Goal: Information Seeking & Learning: Learn about a topic

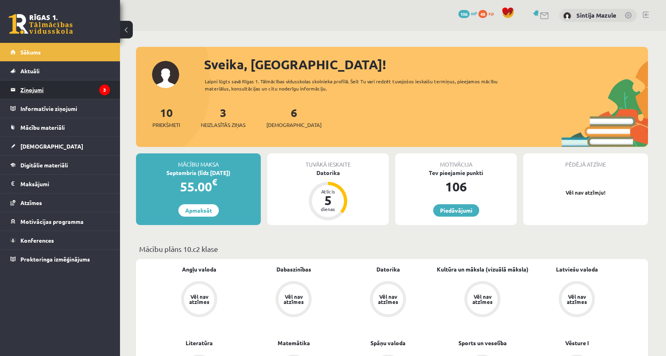
click at [69, 88] on legend "Ziņojumi 3" at bounding box center [65, 89] width 90 height 18
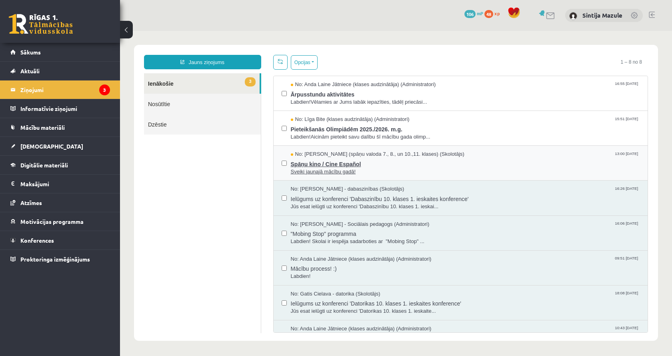
click at [377, 165] on span "Spāņu kino / Cine Español" at bounding box center [465, 163] width 349 height 10
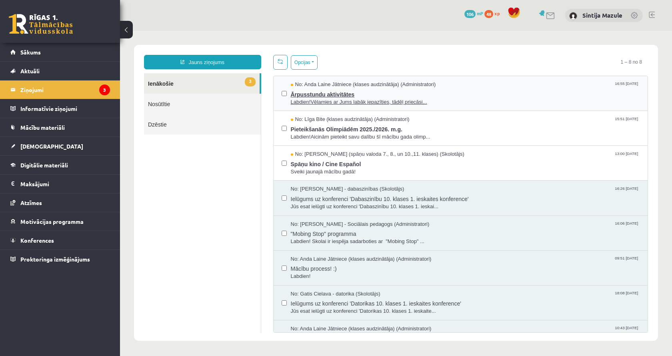
click at [374, 104] on span "Labdien!Vēlamies ar Jums labāk iepazīties, tādēļ priecāsi..." at bounding box center [465, 102] width 349 height 8
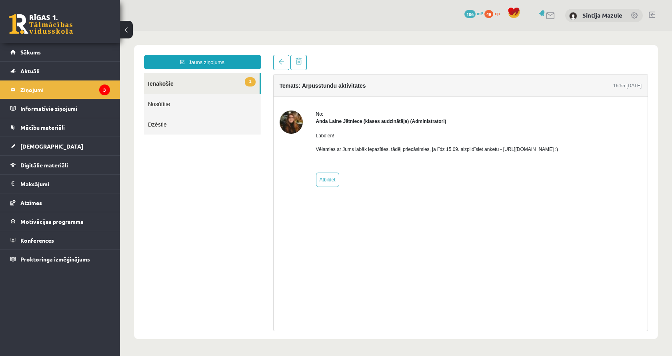
click at [502, 151] on p "Vēlamies ar Jums labāk iepazīties, tādēļ priecāsimies, ja līdz 15.09. aizpildīs…" at bounding box center [437, 149] width 243 height 7
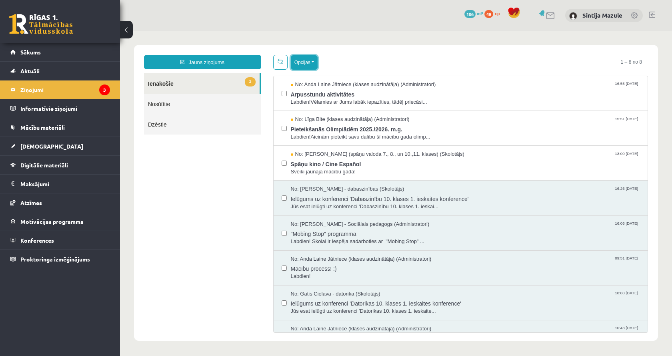
click at [304, 63] on button "Opcijas" at bounding box center [304, 62] width 27 height 14
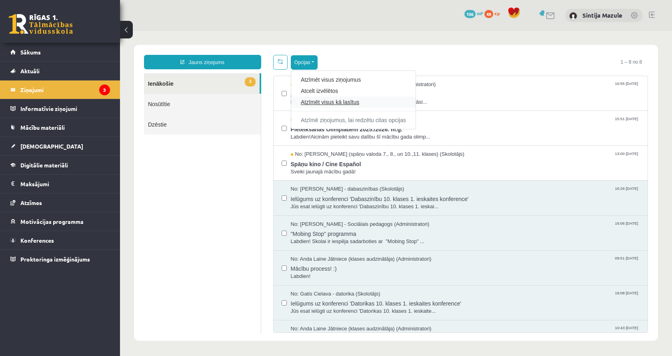
click at [309, 102] on link "Atzīmēt visus kā lasītus" at bounding box center [353, 102] width 105 height 8
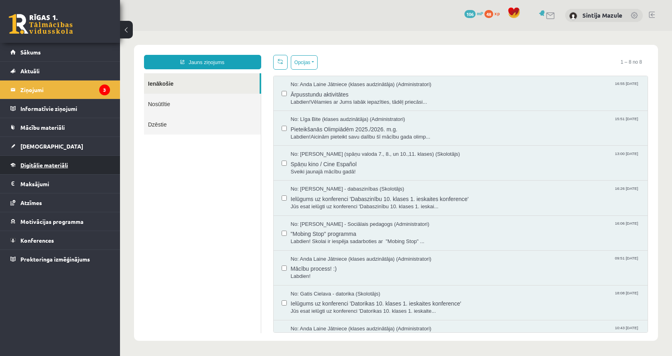
click at [56, 166] on span "Digitālie materiāli" at bounding box center [44, 164] width 48 height 7
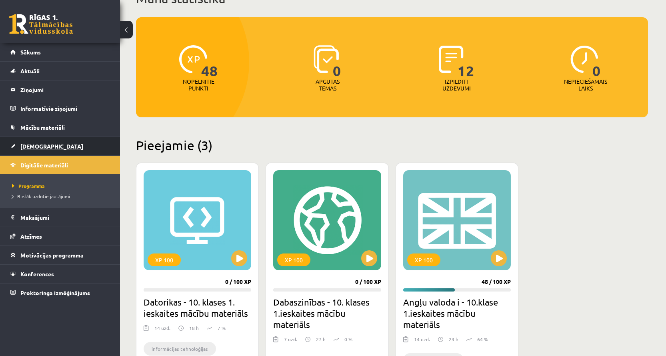
scroll to position [80, 0]
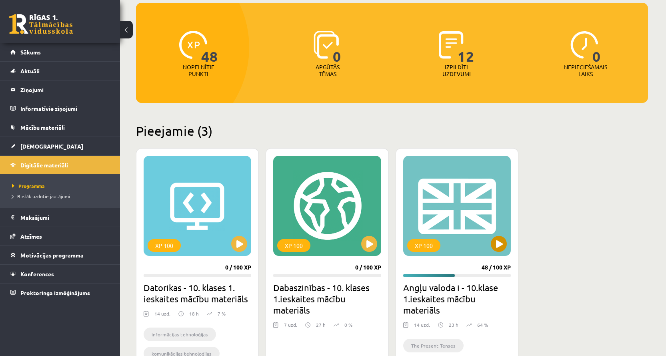
click at [477, 198] on div "XP 100" at bounding box center [457, 206] width 108 height 100
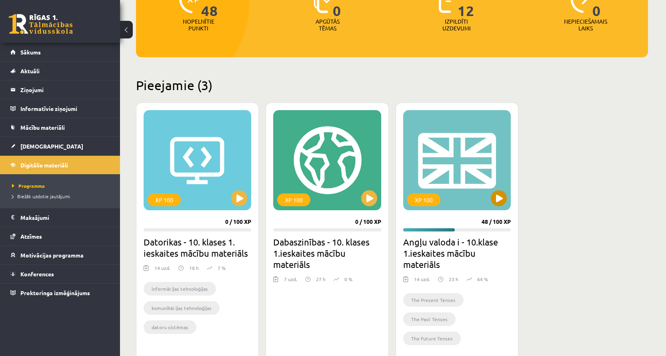
scroll to position [192, 0]
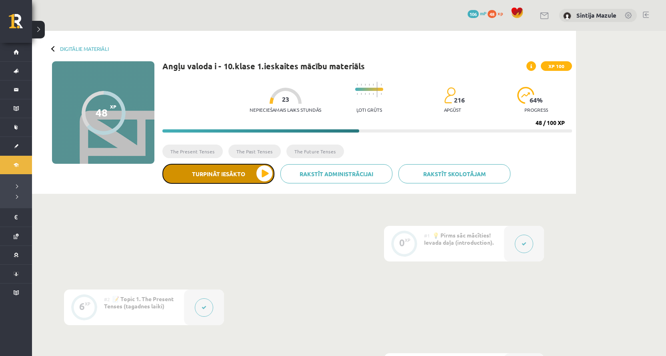
click at [238, 181] on button "Turpināt iesākto" at bounding box center [219, 174] width 112 height 20
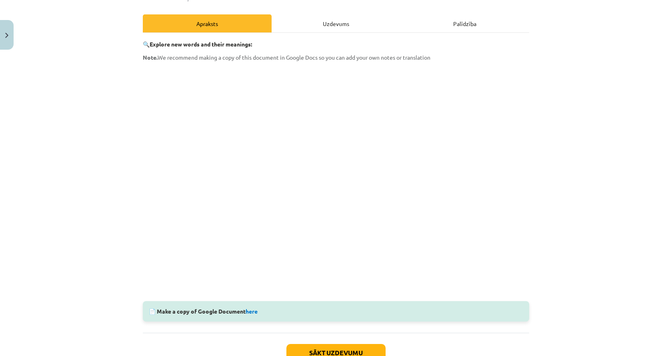
scroll to position [160, 0]
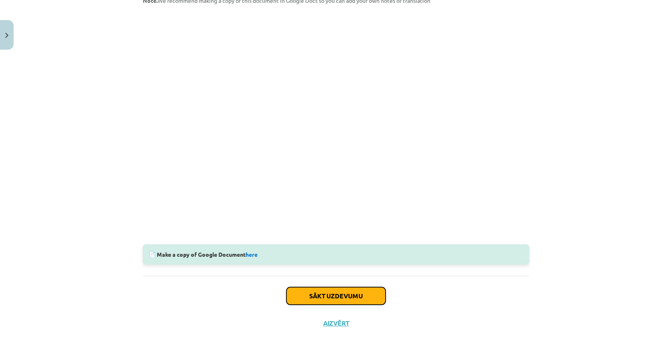
click at [362, 296] on button "Sākt uzdevumu" at bounding box center [336, 296] width 99 height 18
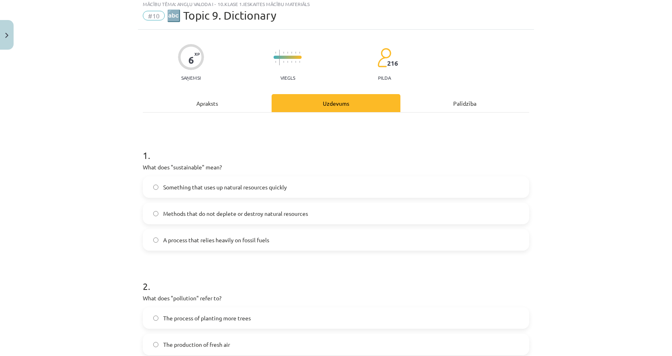
scroll to position [20, 0]
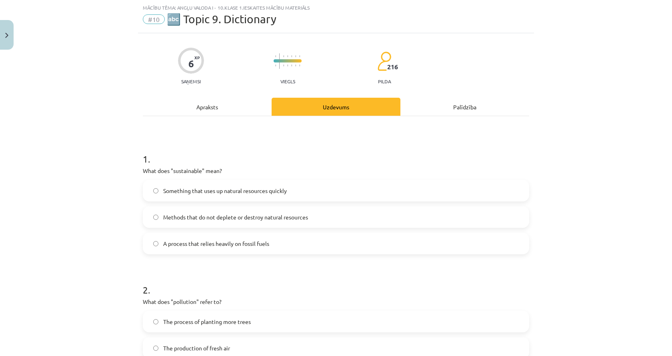
click at [315, 222] on label "Methods that do not deplete or destroy natural resources" at bounding box center [336, 217] width 385 height 20
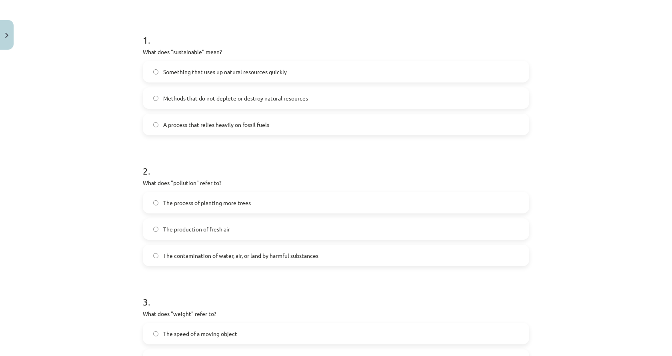
scroll to position [180, 0]
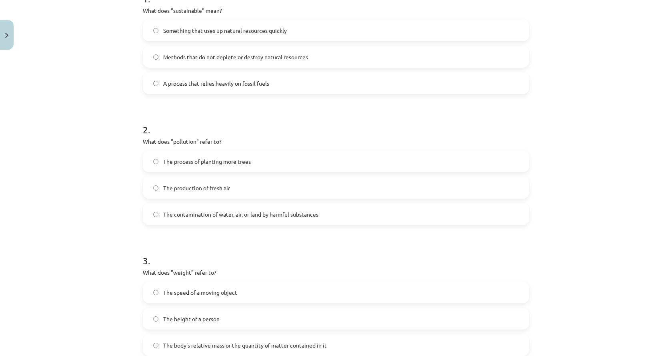
click at [278, 215] on span "The contamination of water, air, or land by harmful substances" at bounding box center [240, 214] width 155 height 8
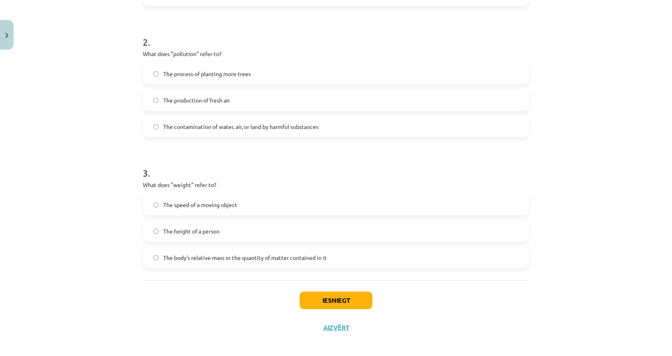
scroll to position [273, 0]
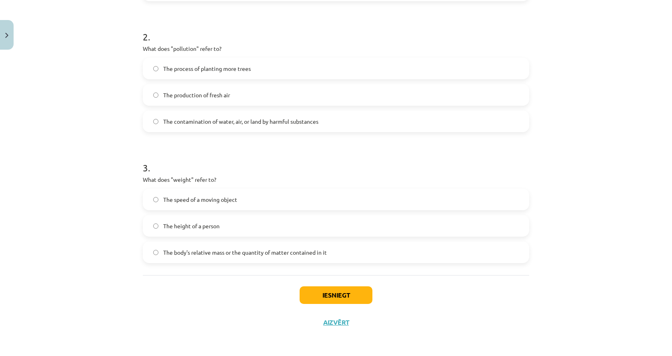
click at [314, 251] on span "The body's relative mass or the quantity of matter contained in it" at bounding box center [245, 252] width 164 height 8
click at [346, 293] on button "Iesniegt" at bounding box center [336, 295] width 73 height 18
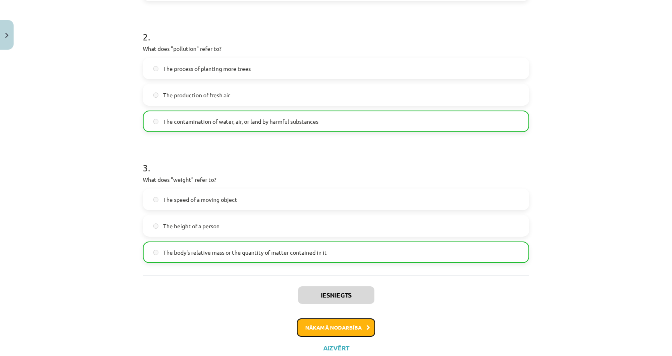
click at [361, 325] on button "Nākamā nodarbība" at bounding box center [336, 327] width 78 height 18
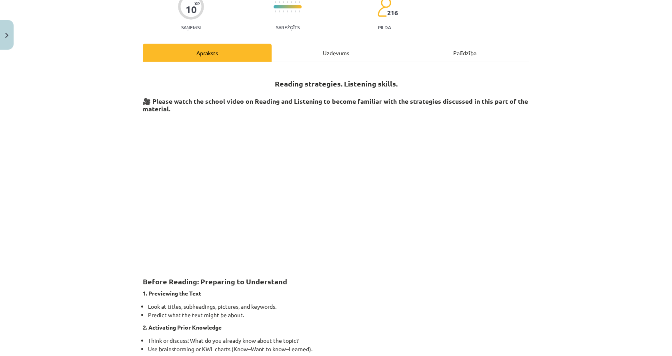
scroll to position [20, 0]
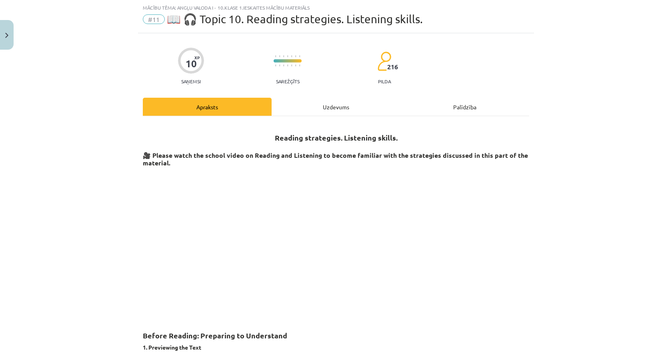
click at [315, 104] on div "Uzdevums" at bounding box center [336, 107] width 129 height 18
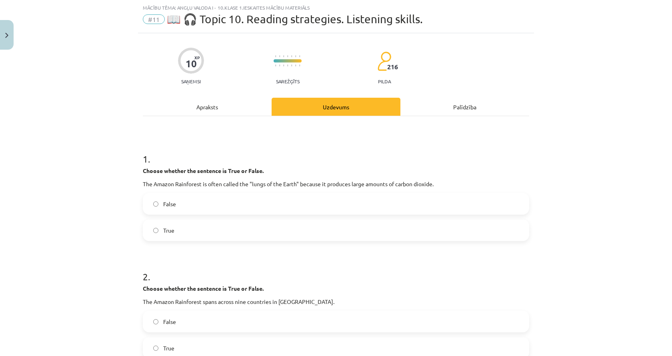
click at [222, 111] on div "Apraksts" at bounding box center [207, 107] width 129 height 18
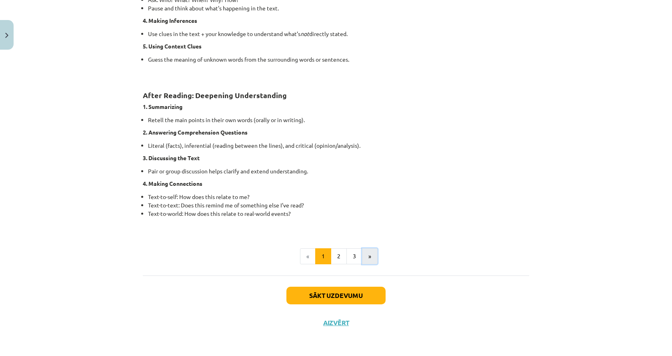
click at [372, 253] on button "»" at bounding box center [370, 256] width 16 height 16
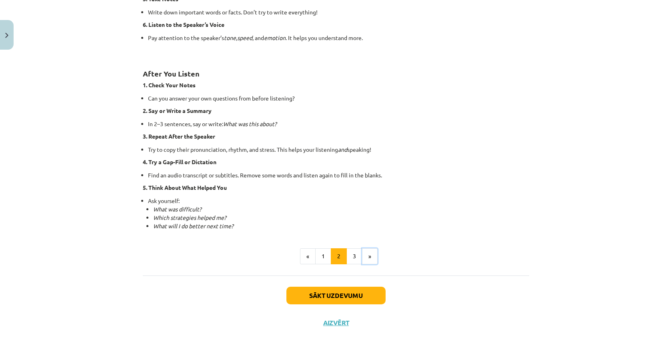
scroll to position [506, 0]
click at [368, 258] on button "»" at bounding box center [370, 256] width 16 height 16
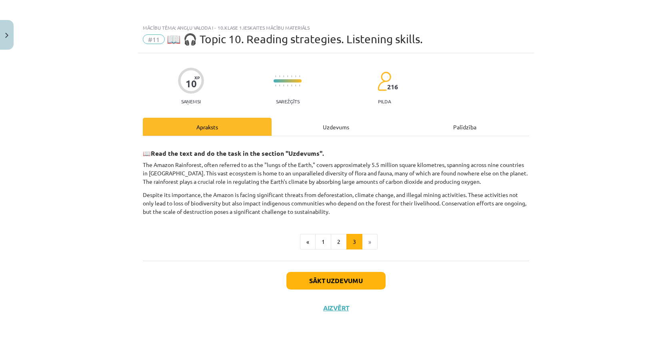
click at [330, 131] on div "Uzdevums" at bounding box center [336, 127] width 129 height 18
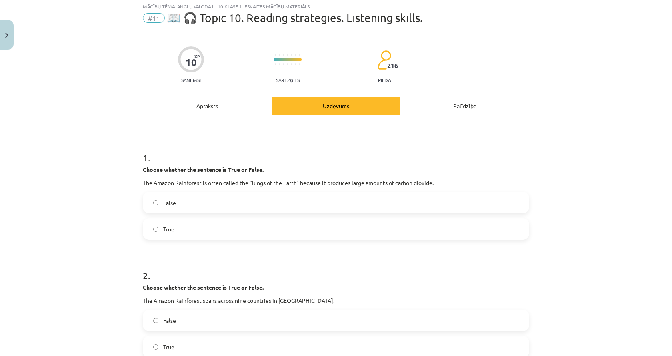
scroll to position [40, 0]
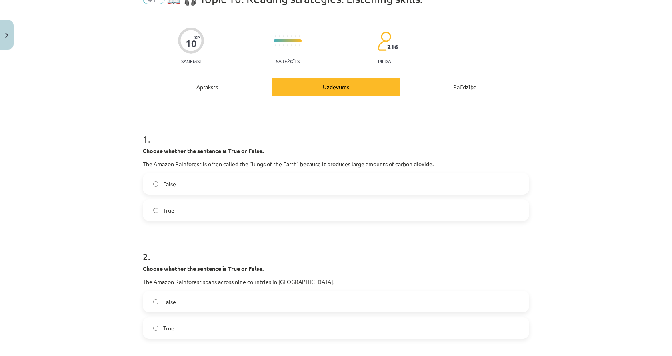
click at [189, 86] on div "Apraksts" at bounding box center [207, 87] width 129 height 18
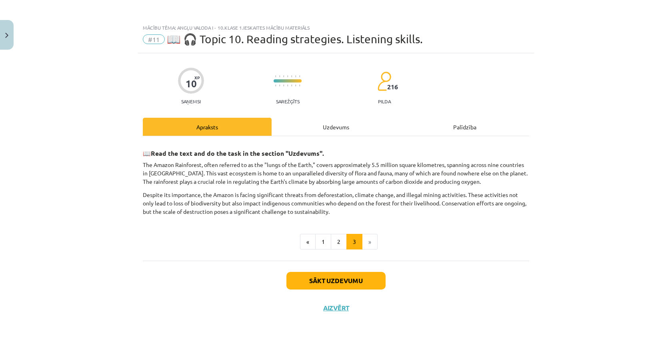
click at [323, 122] on div "Uzdevums" at bounding box center [336, 127] width 129 height 18
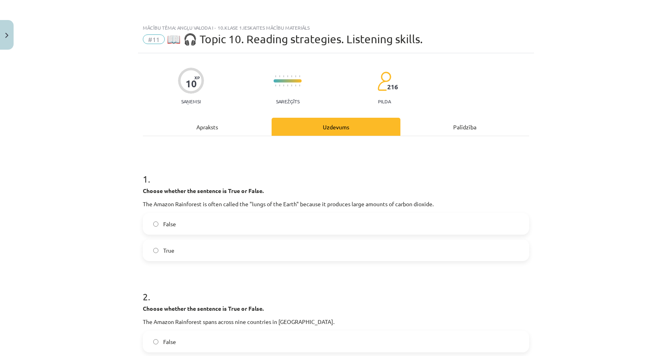
click at [168, 134] on div "Apraksts" at bounding box center [207, 127] width 129 height 18
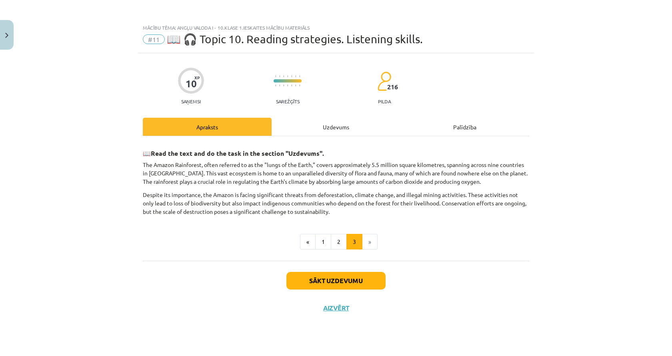
click at [312, 134] on div "Uzdevums" at bounding box center [336, 127] width 129 height 18
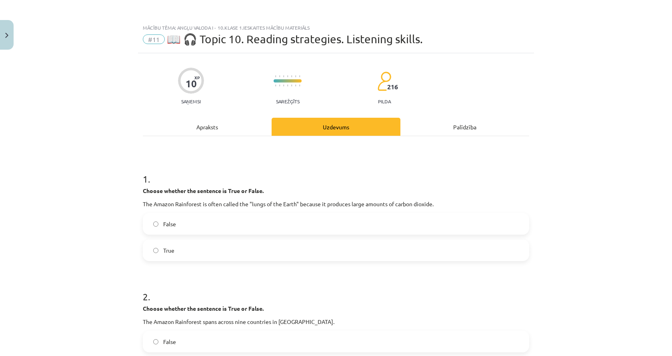
click at [212, 252] on label "True" at bounding box center [336, 250] width 385 height 20
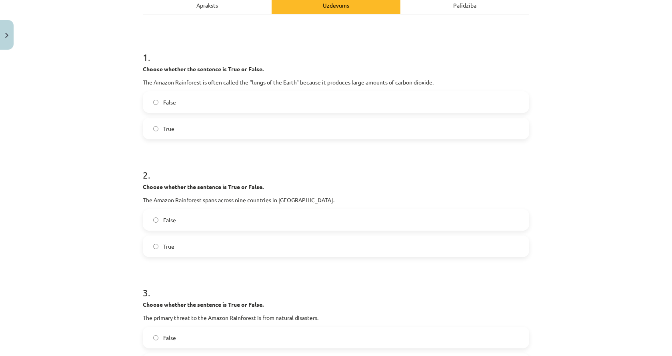
scroll to position [80, 0]
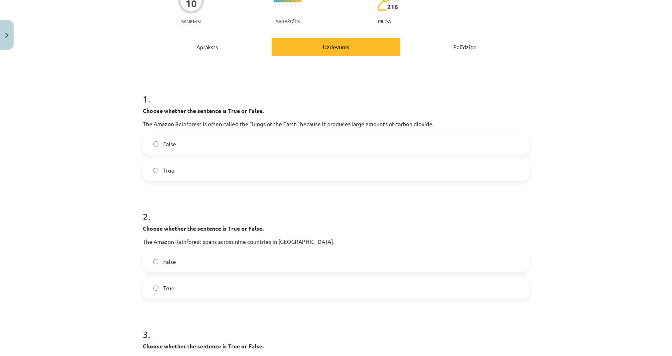
click at [199, 44] on div "Apraksts" at bounding box center [207, 47] width 129 height 18
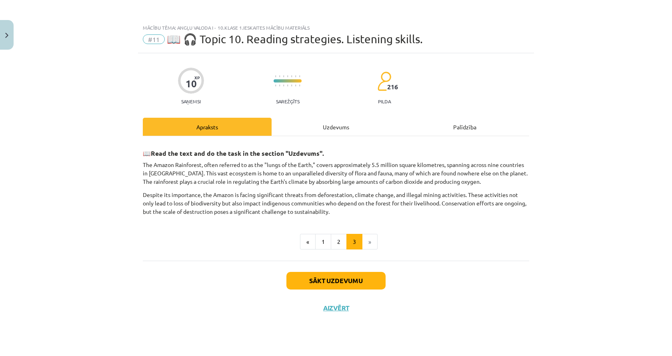
scroll to position [0, 0]
click at [313, 130] on div "Uzdevums" at bounding box center [336, 127] width 129 height 18
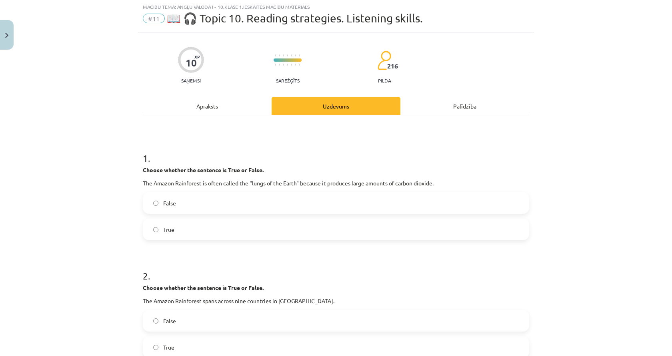
scroll to position [40, 0]
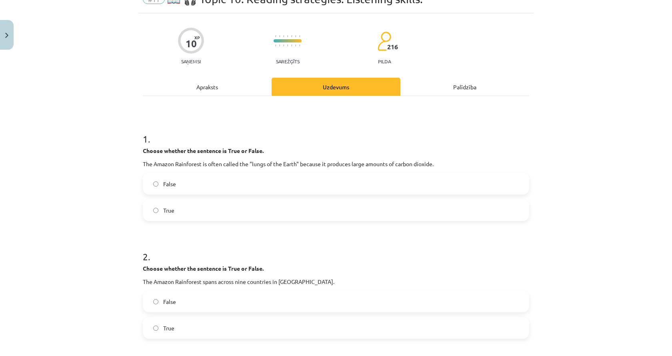
click at [185, 82] on div "Apraksts" at bounding box center [207, 87] width 129 height 18
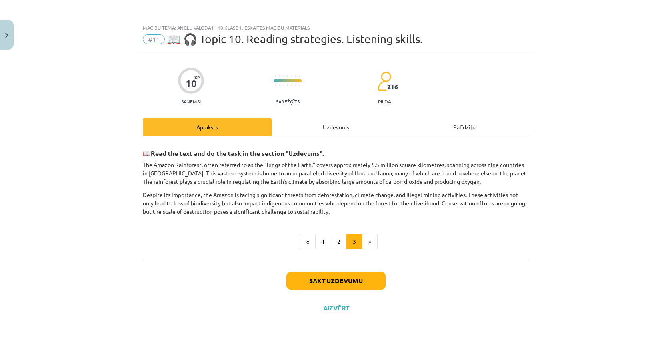
click at [330, 130] on div "Uzdevums" at bounding box center [336, 127] width 129 height 18
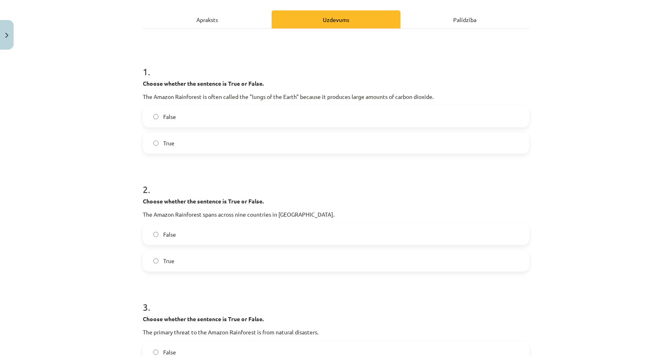
scroll to position [120, 0]
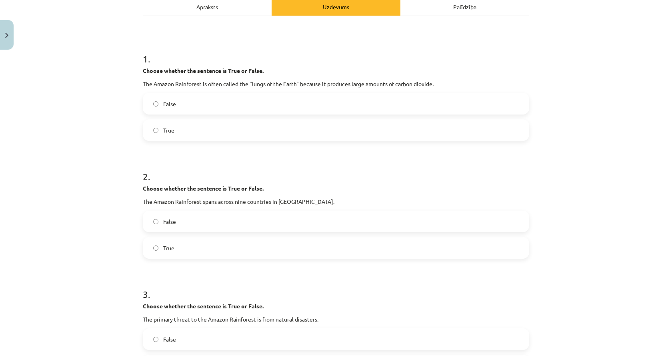
click at [224, 10] on div "Apraksts" at bounding box center [207, 7] width 129 height 18
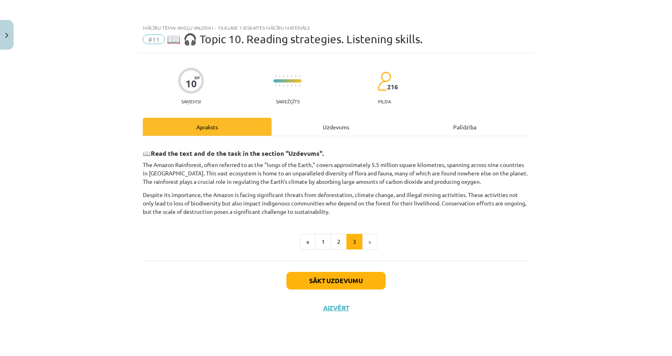
click at [347, 127] on div "Uzdevums" at bounding box center [336, 127] width 129 height 18
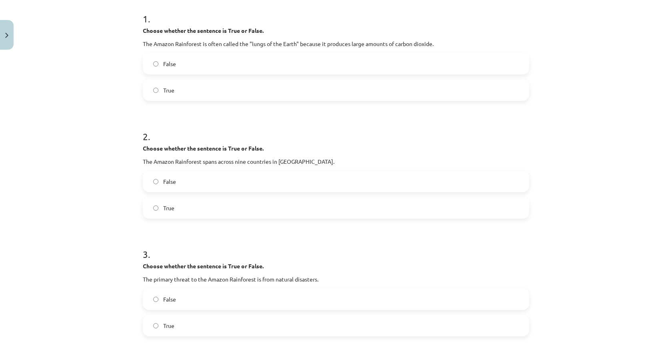
click at [195, 207] on label "True" at bounding box center [336, 208] width 385 height 20
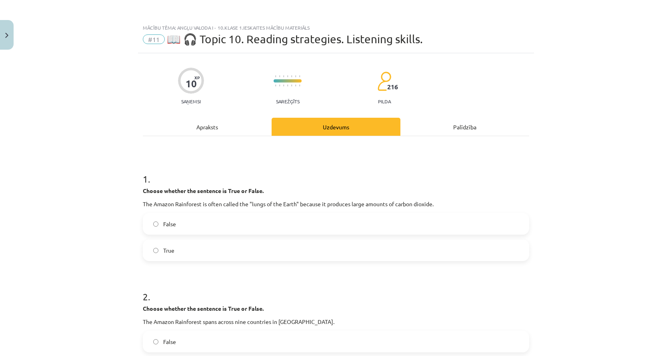
click at [217, 130] on div "Apraksts" at bounding box center [207, 127] width 129 height 18
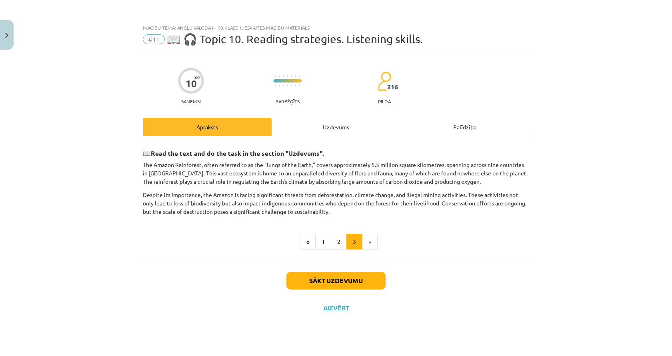
click at [328, 124] on div "Uzdevums" at bounding box center [336, 127] width 129 height 18
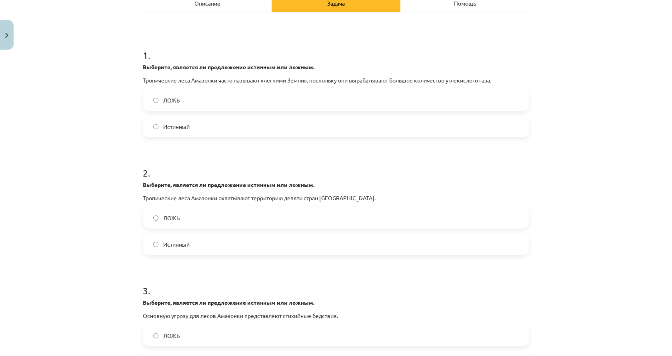
scroll to position [80, 0]
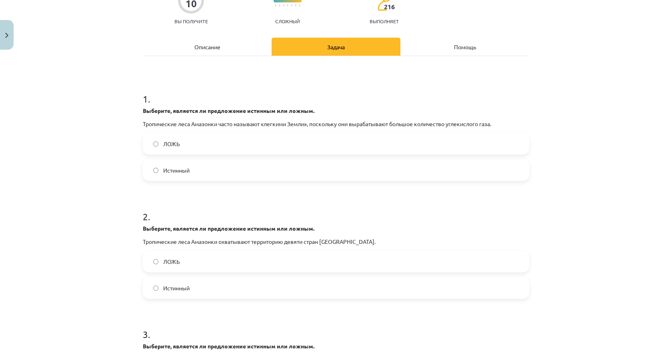
click at [221, 56] on hr at bounding box center [336, 56] width 387 height 0
click at [223, 50] on div "Описание" at bounding box center [207, 47] width 129 height 18
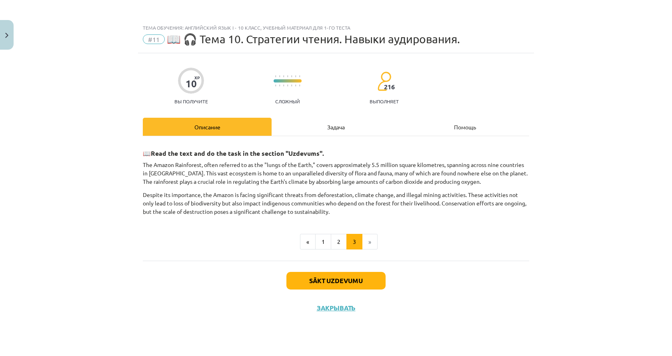
scroll to position [0, 0]
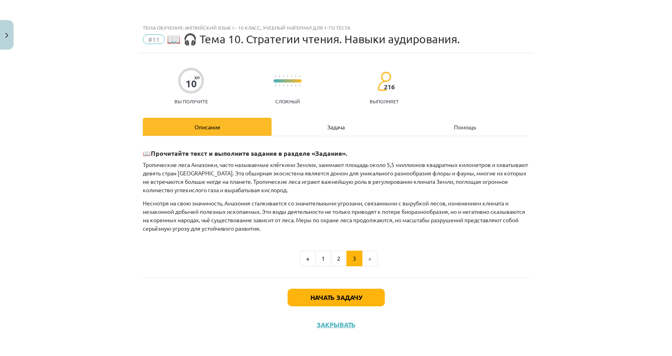
click at [316, 132] on div "Задача" at bounding box center [336, 127] width 129 height 18
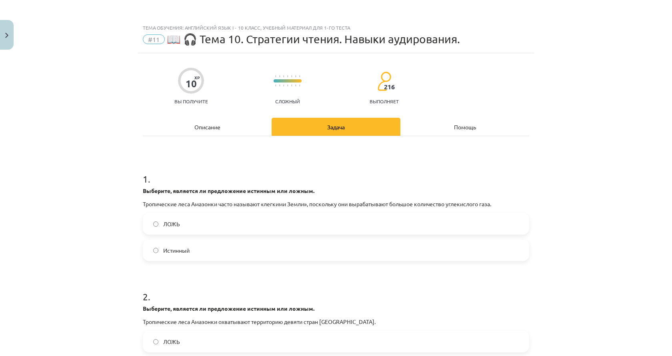
click at [181, 125] on div "Описание" at bounding box center [207, 127] width 129 height 18
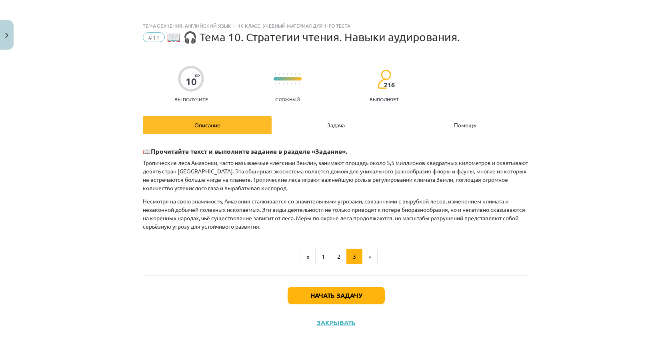
click at [312, 128] on div "Задача" at bounding box center [336, 125] width 129 height 18
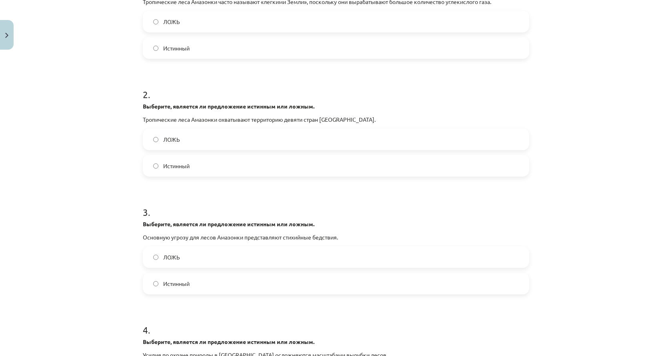
scroll to position [242, 0]
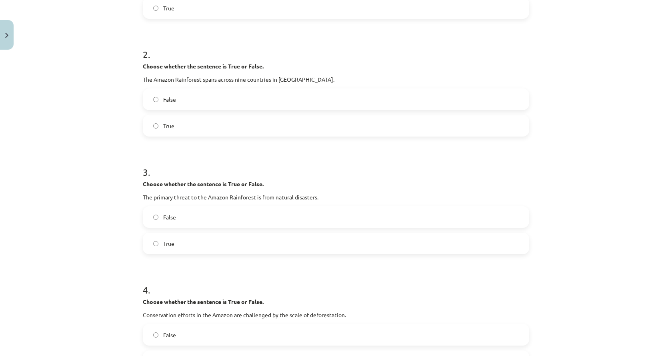
click at [4, 219] on div "Mācību tēma: Angļu valoda i - 10.klase 1.ieskaites mācību materiāls #11 📖 🎧 Top…" at bounding box center [336, 178] width 672 height 356
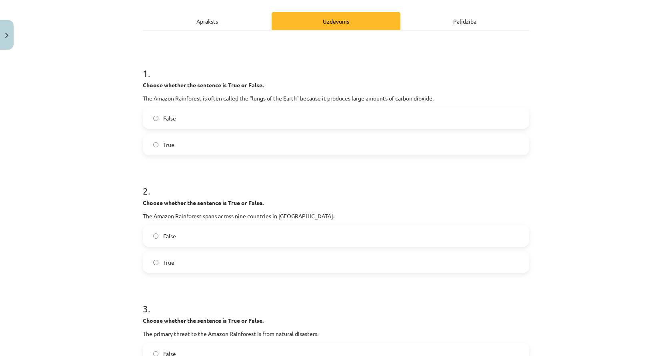
scroll to position [2, 0]
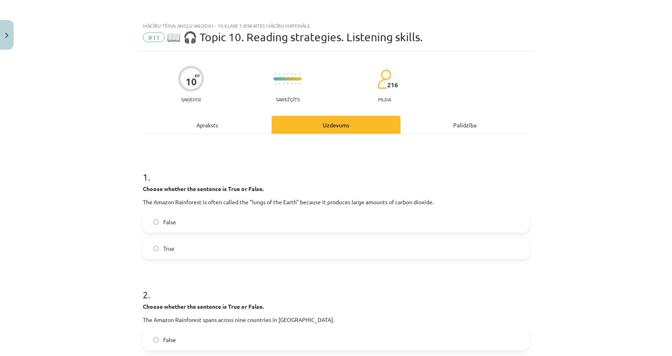
click at [194, 120] on div "Apraksts" at bounding box center [207, 125] width 129 height 18
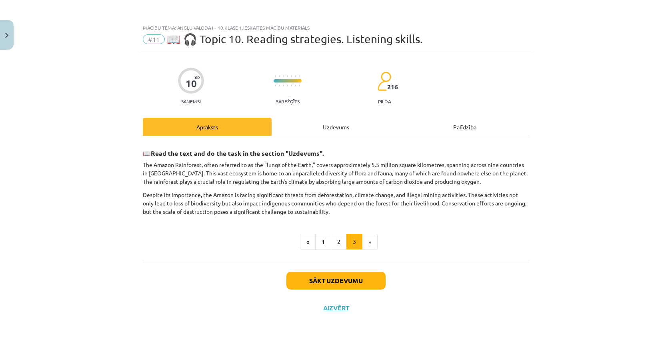
scroll to position [0, 0]
click at [325, 124] on div "Uzdevums" at bounding box center [336, 127] width 129 height 18
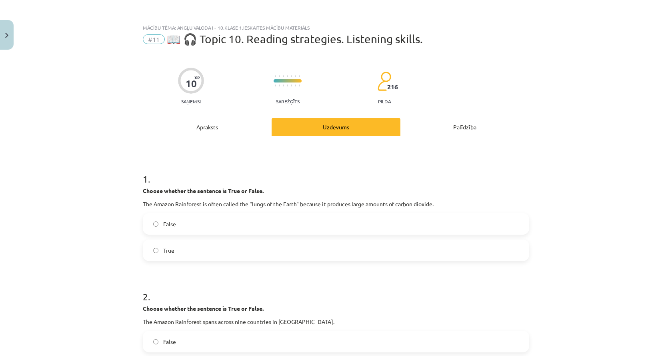
click at [190, 127] on div "Apraksts" at bounding box center [207, 127] width 129 height 18
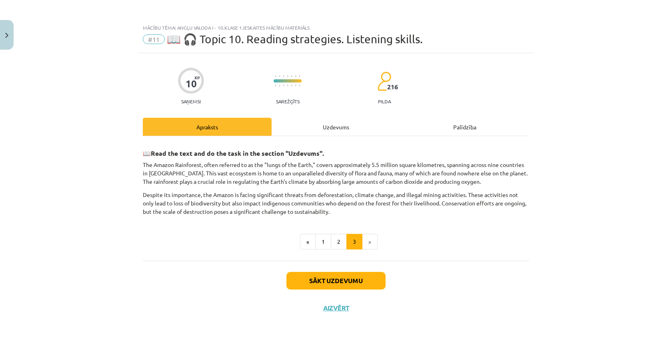
click at [319, 131] on div "Uzdevums" at bounding box center [336, 127] width 129 height 18
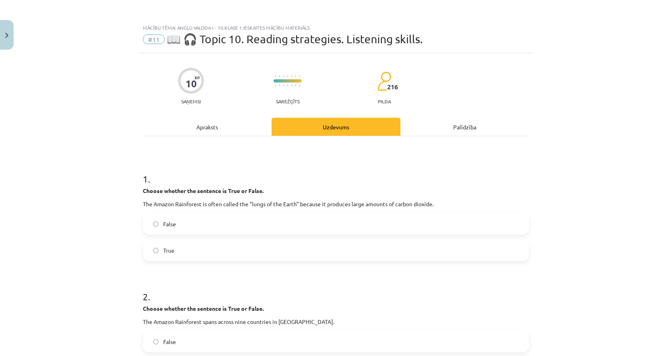
click at [224, 125] on div "Apraksts" at bounding box center [207, 127] width 129 height 18
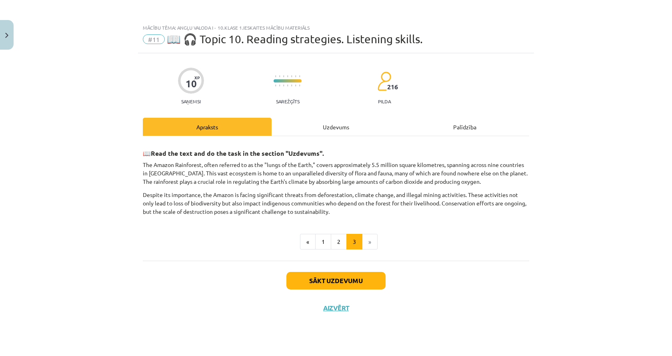
click at [322, 137] on div "📖 Read the text and do the task in the section "Uzdevums". The Amazon Rainfores…" at bounding box center [336, 198] width 387 height 124
click at [316, 128] on div "Uzdevums" at bounding box center [336, 127] width 129 height 18
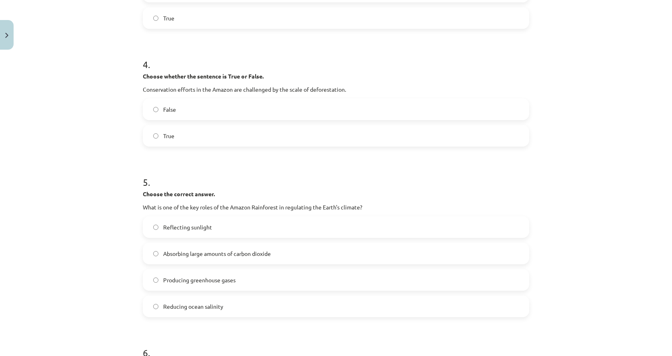
scroll to position [480, 0]
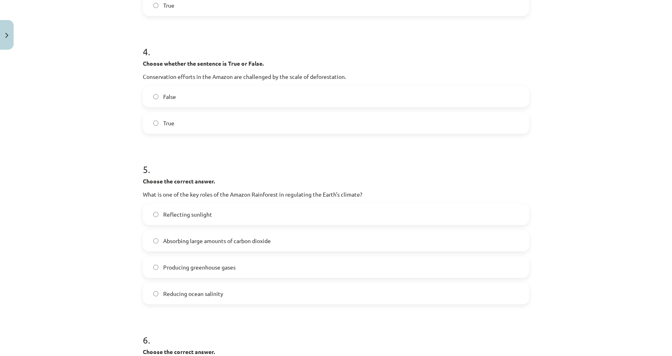
click at [205, 125] on label "True" at bounding box center [336, 123] width 385 height 20
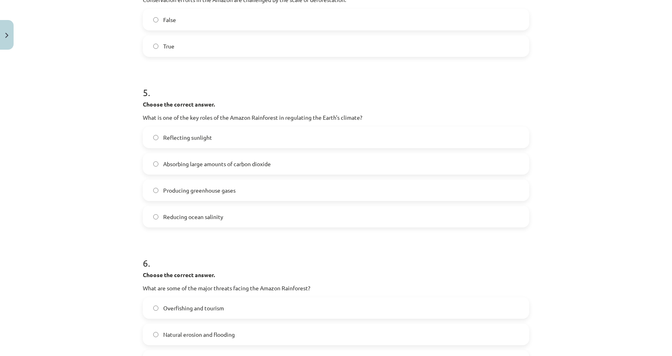
scroll to position [560, 0]
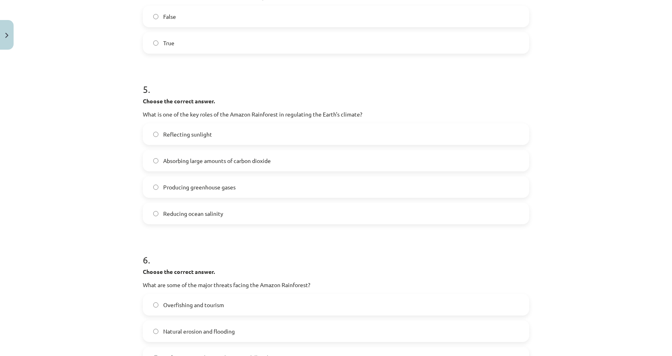
click at [255, 163] on span "Absorbing large amounts of carbon dioxide" at bounding box center [217, 161] width 108 height 8
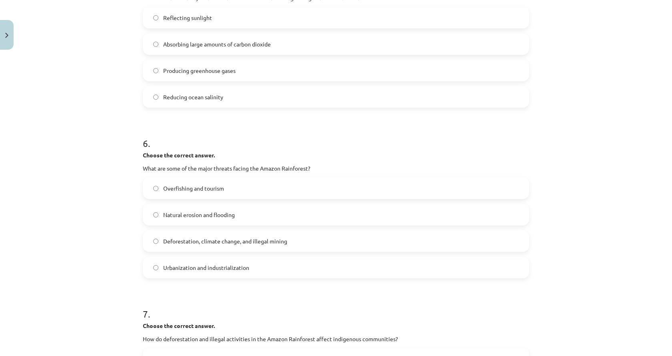
scroll to position [680, 0]
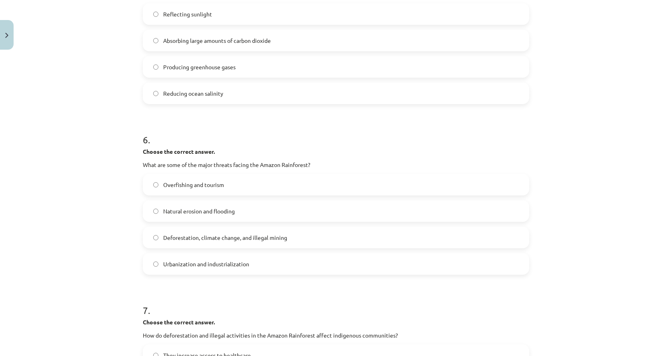
click at [165, 238] on span "Deforestation, climate change, and illegal mining" at bounding box center [225, 237] width 124 height 8
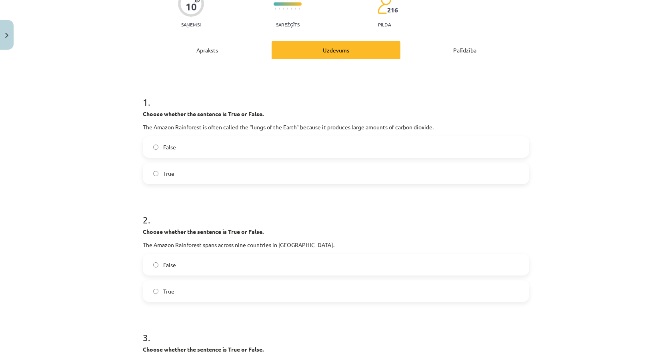
scroll to position [40, 0]
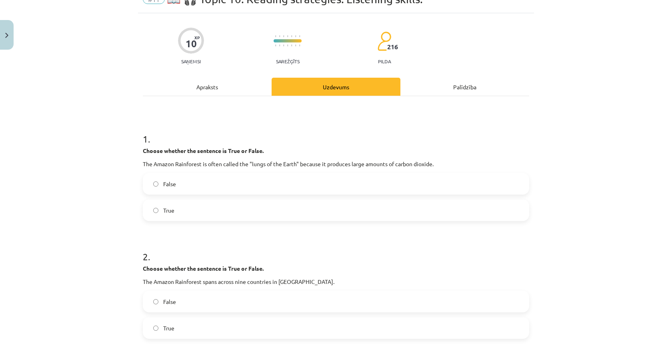
click at [209, 82] on div "Apraksts" at bounding box center [207, 87] width 129 height 18
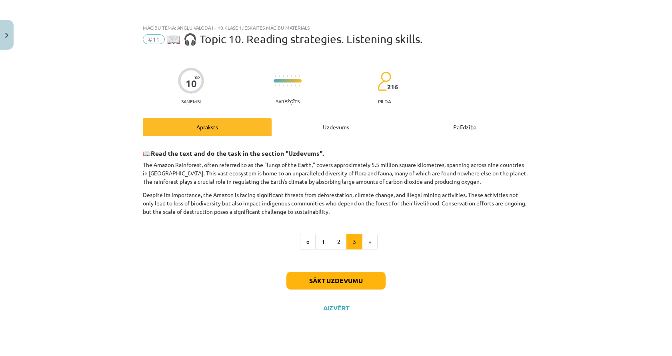
click at [309, 129] on div "Uzdevums" at bounding box center [336, 127] width 129 height 18
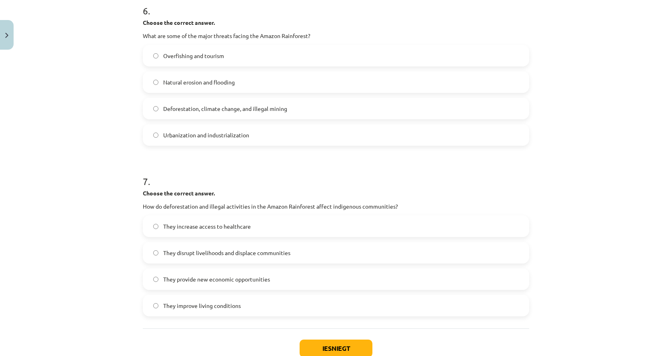
scroll to position [863, 0]
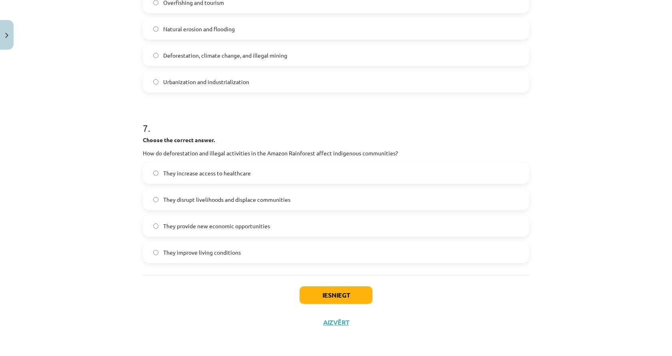
click at [219, 200] on span "They disrupt livelihoods and displace communities" at bounding box center [226, 199] width 127 height 8
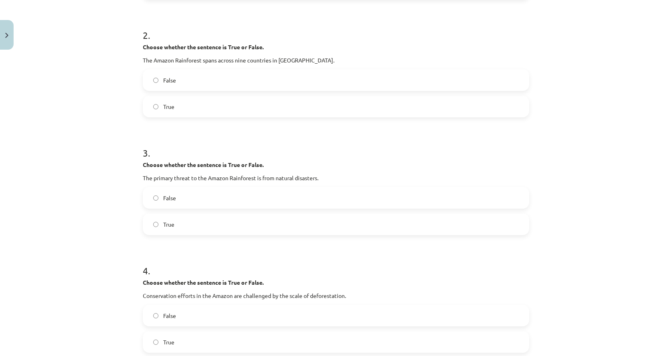
scroll to position [262, 0]
click at [229, 201] on label "False" at bounding box center [336, 197] width 385 height 20
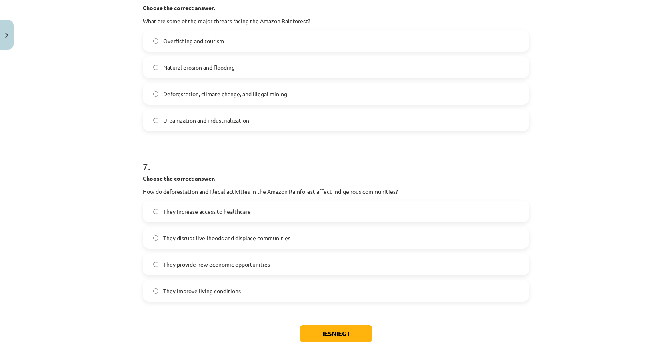
scroll to position [863, 0]
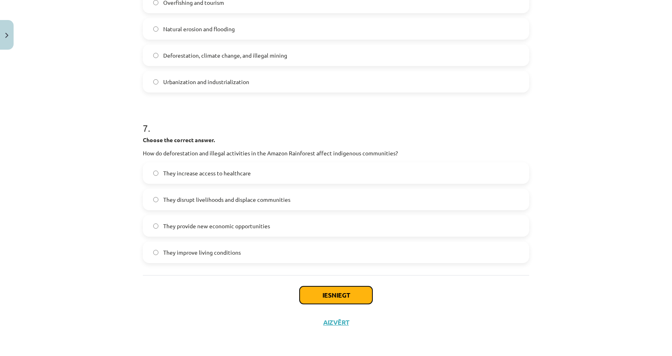
click at [327, 295] on button "Iesniegt" at bounding box center [336, 295] width 73 height 18
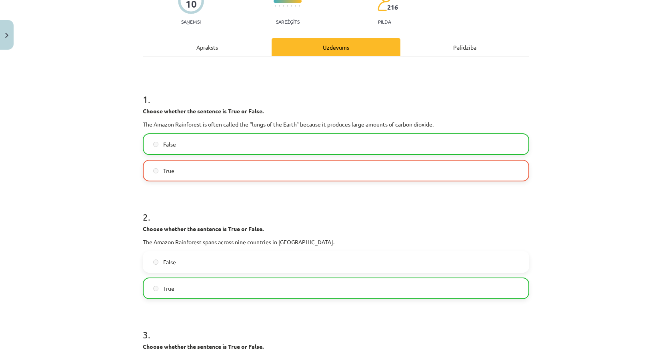
scroll to position [0, 0]
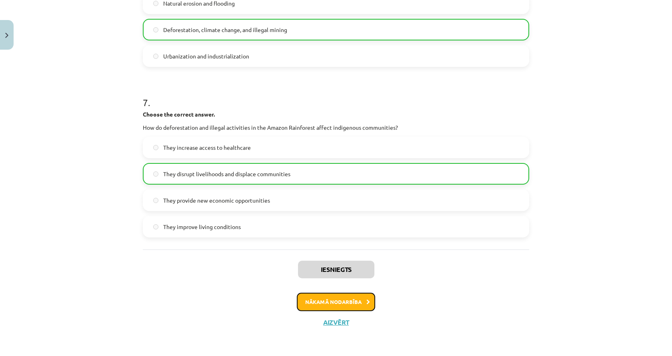
click at [329, 302] on button "Nākamā nodarbība" at bounding box center [336, 302] width 78 height 18
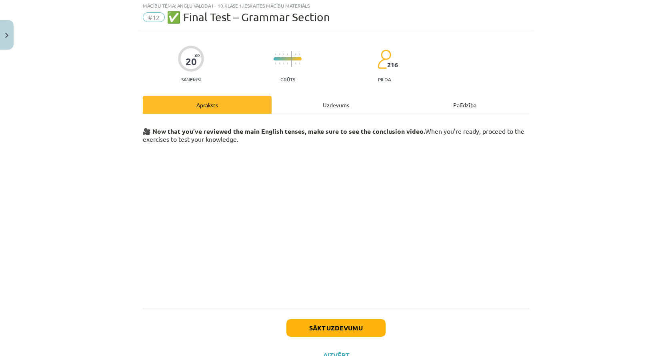
scroll to position [20, 0]
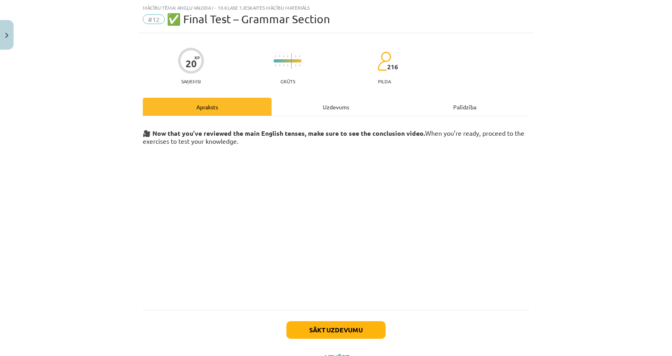
click at [311, 106] on div "Uzdevums" at bounding box center [336, 107] width 129 height 18
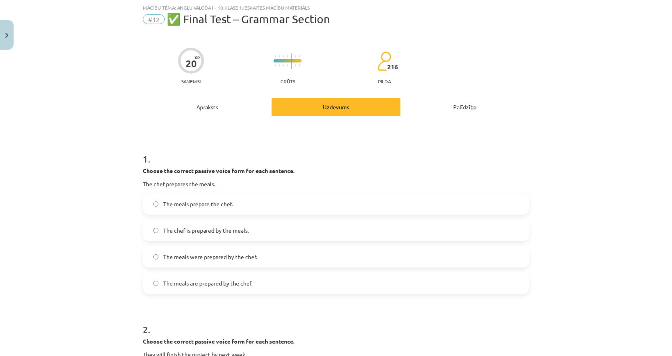
click at [190, 102] on div "Apraksts" at bounding box center [207, 107] width 129 height 18
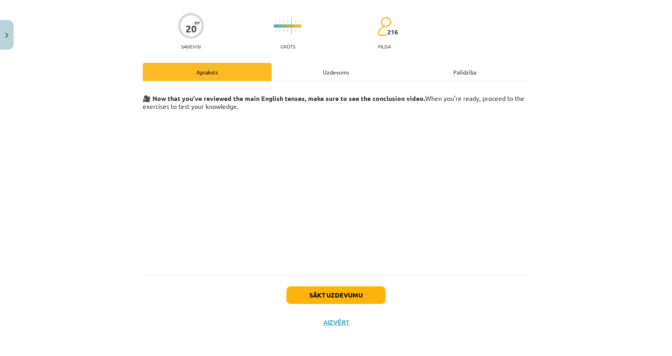
scroll to position [0, 0]
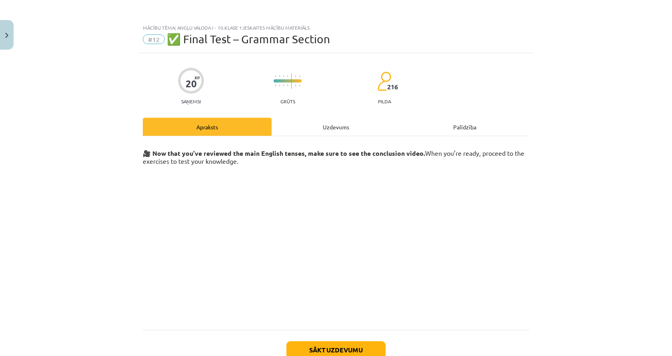
click at [354, 139] on div "🎥 Now that you’ve reviewed the main English tenses, make sure to see the conclu…" at bounding box center [336, 233] width 387 height 194
click at [339, 128] on div "Uzdevums" at bounding box center [336, 127] width 129 height 18
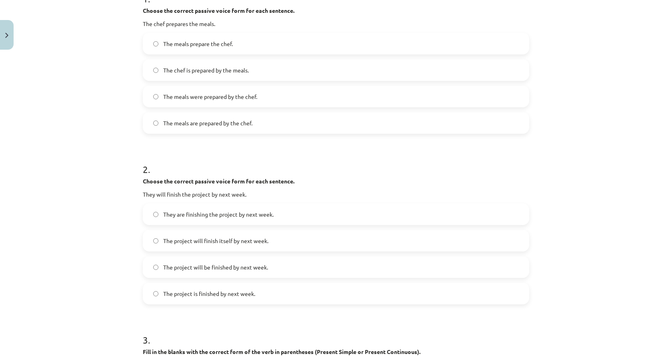
scroll to position [140, 0]
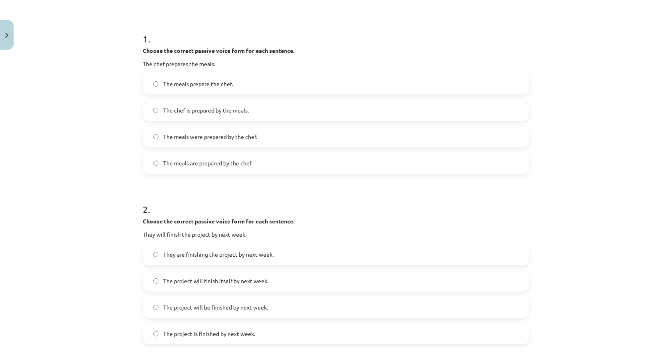
click at [155, 158] on label "The meals are prepared by the chef." at bounding box center [336, 163] width 385 height 20
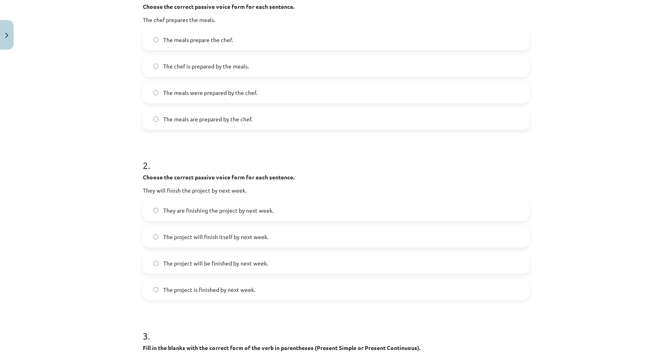
scroll to position [260, 0]
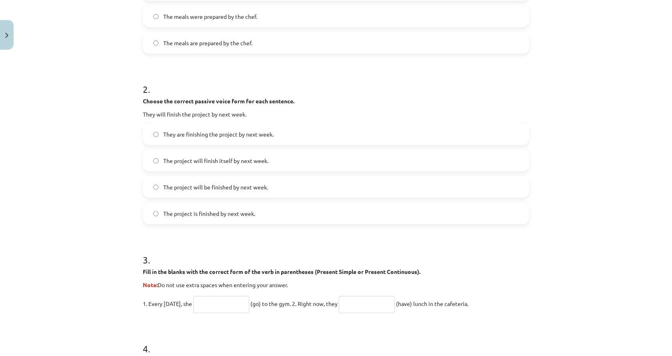
click at [168, 190] on span "The project will be finished by next week." at bounding box center [215, 187] width 105 height 8
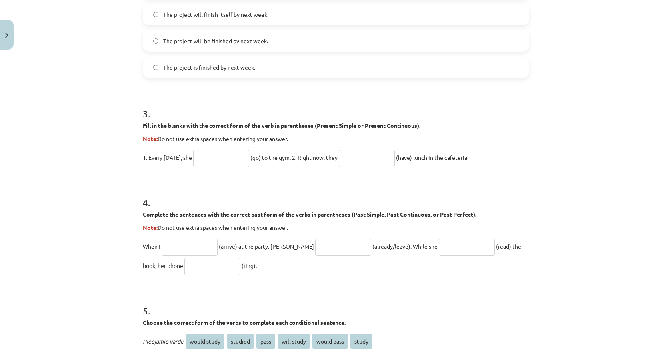
scroll to position [420, 0]
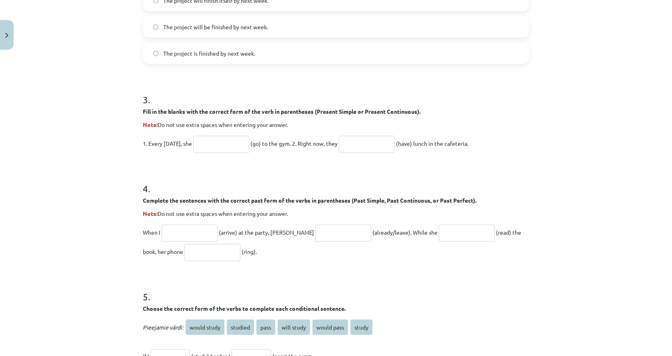
click at [361, 146] on input "text" at bounding box center [367, 144] width 56 height 17
type input "**********"
click at [221, 142] on input "text" at bounding box center [221, 144] width 56 height 17
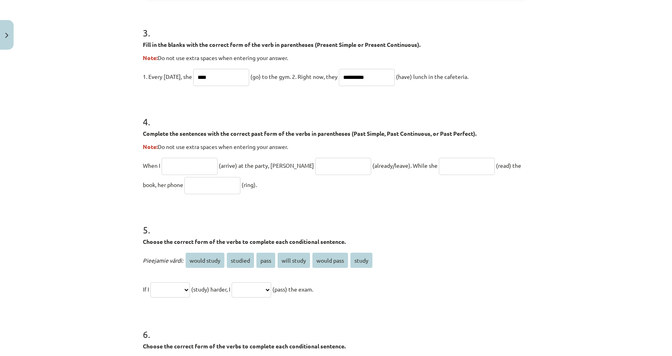
scroll to position [500, 0]
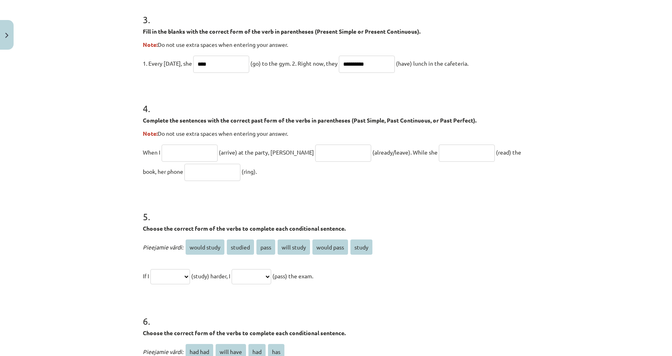
type input "****"
click at [186, 150] on input "text" at bounding box center [190, 153] width 56 height 17
click at [323, 157] on input "text" at bounding box center [343, 153] width 56 height 17
type input "**********"
click at [180, 155] on input "text" at bounding box center [190, 153] width 56 height 17
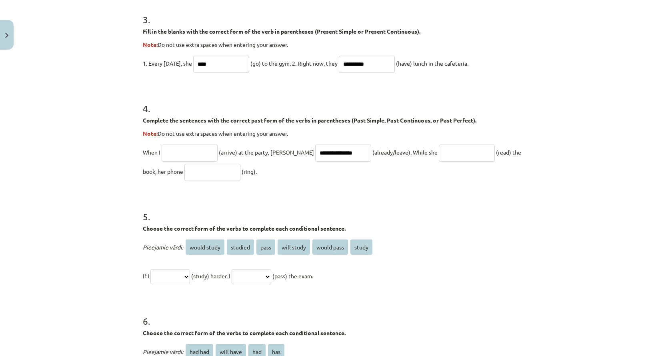
click at [431, 142] on div "**********" at bounding box center [336, 135] width 387 height 92
click at [439, 152] on input "text" at bounding box center [467, 153] width 56 height 17
type input "*"
type input "**********"
click at [185, 167] on input "text" at bounding box center [213, 172] width 56 height 17
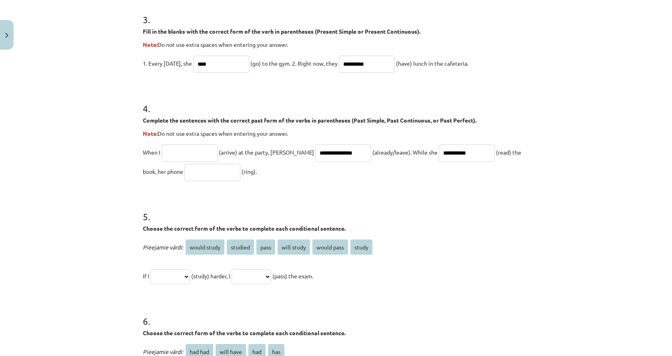
click at [196, 158] on input "text" at bounding box center [190, 153] width 56 height 17
type input "*******"
click at [185, 176] on input "text" at bounding box center [213, 172] width 56 height 17
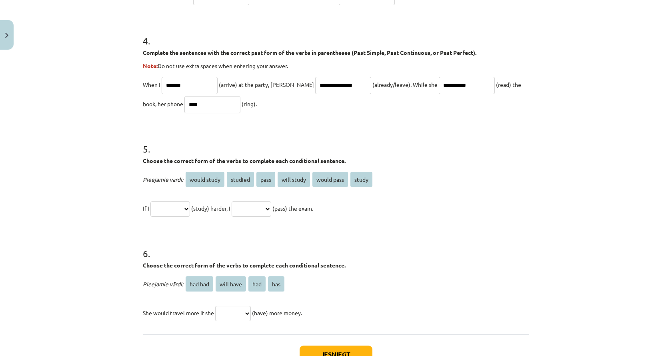
scroll to position [580, 0]
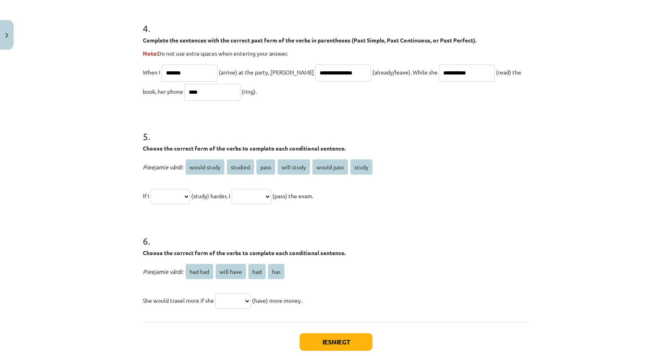
type input "****"
click at [172, 198] on select "**********" at bounding box center [171, 196] width 40 height 15
click at [182, 196] on select "**********" at bounding box center [171, 196] width 40 height 15
click at [253, 200] on select "**********" at bounding box center [252, 196] width 40 height 15
click at [371, 234] on h1 "6 ." at bounding box center [336, 233] width 387 height 25
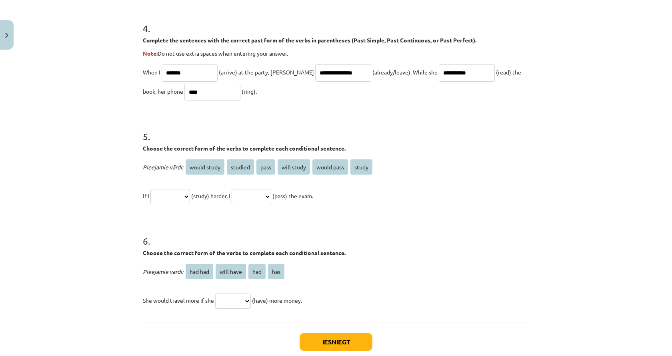
click at [175, 197] on select "**********" at bounding box center [171, 196] width 40 height 15
click at [180, 195] on select "**********" at bounding box center [171, 196] width 40 height 15
click at [271, 193] on select "**********" at bounding box center [252, 196] width 40 height 15
click at [271, 198] on select "**********" at bounding box center [252, 196] width 40 height 15
click at [165, 203] on select "**********" at bounding box center [171, 196] width 40 height 15
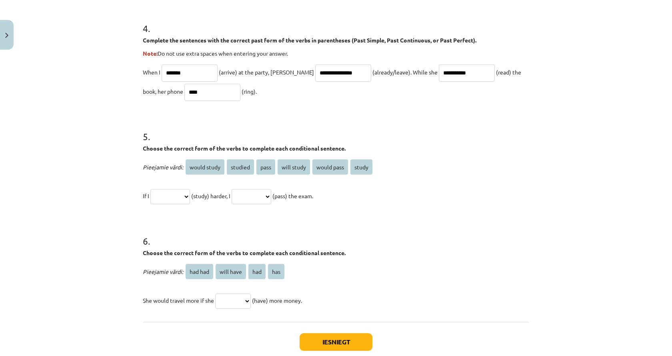
click at [165, 203] on select "**********" at bounding box center [171, 196] width 40 height 15
click at [174, 185] on div "**********" at bounding box center [336, 181] width 387 height 48
click at [172, 201] on select "**********" at bounding box center [171, 196] width 40 height 15
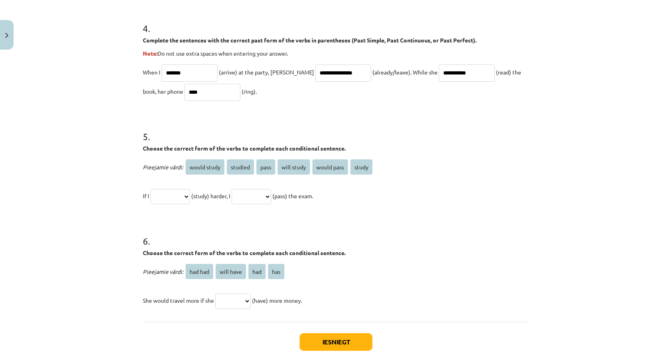
click at [171, 199] on select "**********" at bounding box center [171, 196] width 40 height 15
select select "*****"
click at [151, 189] on select "**********" at bounding box center [171, 196] width 40 height 15
click at [255, 197] on select "**********" at bounding box center [252, 196] width 40 height 15
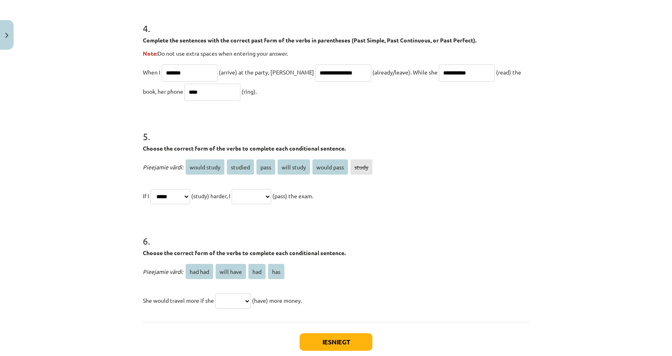
select select "****"
click at [241, 189] on select "**********" at bounding box center [252, 196] width 40 height 15
click at [271, 203] on select "**********" at bounding box center [252, 196] width 40 height 15
click at [178, 203] on select "**********" at bounding box center [171, 196] width 40 height 15
select select
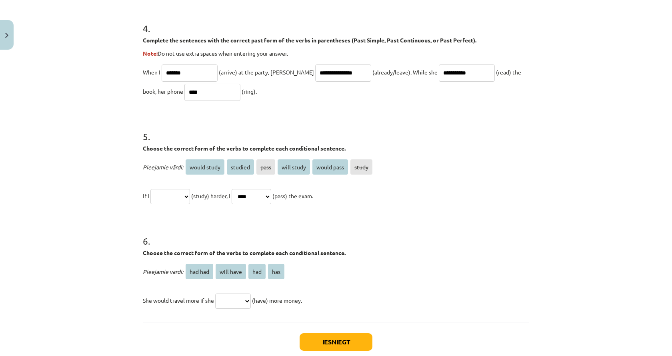
click at [151, 189] on select "**********" at bounding box center [171, 196] width 40 height 15
drag, startPoint x: 259, startPoint y: 207, endPoint x: 269, endPoint y: 198, distance: 12.7
click at [269, 198] on select "**********" at bounding box center [252, 196] width 40 height 15
select select
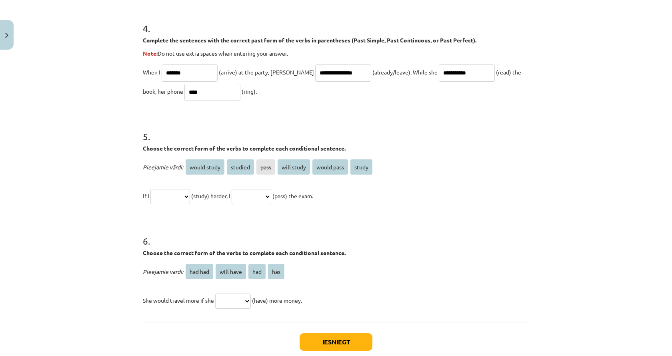
click at [241, 189] on select "**********" at bounding box center [252, 196] width 40 height 15
click at [162, 201] on select "**********" at bounding box center [171, 196] width 40 height 15
select select "*******"
click at [151, 189] on select "**********" at bounding box center [171, 196] width 40 height 15
click at [238, 184] on div "**********" at bounding box center [336, 181] width 387 height 48
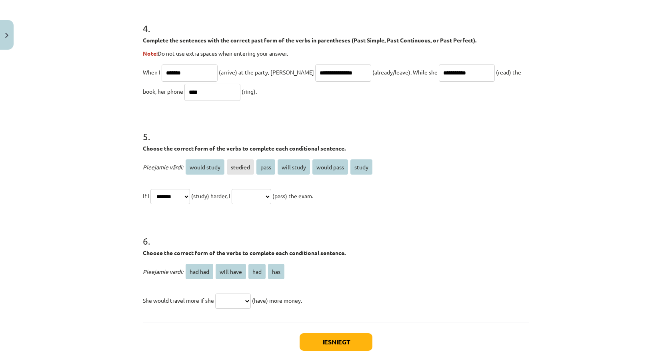
click at [246, 189] on select "**********" at bounding box center [252, 196] width 40 height 15
select select "**********"
click at [241, 189] on select "**********" at bounding box center [252, 196] width 40 height 15
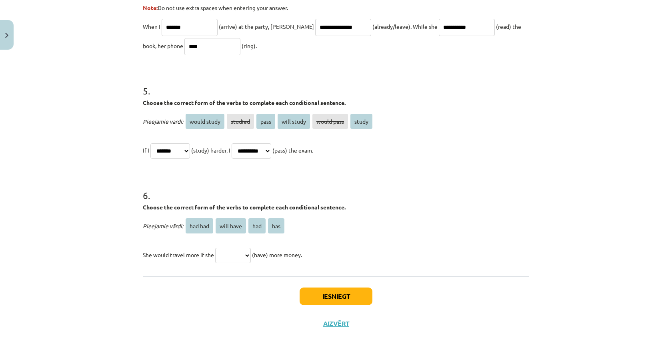
scroll to position [627, 0]
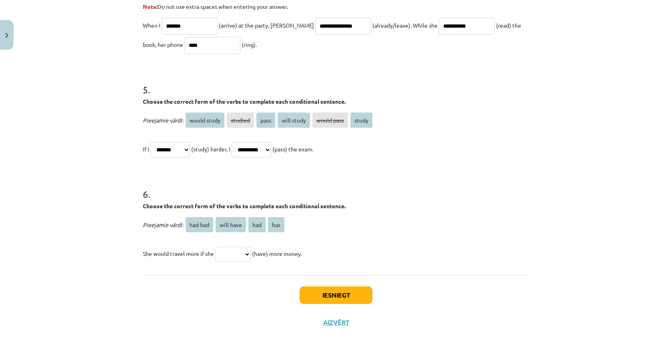
click at [235, 244] on p "She would travel more if she ******* ********* *** *** (have) more money." at bounding box center [336, 253] width 387 height 19
click at [235, 253] on select "******* ********* *** ***" at bounding box center [233, 254] width 36 height 15
select select "***"
click at [215, 247] on select "******* ********* *** ***" at bounding box center [233, 254] width 36 height 15
click at [313, 291] on button "Iesniegt" at bounding box center [336, 295] width 73 height 18
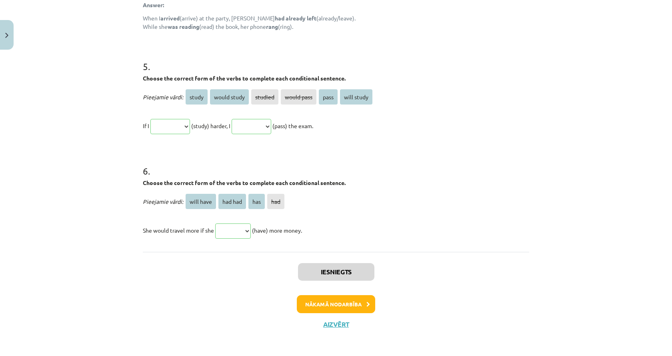
scroll to position [770, 0]
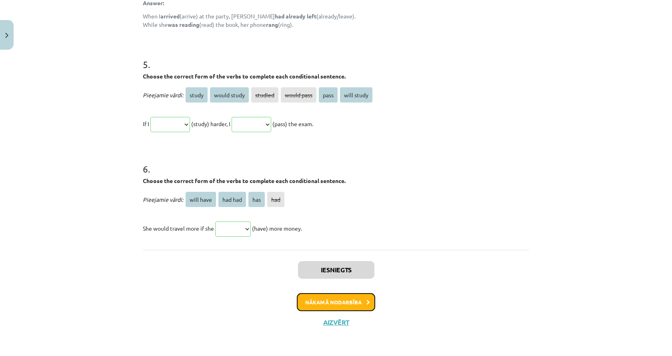
click at [329, 303] on button "Nākamā nodarbība" at bounding box center [336, 302] width 78 height 18
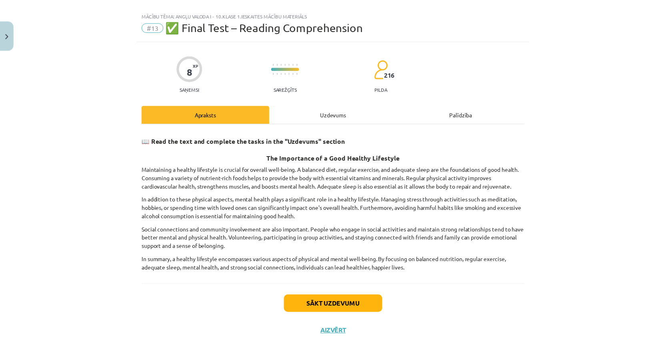
scroll to position [0, 0]
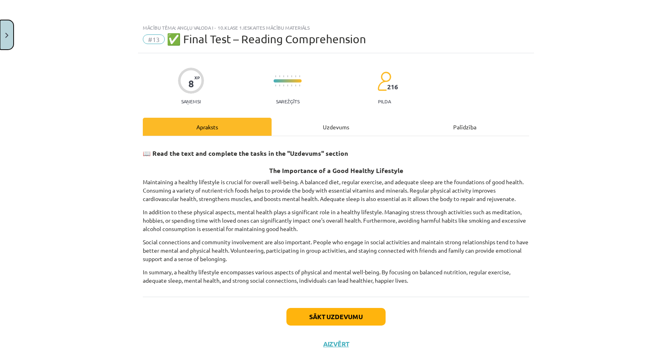
click at [7, 31] on button "Close" at bounding box center [7, 35] width 14 height 30
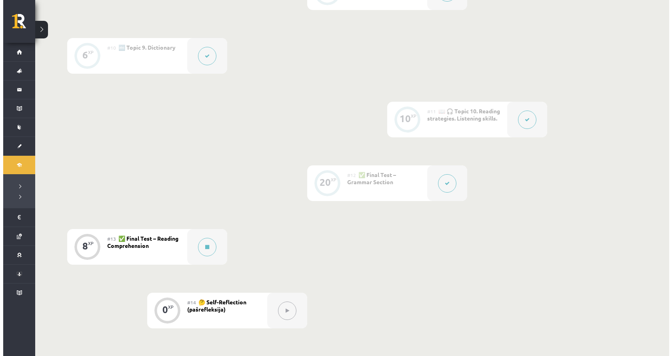
scroll to position [873, 0]
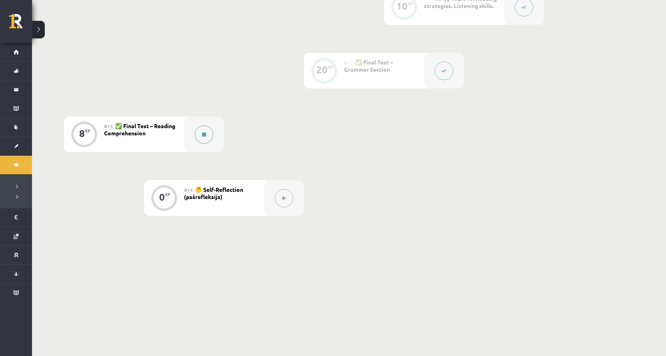
click at [202, 134] on icon at bounding box center [204, 134] width 4 height 5
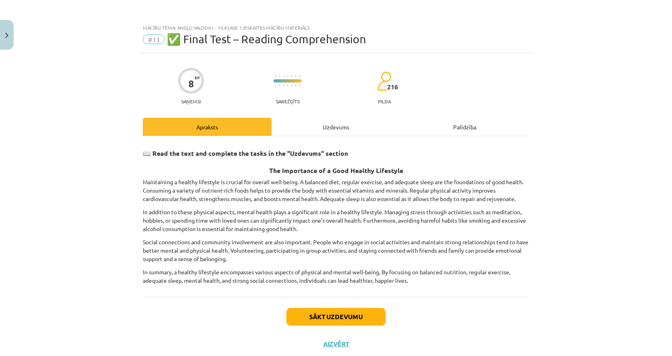
click at [305, 125] on div "Uzdevums" at bounding box center [336, 127] width 129 height 18
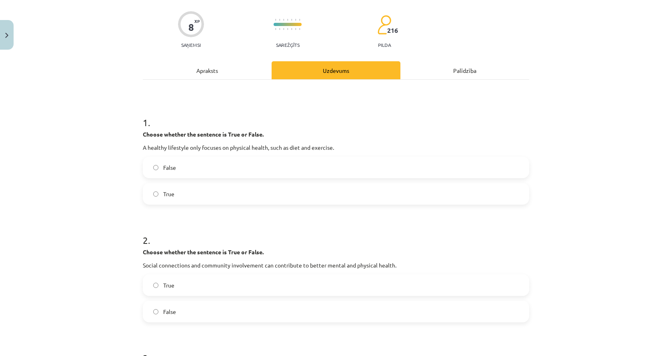
scroll to position [16, 0]
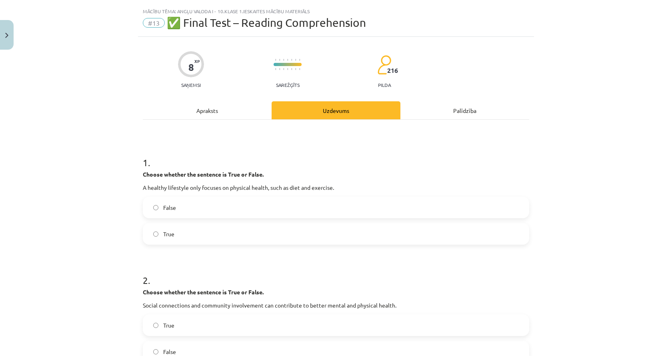
click at [187, 112] on div "Apraksts" at bounding box center [207, 110] width 129 height 18
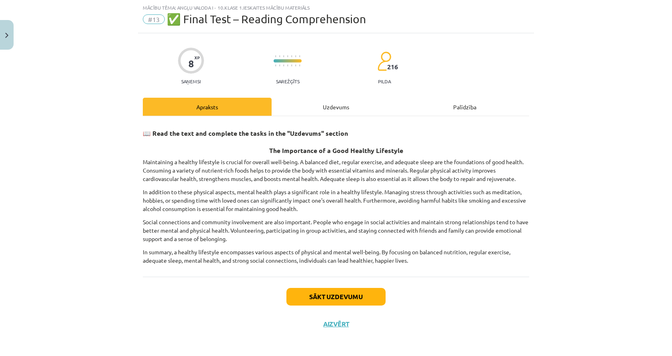
click at [305, 106] on div "Uzdevums" at bounding box center [336, 107] width 129 height 18
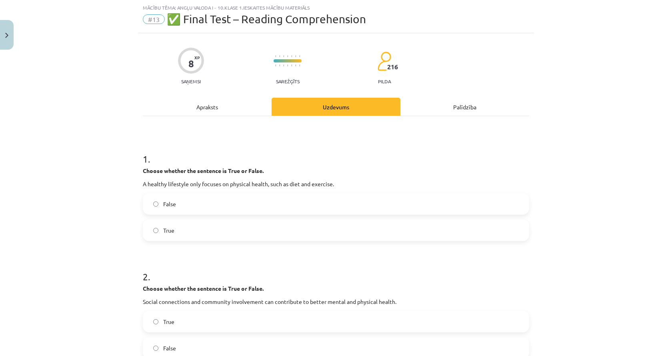
click at [195, 106] on div "Apraksts" at bounding box center [207, 107] width 129 height 18
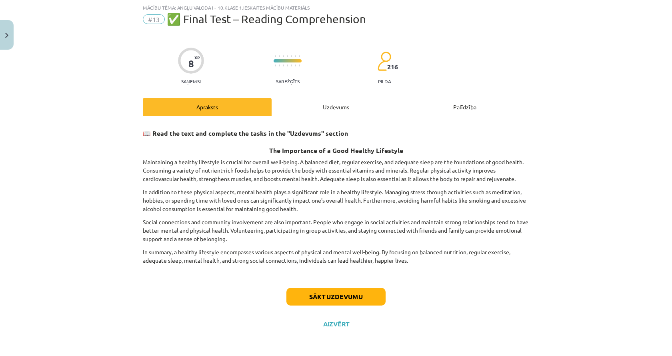
click at [317, 102] on div "Uzdevums" at bounding box center [336, 107] width 129 height 18
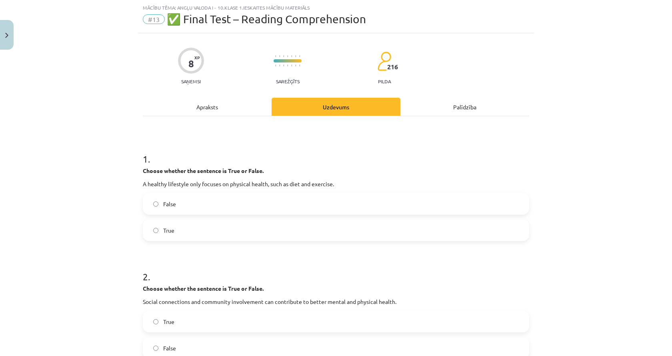
click at [220, 205] on label "False" at bounding box center [336, 204] width 385 height 20
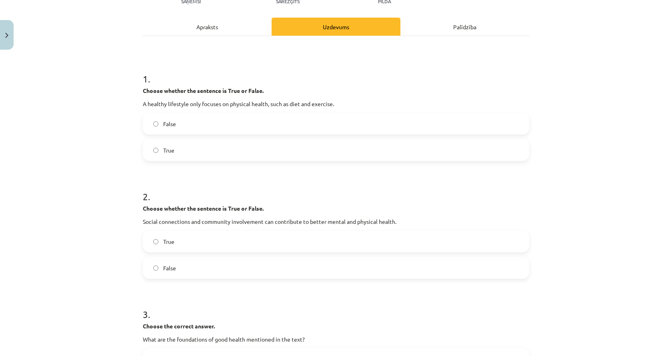
click at [233, 28] on div "Apraksts" at bounding box center [207, 27] width 129 height 18
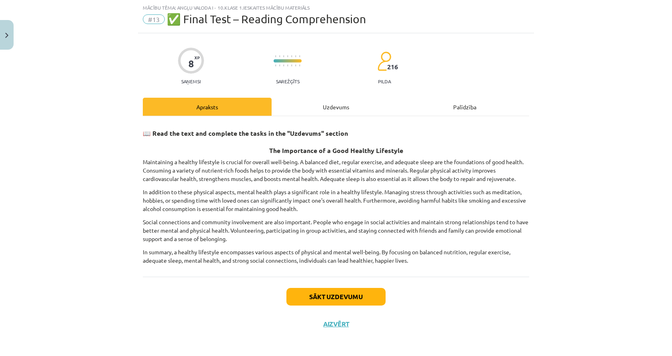
scroll to position [21, 0]
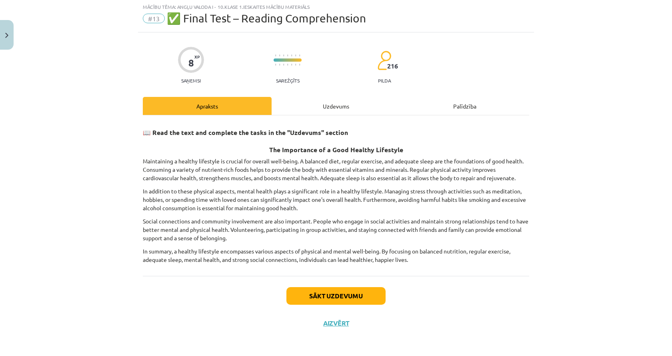
click at [312, 109] on div "Uzdevums" at bounding box center [336, 106] width 129 height 18
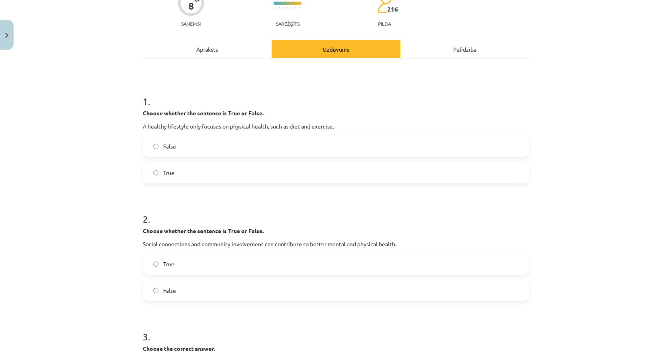
scroll to position [140, 0]
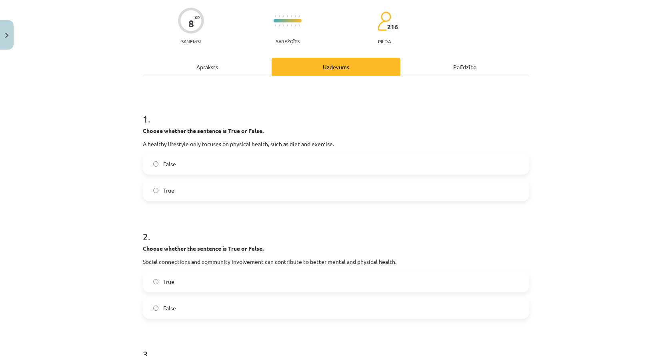
click at [190, 62] on div "Apraksts" at bounding box center [207, 67] width 129 height 18
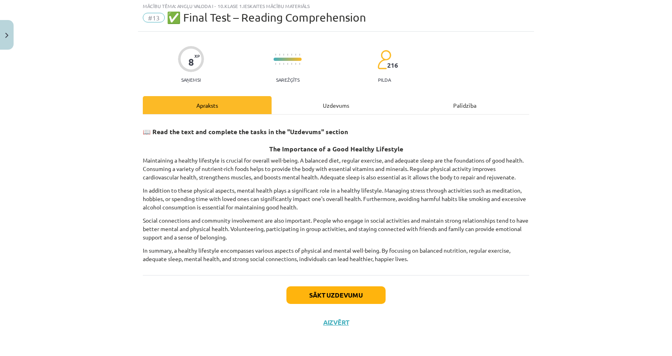
scroll to position [20, 0]
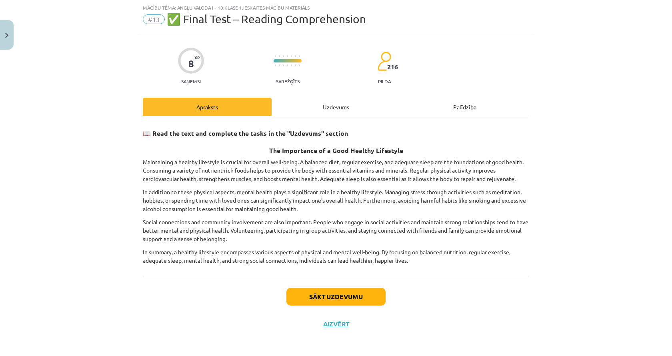
click at [298, 100] on div "Uzdevums" at bounding box center [336, 107] width 129 height 18
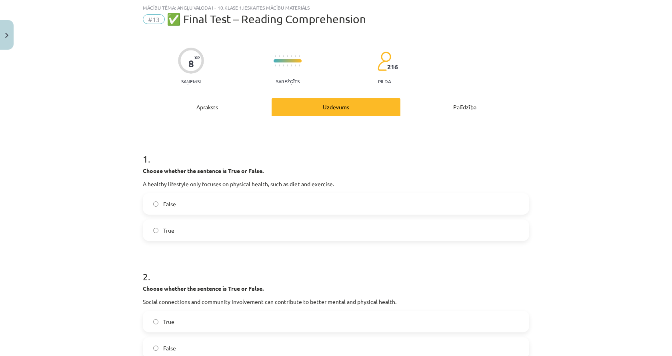
scroll to position [100, 0]
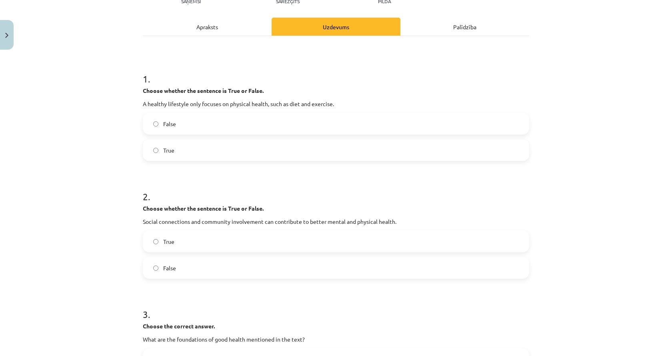
click at [269, 237] on label "True" at bounding box center [336, 241] width 385 height 20
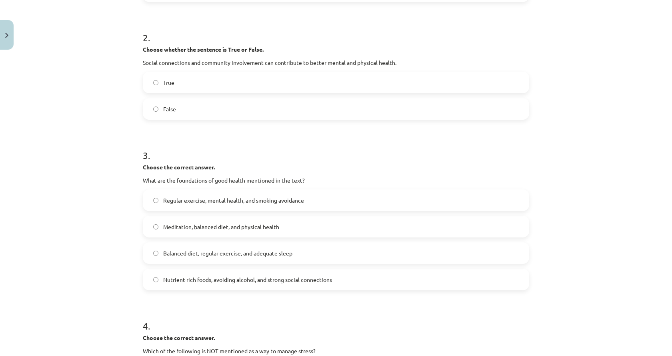
scroll to position [260, 0]
click at [199, 259] on label "Balanced diet, regular exercise, and adequate sleep" at bounding box center [336, 252] width 385 height 20
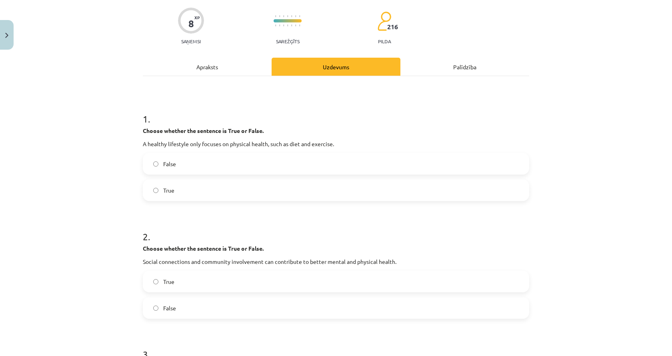
click at [217, 70] on div "Apraksts" at bounding box center [207, 67] width 129 height 18
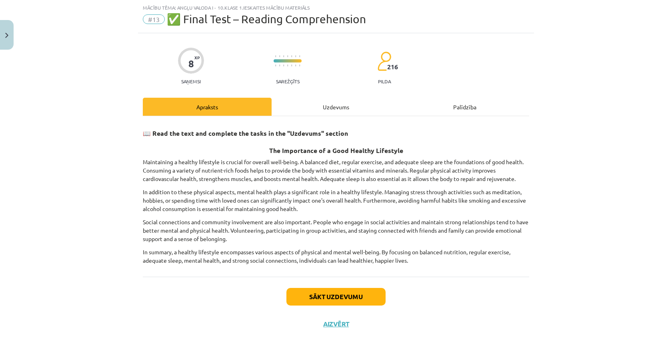
click at [354, 108] on div "Uzdevums" at bounding box center [336, 107] width 129 height 18
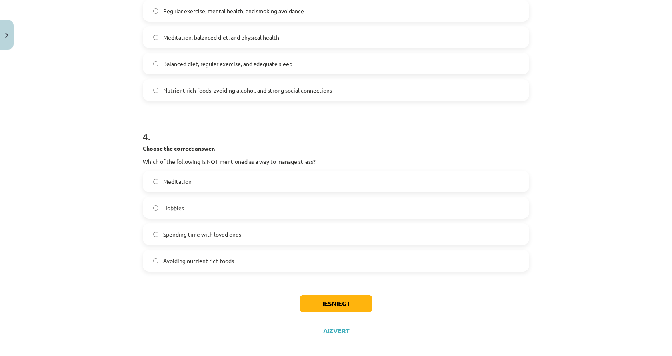
scroll to position [457, 0]
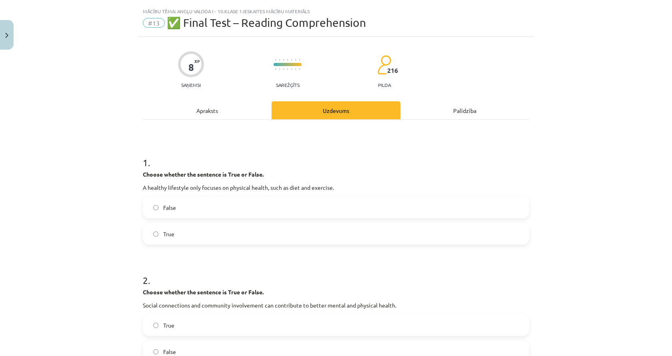
click at [200, 106] on div "Apraksts" at bounding box center [207, 110] width 129 height 18
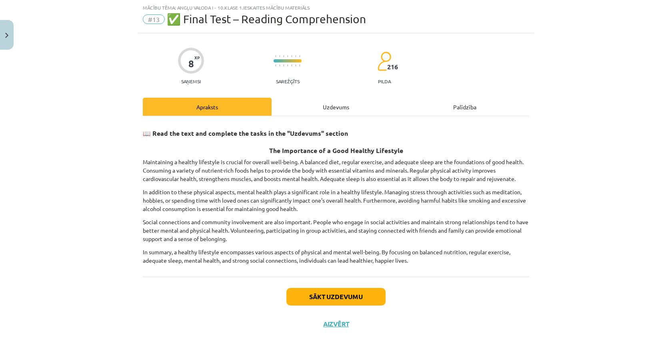
scroll to position [873, 0]
click at [316, 102] on div "Uzdevums" at bounding box center [336, 107] width 129 height 18
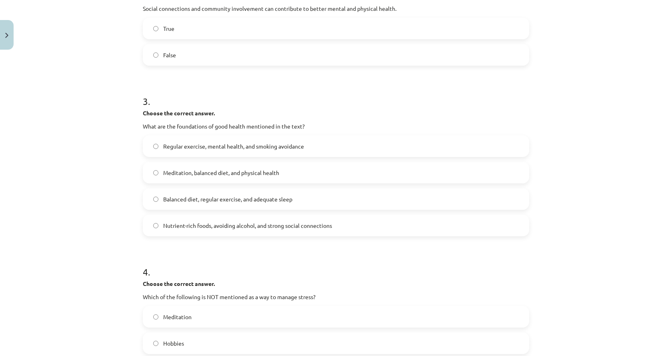
scroll to position [440, 0]
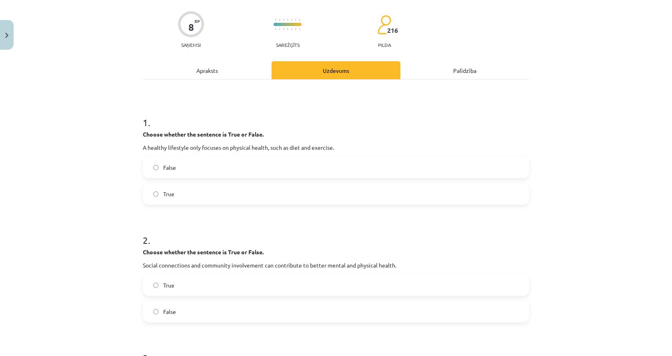
click at [227, 74] on div "Apraksts" at bounding box center [207, 70] width 129 height 18
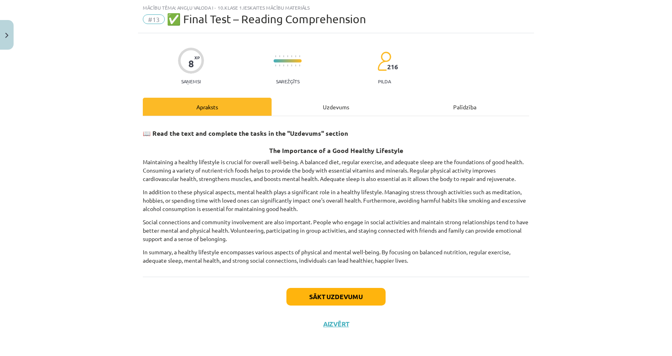
click at [345, 118] on div "📖 Read the text and complete the tasks in the "Uzdevums" section The Importance…" at bounding box center [336, 196] width 387 height 161
click at [342, 108] on div "Uzdevums" at bounding box center [336, 107] width 129 height 18
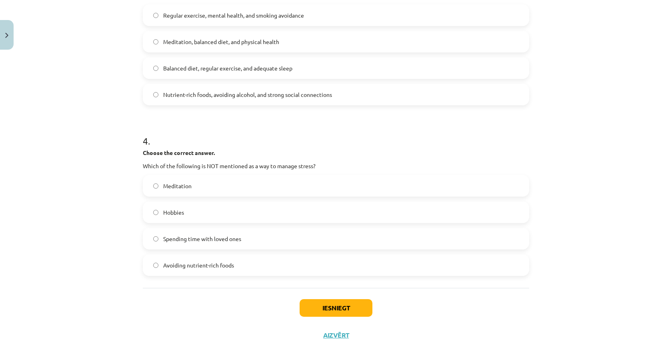
scroll to position [457, 0]
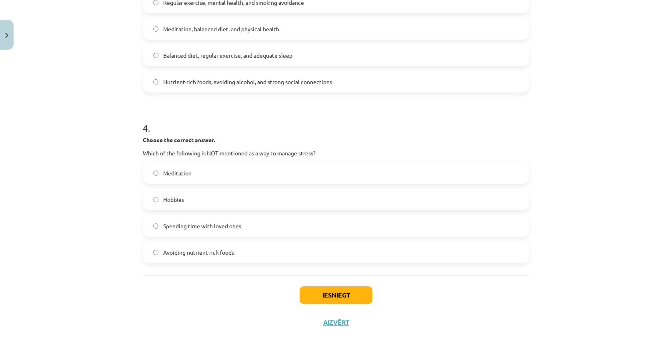
click at [212, 249] on span "Avoiding nutrient-rich foods" at bounding box center [198, 252] width 71 height 8
click at [315, 294] on button "Iesniegt" at bounding box center [336, 295] width 73 height 18
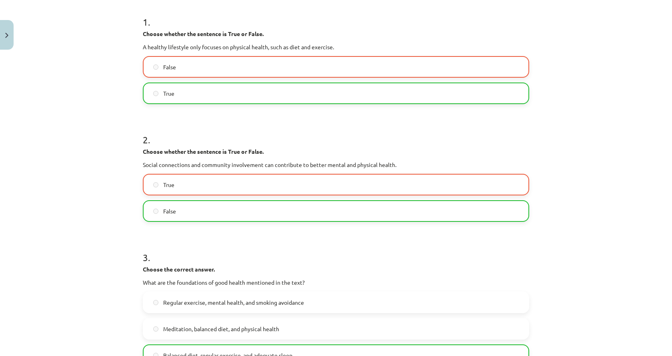
scroll to position [122, 0]
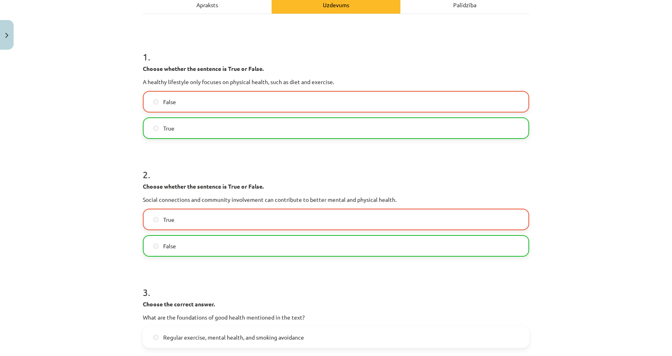
click at [173, 252] on label "False" at bounding box center [336, 246] width 385 height 20
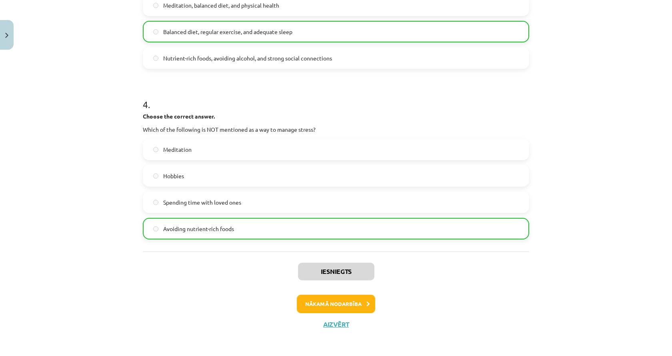
scroll to position [482, 0]
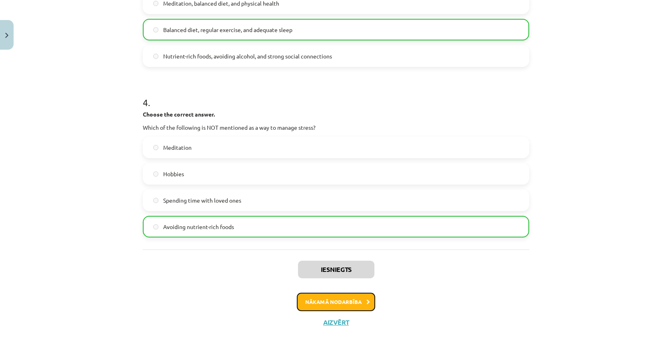
click at [340, 308] on button "Nākamā nodarbība" at bounding box center [336, 302] width 78 height 18
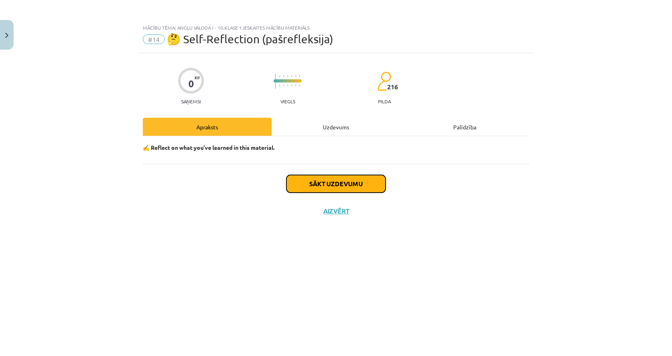
click at [329, 181] on button "Sākt uzdevumu" at bounding box center [336, 184] width 99 height 18
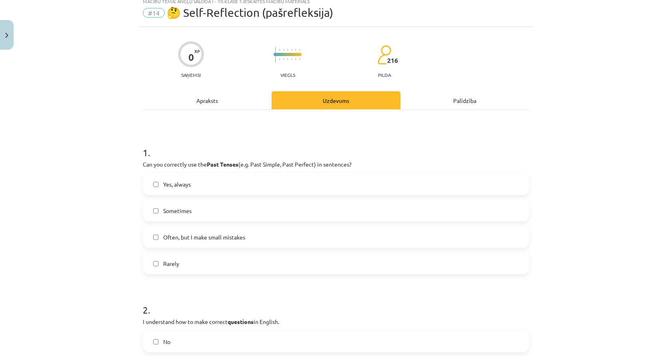
scroll to position [40, 0]
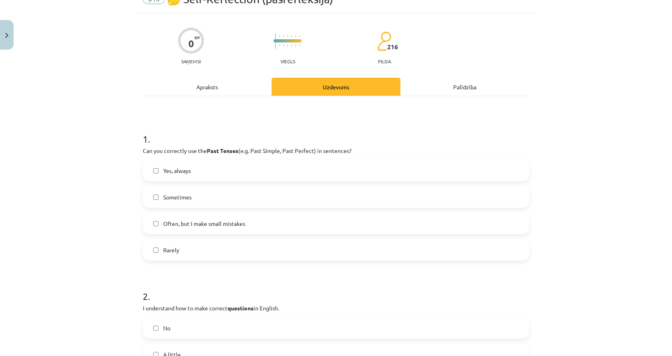
click at [247, 172] on label "Yes, always" at bounding box center [336, 171] width 385 height 20
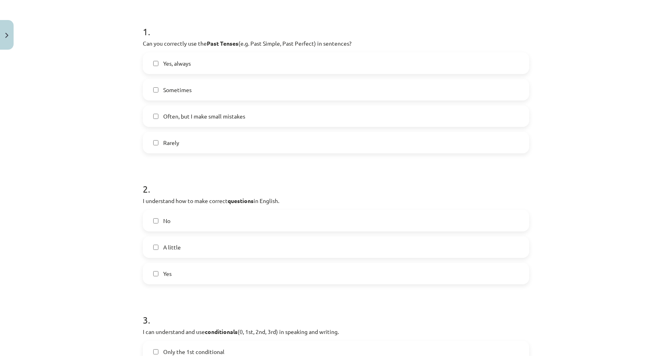
scroll to position [160, 0]
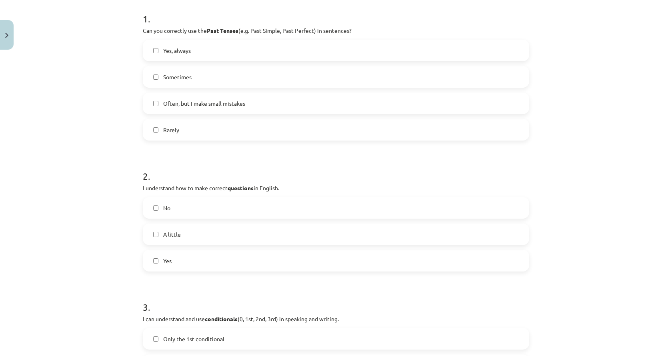
click at [184, 263] on label "Yes" at bounding box center [336, 261] width 385 height 20
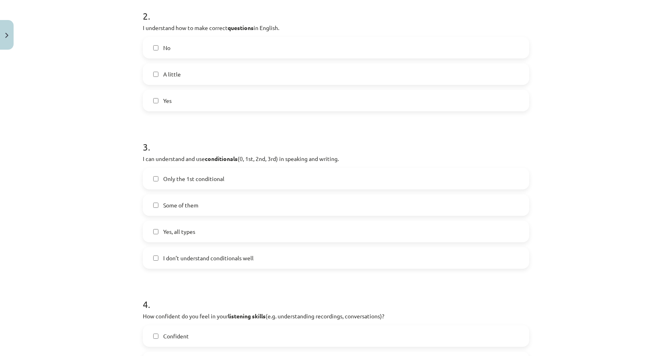
click at [192, 212] on label "Some of them" at bounding box center [336, 205] width 385 height 20
click at [192, 235] on span "Yes, all types" at bounding box center [179, 231] width 32 height 8
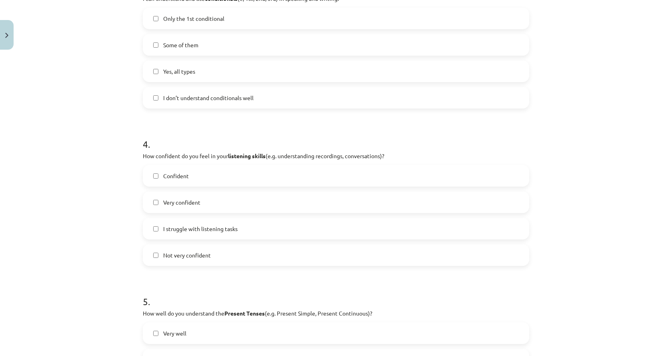
click at [177, 51] on label "Some of them" at bounding box center [336, 45] width 385 height 20
click at [255, 180] on label "Confident" at bounding box center [336, 176] width 385 height 20
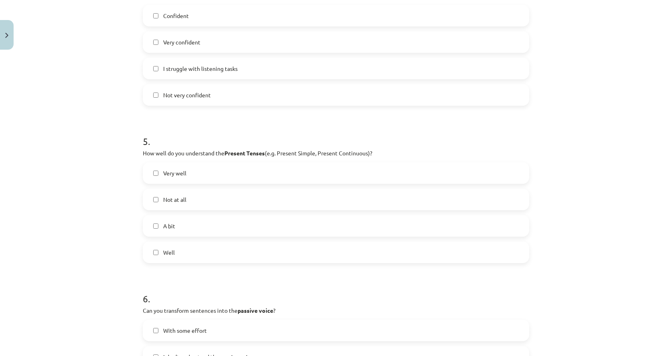
scroll to position [680, 0]
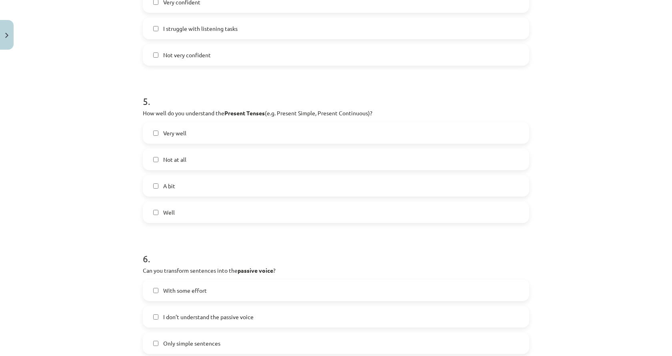
click at [171, 216] on span "Well" at bounding box center [169, 212] width 12 height 8
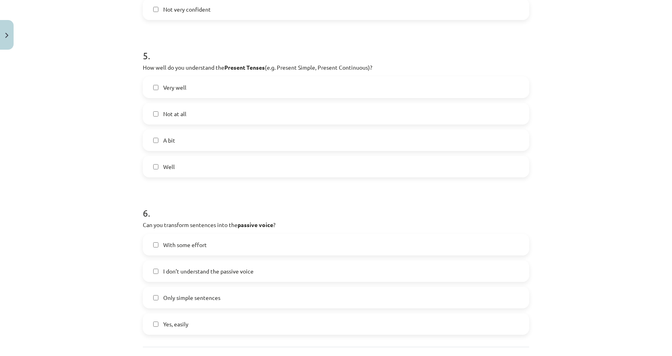
scroll to position [798, 0]
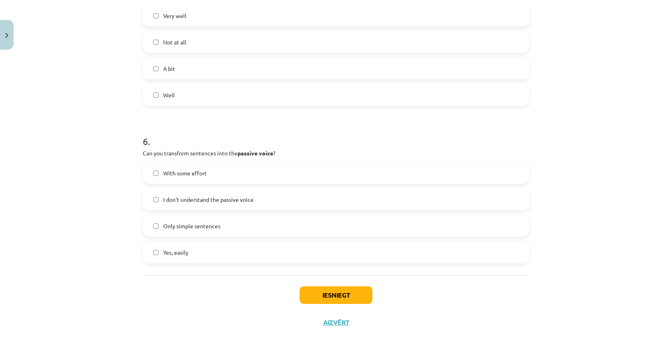
click at [208, 176] on label "With some effort" at bounding box center [336, 173] width 385 height 20
click at [344, 299] on button "Iesniegt" at bounding box center [336, 295] width 73 height 18
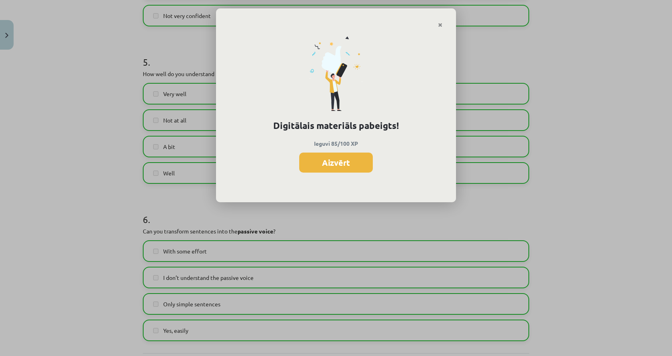
scroll to position [678, 0]
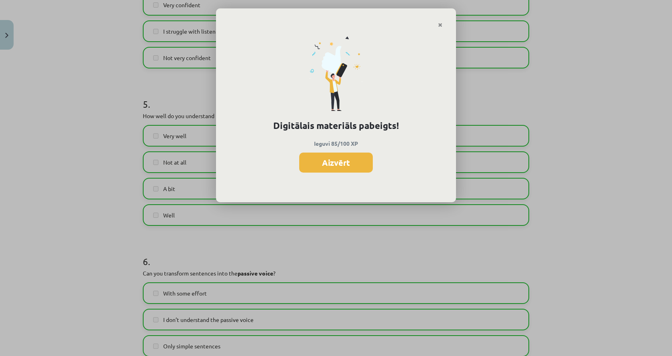
click at [56, 165] on div "Digitālais materiāls pabeigts! Ieguvi 85/100 XP Aizvērt" at bounding box center [336, 178] width 672 height 356
click at [329, 163] on button "Aizvērt" at bounding box center [336, 163] width 74 height 20
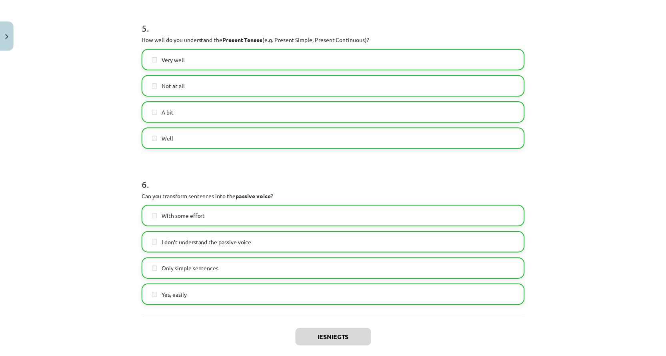
scroll to position [798, 0]
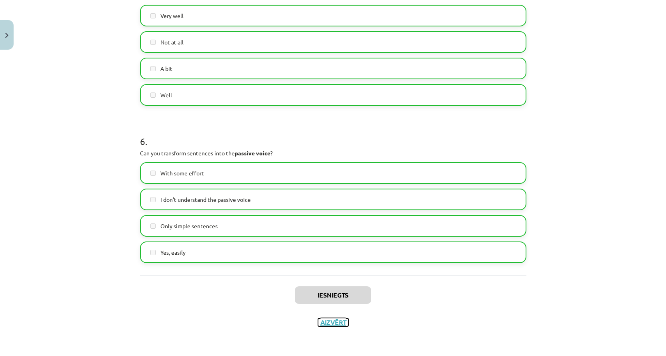
click at [323, 325] on button "Aizvērt" at bounding box center [333, 322] width 30 height 8
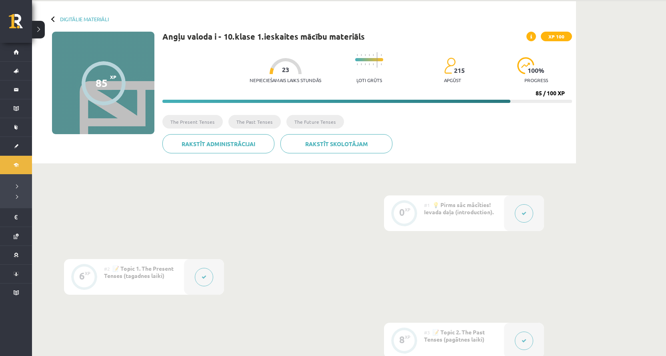
scroll to position [0, 0]
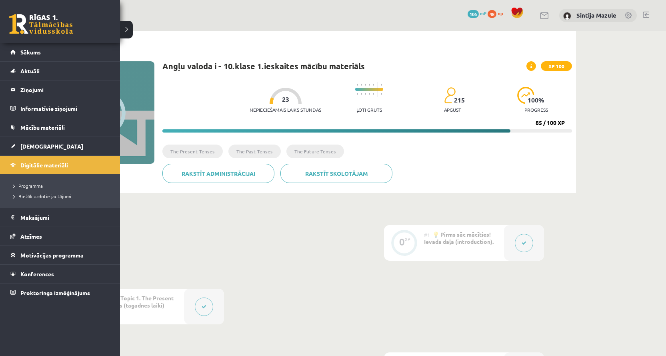
click at [31, 162] on span "Digitālie materiāli" at bounding box center [44, 164] width 48 height 7
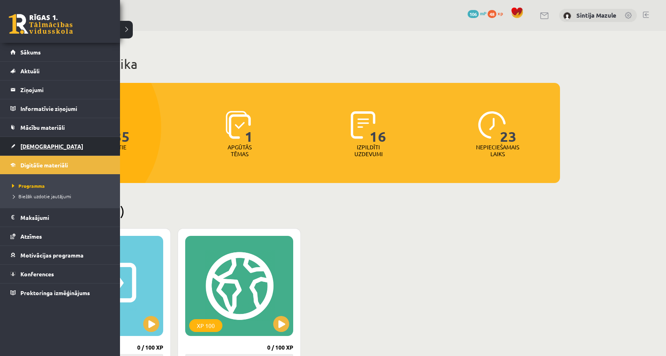
click at [36, 147] on span "[DEMOGRAPHIC_DATA]" at bounding box center [51, 145] width 63 height 7
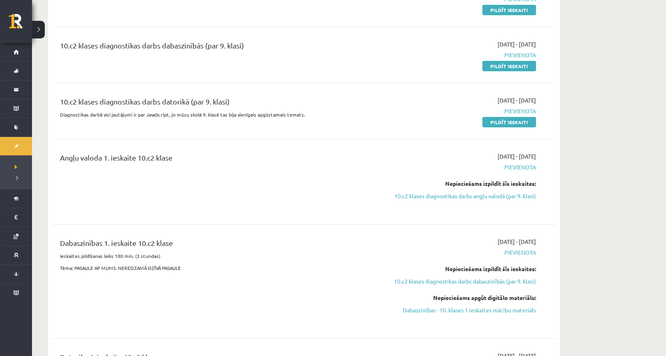
scroll to position [200, 0]
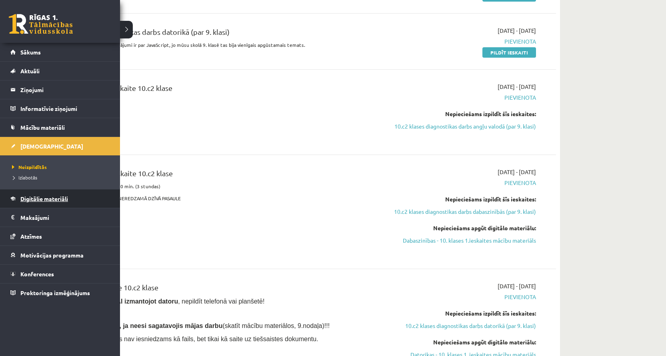
click at [33, 199] on span "Digitālie materiāli" at bounding box center [44, 198] width 48 height 7
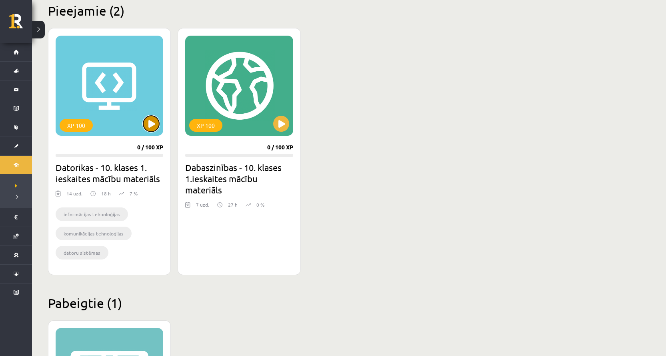
click at [150, 121] on button at bounding box center [151, 124] width 16 height 16
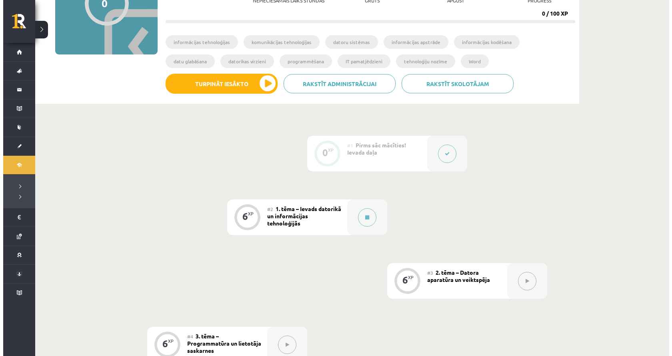
scroll to position [120, 0]
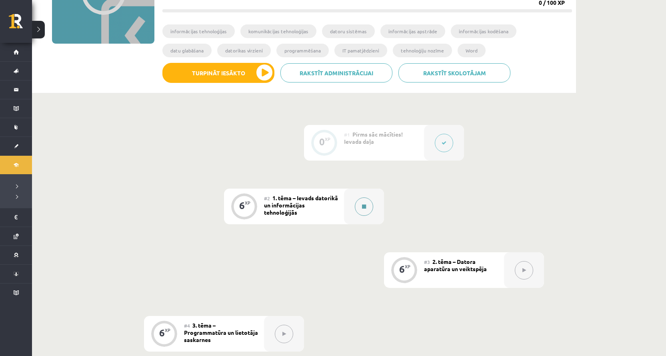
click at [355, 214] on div at bounding box center [364, 207] width 40 height 36
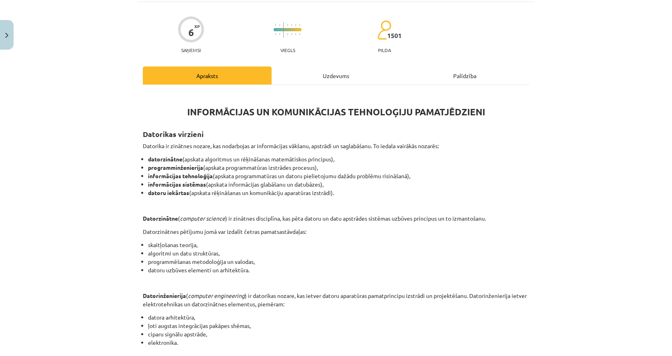
scroll to position [49, 0]
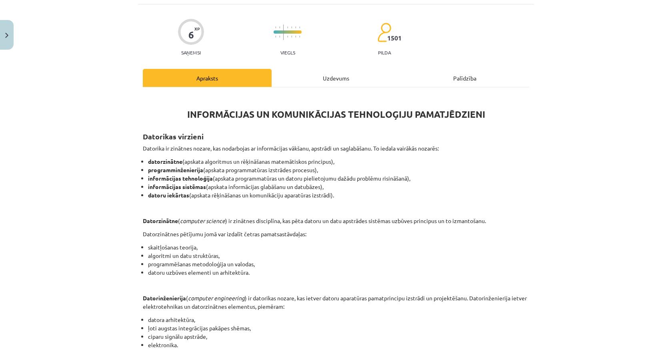
click at [353, 67] on div "6 XP Saņemsi Viegls 1501 pilda Apraksts Uzdevums Palīdzība INFORMĀCIJAS UN KOMU…" at bounding box center [336, 310] width 396 height 612
click at [329, 75] on div "Uzdevums" at bounding box center [336, 78] width 129 height 18
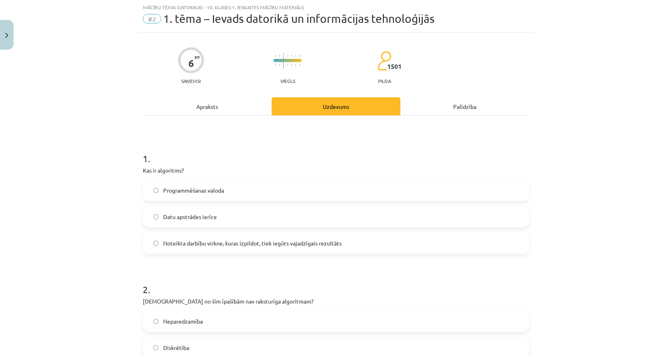
scroll to position [20, 0]
click at [65, 107] on div "Mācību tēma: Datorikas - 10. klases 1. ieskaites mācību materiāls #2 1. tēma – …" at bounding box center [336, 178] width 672 height 356
click at [194, 108] on div "Apraksts" at bounding box center [207, 107] width 129 height 18
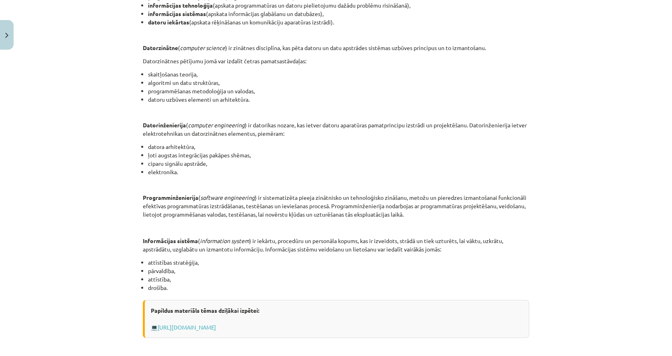
scroll to position [260, 0]
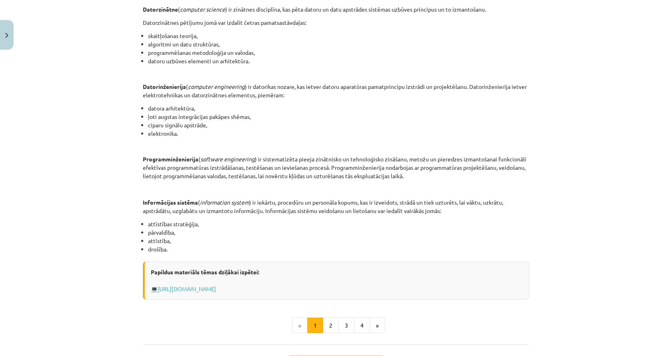
click at [204, 284] on div "Papildus materiāls tēmas dziļākai izpētei: 💻 Https://profizgl.lu.lv/mod/book/vi…" at bounding box center [336, 280] width 387 height 38
click at [203, 288] on link "Https://profizgl.lu.lv/mod/book/view.php?id=22319&chapterid=6858" at bounding box center [187, 288] width 58 height 7
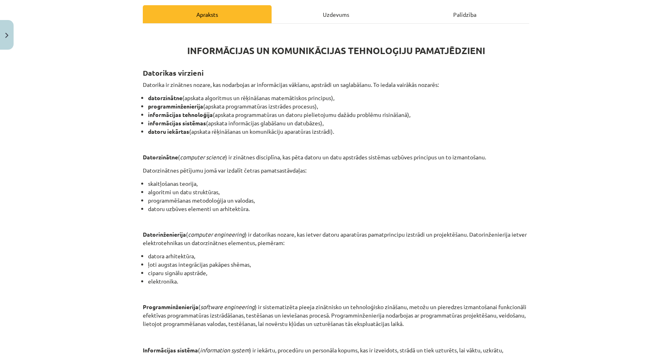
scroll to position [100, 0]
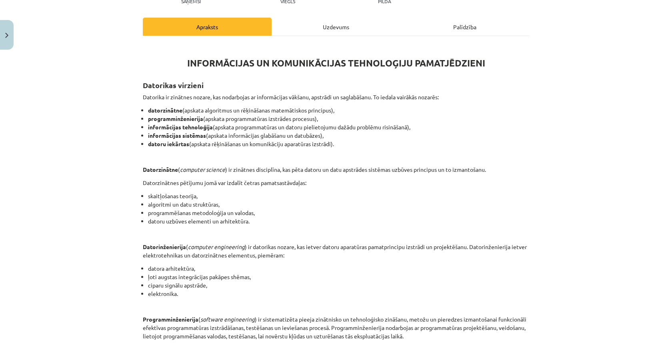
click at [292, 27] on div "Uzdevums" at bounding box center [336, 27] width 129 height 18
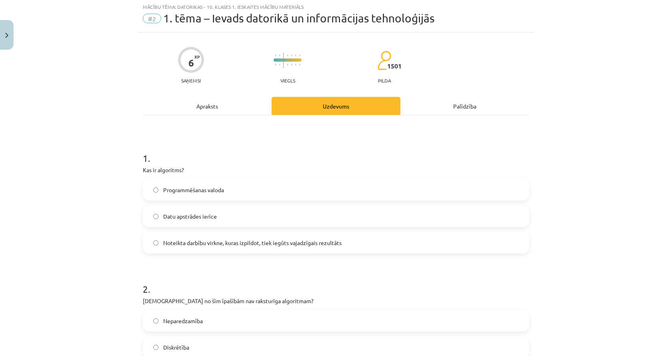
scroll to position [20, 0]
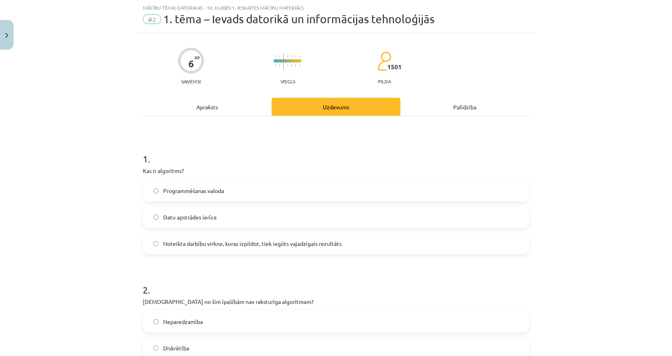
click at [195, 107] on div "Apraksts" at bounding box center [207, 107] width 129 height 18
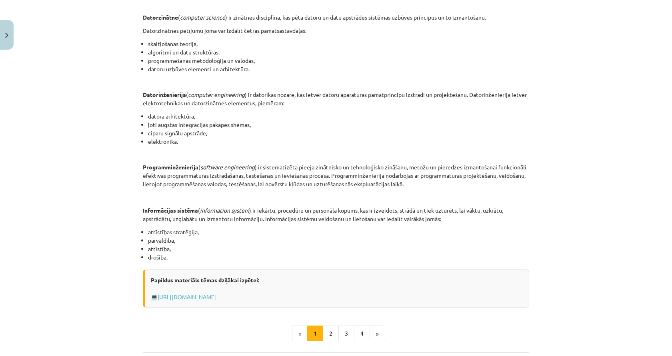
scroll to position [329, 0]
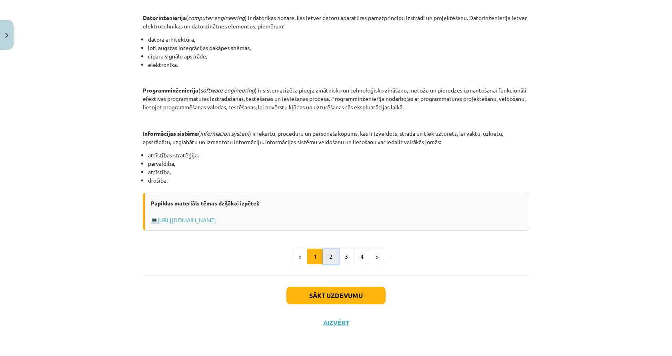
click at [324, 253] on button "2" at bounding box center [331, 257] width 16 height 16
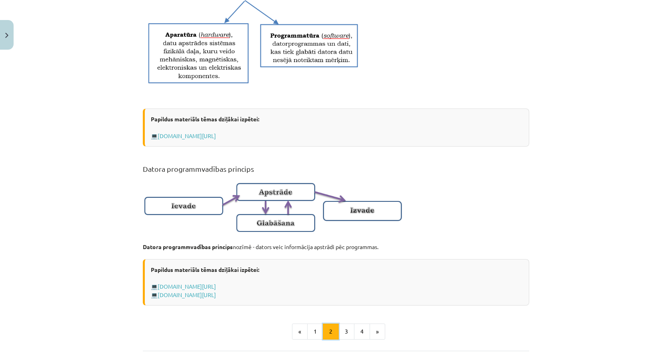
scroll to position [423, 0]
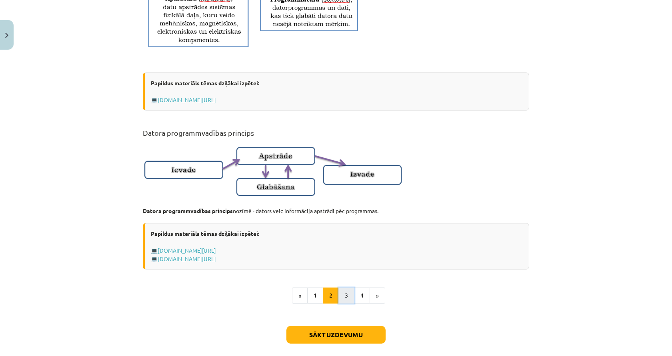
click at [339, 299] on button "3" at bounding box center [347, 295] width 16 height 16
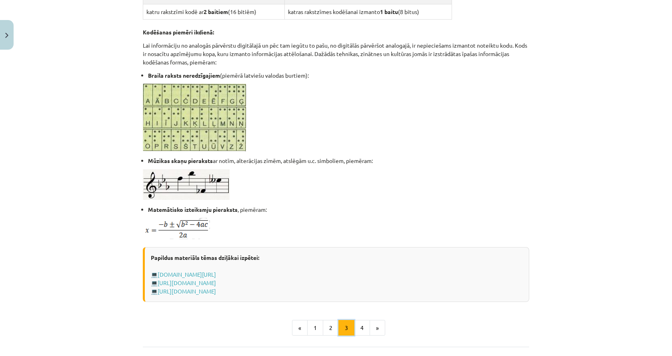
scroll to position [400, 0]
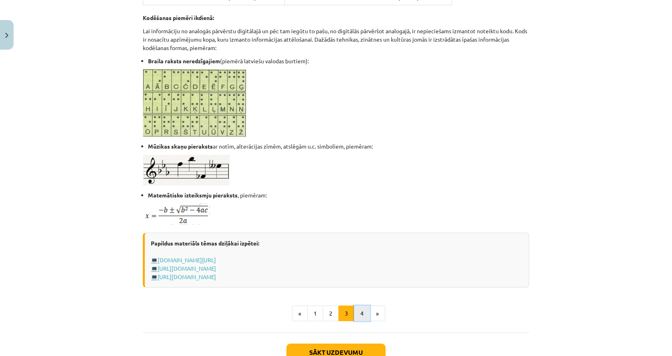
click at [354, 313] on button "4" at bounding box center [362, 313] width 16 height 16
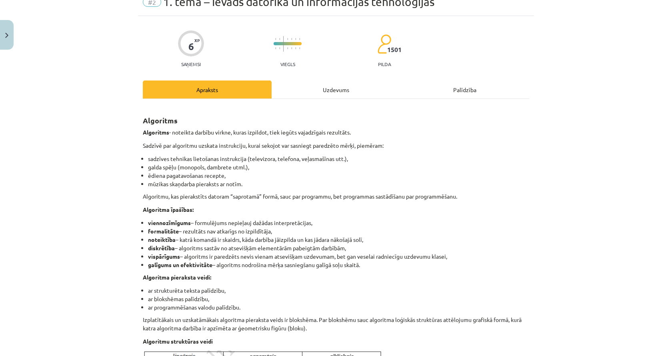
scroll to position [23, 0]
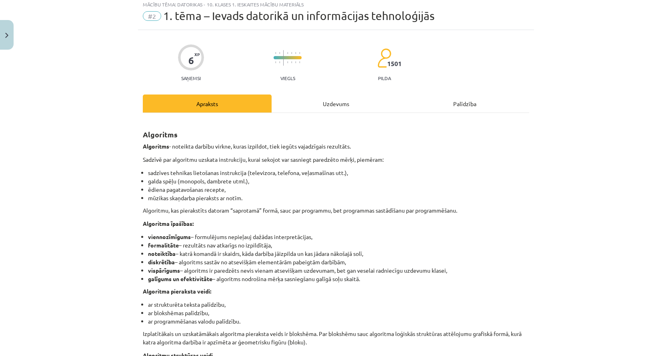
click at [314, 104] on div "Uzdevums" at bounding box center [336, 103] width 129 height 18
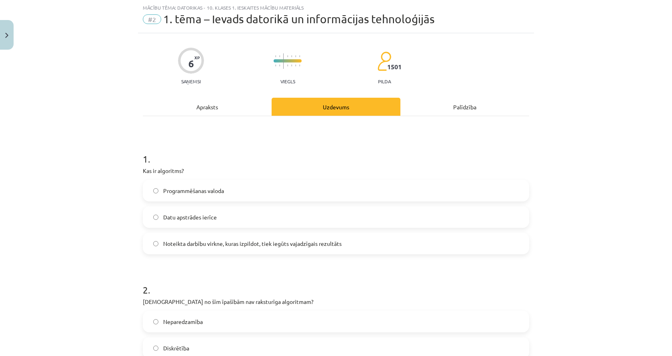
click at [267, 246] on label "Noteikta darbību virkne, kuras izpildot, tiek iegūts vajadzīgais rezultāts" at bounding box center [336, 243] width 385 height 20
click at [255, 245] on span "Noteikta darbību virkne, kuras izpildot, tiek iegūts vajadzīgais rezultāts" at bounding box center [252, 243] width 179 height 8
click at [219, 110] on div "Apraksts" at bounding box center [207, 107] width 129 height 18
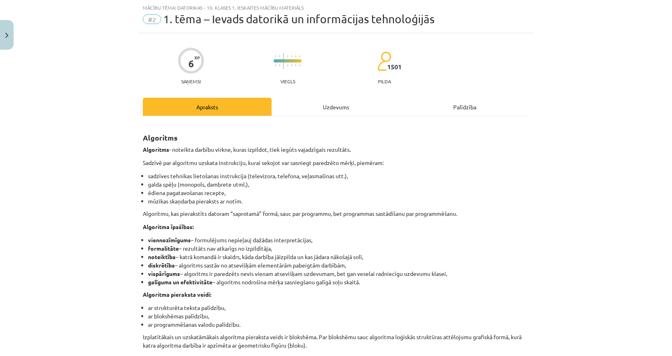
click at [308, 104] on div "Uzdevums" at bounding box center [336, 107] width 129 height 18
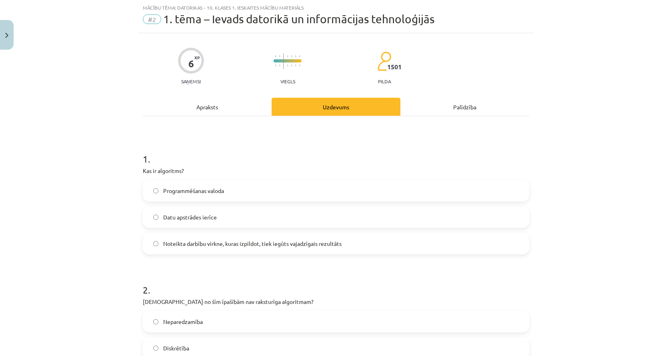
scroll to position [100, 0]
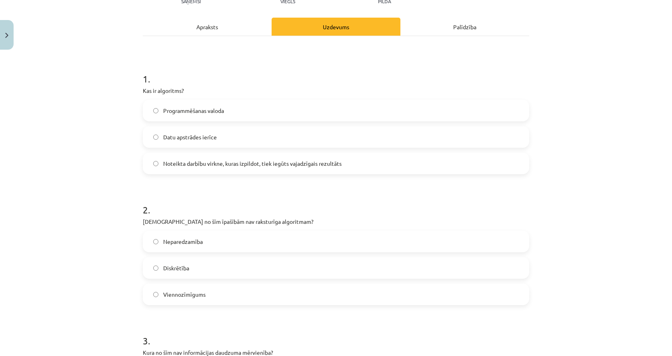
click at [215, 35] on div "Apraksts" at bounding box center [207, 27] width 129 height 18
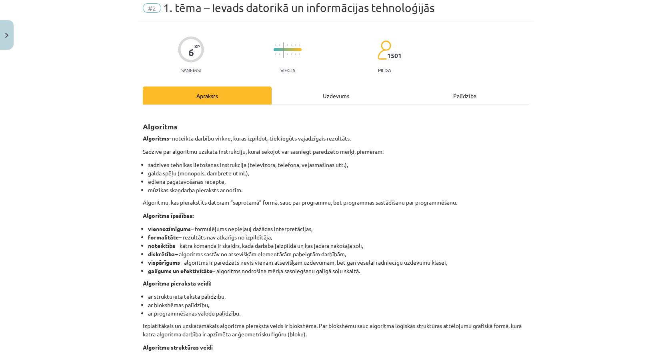
scroll to position [20, 0]
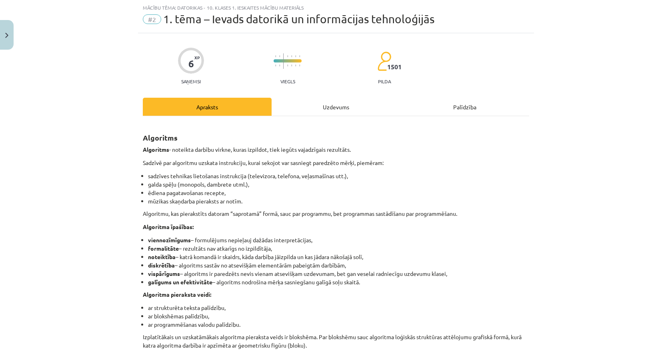
click at [319, 110] on div "Uzdevums" at bounding box center [336, 107] width 129 height 18
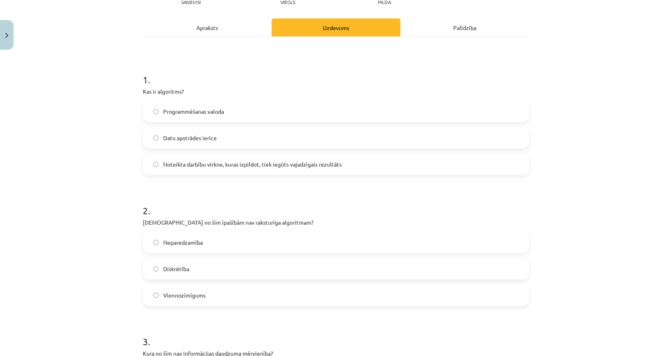
scroll to position [100, 0]
click at [217, 24] on div "Apraksts" at bounding box center [207, 27] width 129 height 18
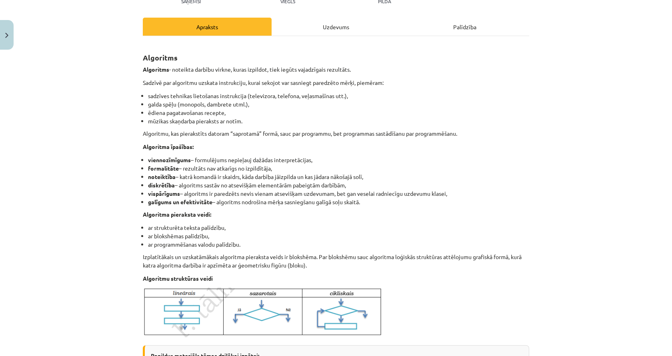
scroll to position [20, 0]
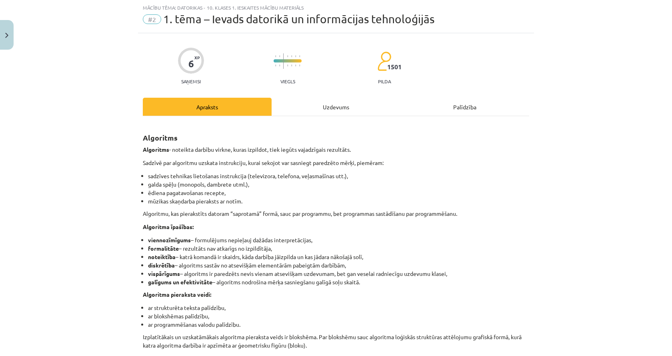
click at [293, 118] on div "Algoritms Algoritms - noteikta darbību virkne, kuras izpildot, tiek iegūts vaja…" at bounding box center [336, 312] width 387 height 392
click at [297, 108] on div "Uzdevums" at bounding box center [336, 107] width 129 height 18
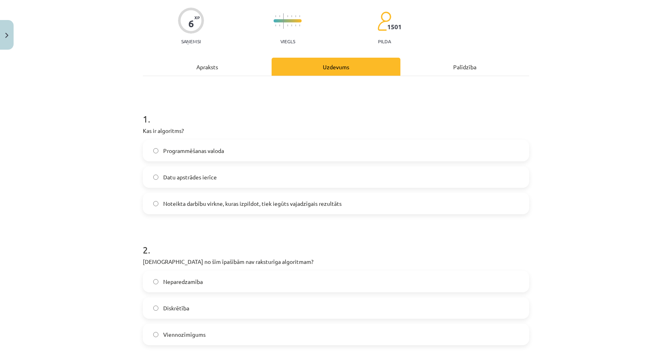
click at [232, 70] on div "Apraksts" at bounding box center [207, 67] width 129 height 18
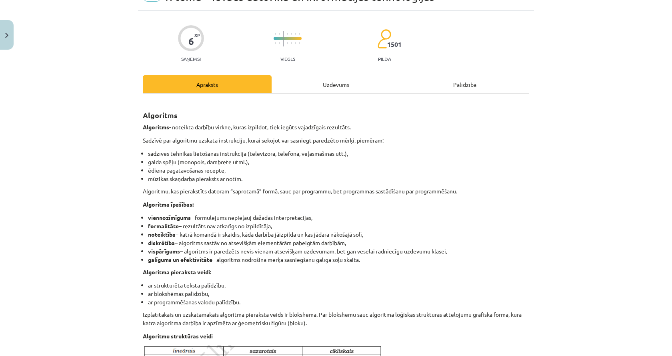
scroll to position [60, 0]
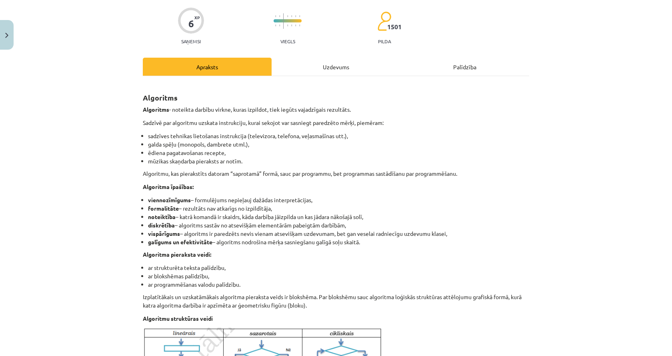
click at [299, 68] on div "Uzdevums" at bounding box center [336, 67] width 129 height 18
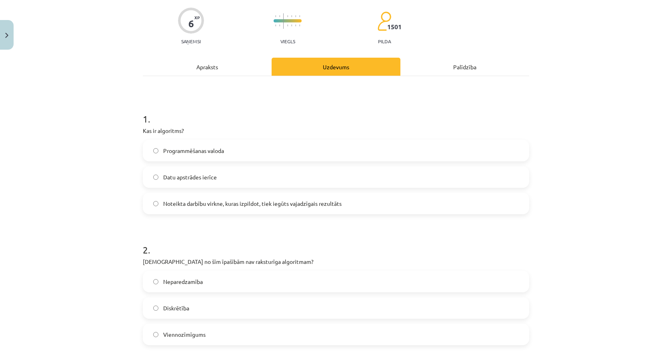
scroll to position [20, 0]
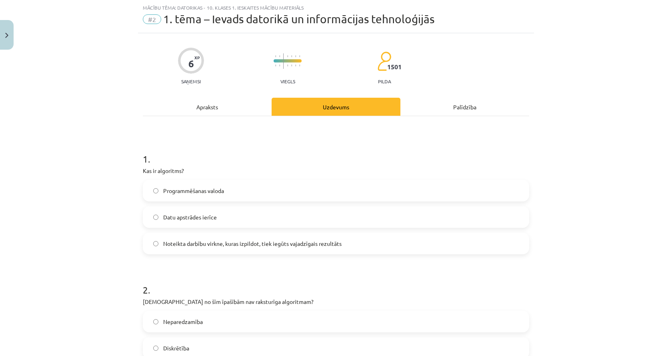
click at [215, 110] on div "Apraksts" at bounding box center [207, 107] width 129 height 18
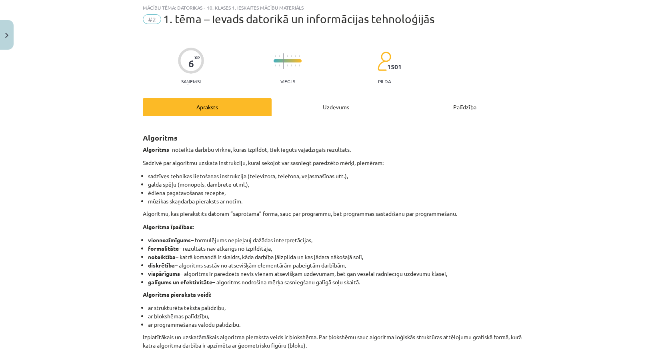
click at [307, 109] on div "Uzdevums" at bounding box center [336, 107] width 129 height 18
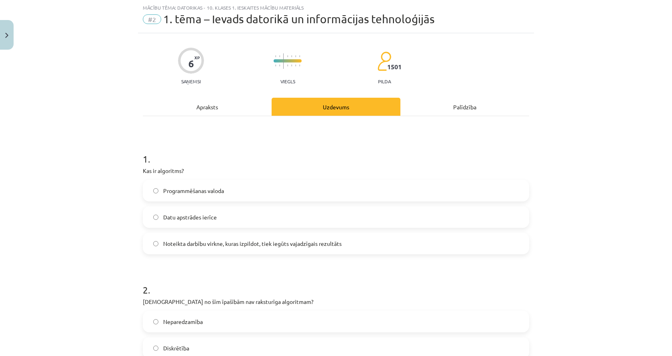
click at [221, 115] on div "Apraksts" at bounding box center [207, 107] width 129 height 18
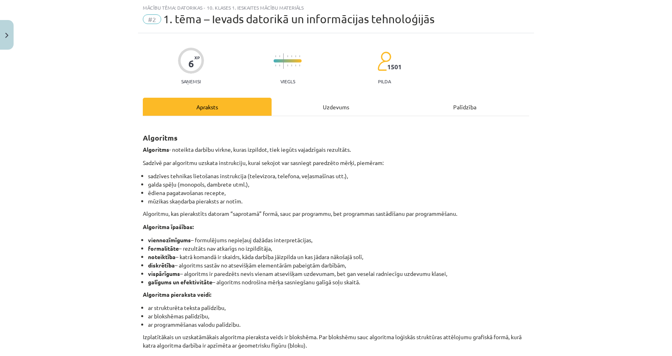
click at [318, 110] on div "Uzdevums" at bounding box center [336, 107] width 129 height 18
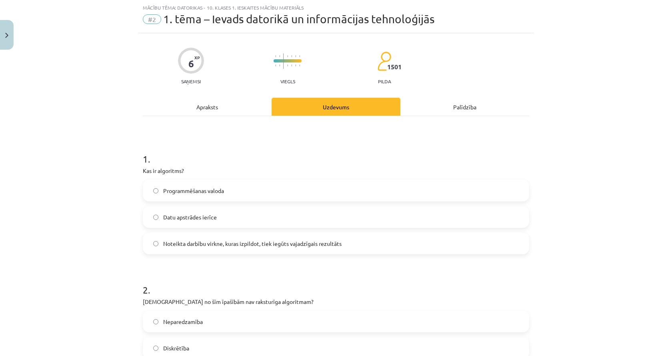
click at [208, 326] on label "Neparedzamība" at bounding box center [336, 321] width 385 height 20
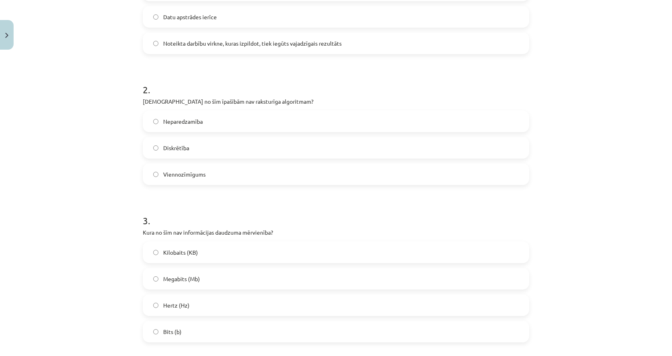
scroll to position [260, 0]
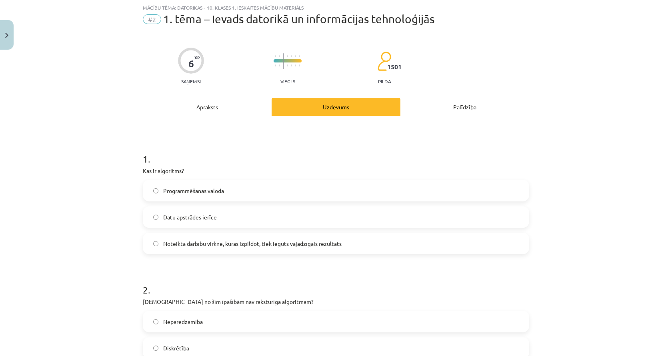
click at [221, 108] on div "Apraksts" at bounding box center [207, 107] width 129 height 18
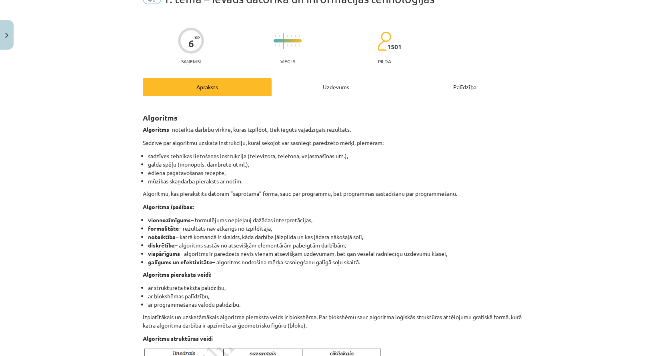
scroll to position [80, 0]
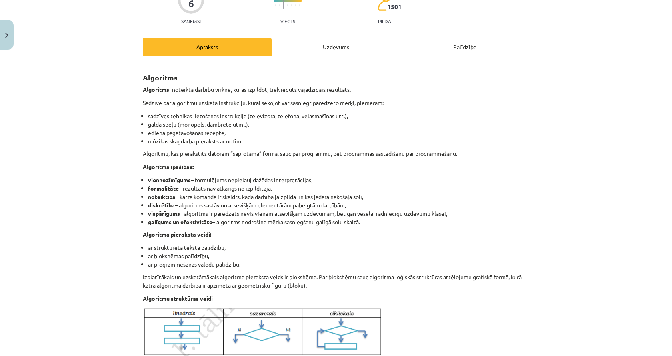
click at [293, 42] on div "Uzdevums" at bounding box center [336, 47] width 129 height 18
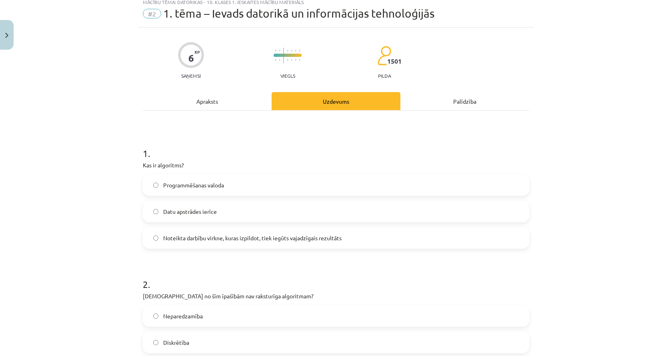
scroll to position [20, 0]
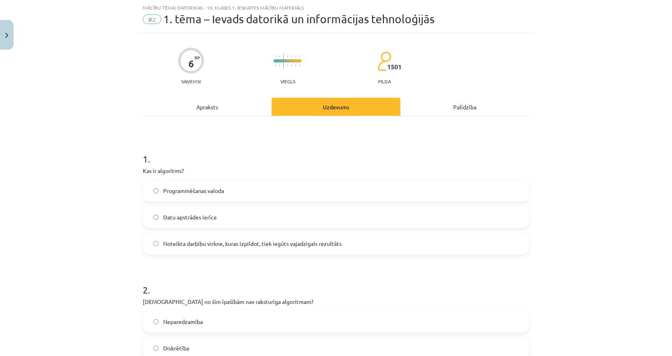
click at [219, 102] on div "Apraksts" at bounding box center [207, 107] width 129 height 18
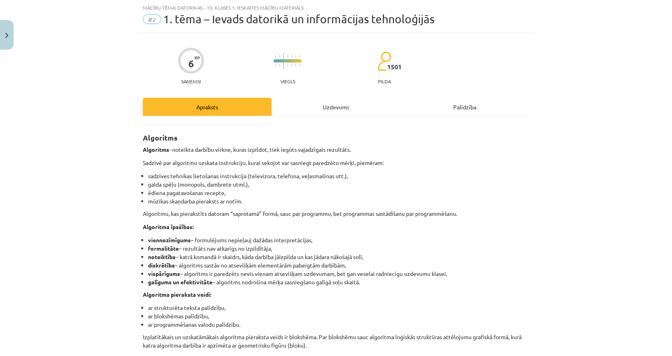
scroll to position [60, 0]
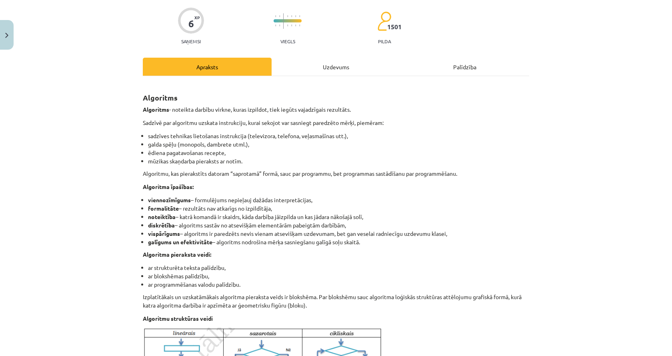
click at [289, 78] on div "Algoritms Algoritms - noteikta darbību virkne, kuras izpildot, tiek iegūts vaja…" at bounding box center [336, 272] width 387 height 392
click at [289, 74] on div "Uzdevums" at bounding box center [336, 67] width 129 height 18
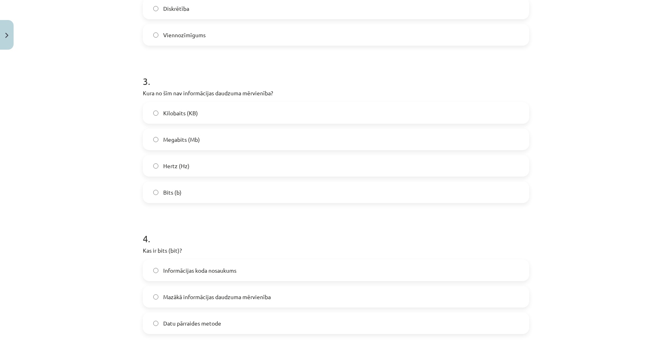
scroll to position [340, 0]
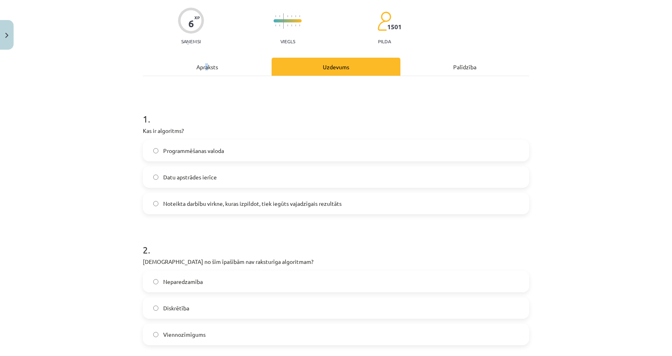
drag, startPoint x: 205, startPoint y: 65, endPoint x: 199, endPoint y: 67, distance: 6.6
click at [199, 67] on div "Apraksts" at bounding box center [207, 67] width 129 height 18
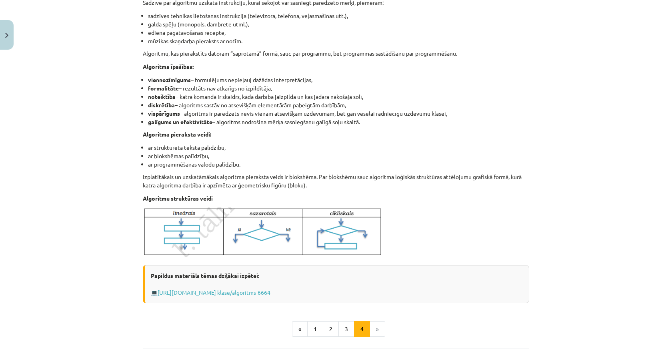
scroll to position [253, 0]
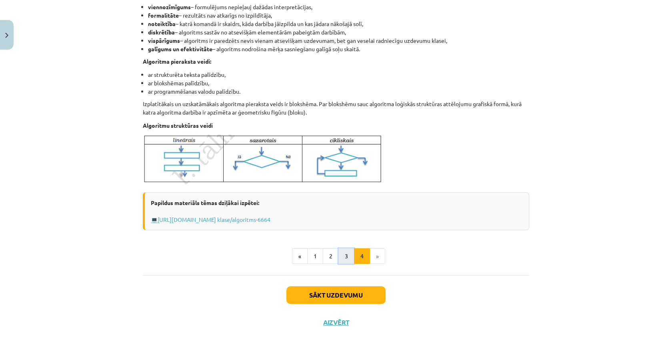
click at [345, 259] on button "3" at bounding box center [347, 256] width 16 height 16
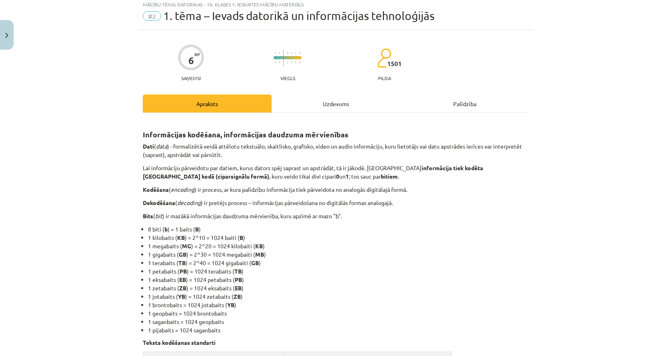
click at [317, 96] on div "Uzdevums" at bounding box center [336, 103] width 129 height 18
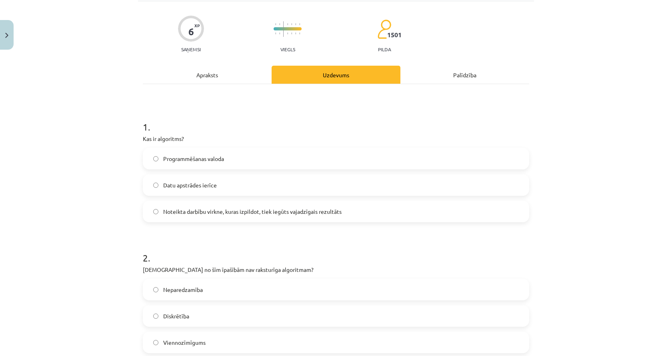
scroll to position [0, 0]
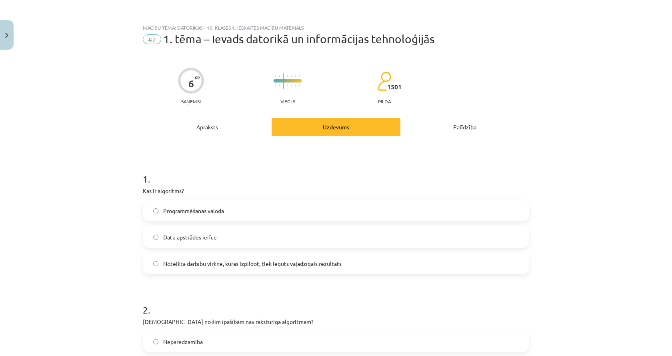
click at [187, 130] on div "Apraksts" at bounding box center [207, 127] width 129 height 18
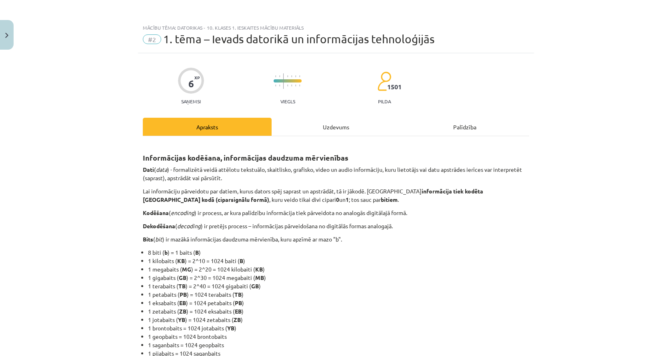
scroll to position [20, 0]
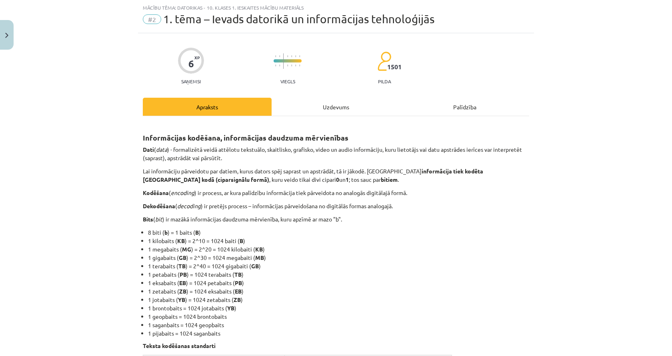
click at [341, 103] on div "Uzdevums" at bounding box center [336, 107] width 129 height 18
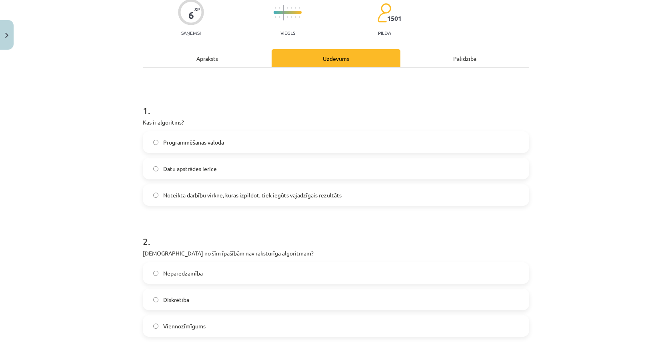
scroll to position [0, 0]
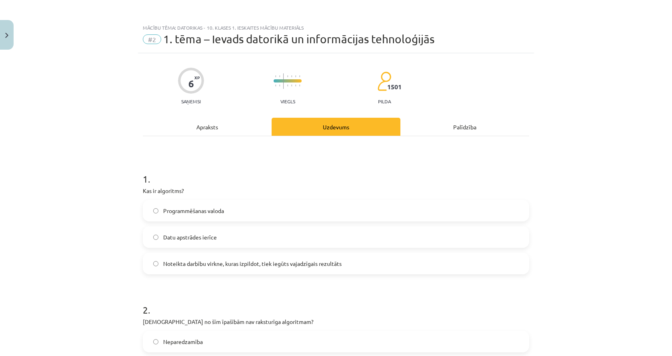
click at [224, 128] on div "Apraksts" at bounding box center [207, 127] width 129 height 18
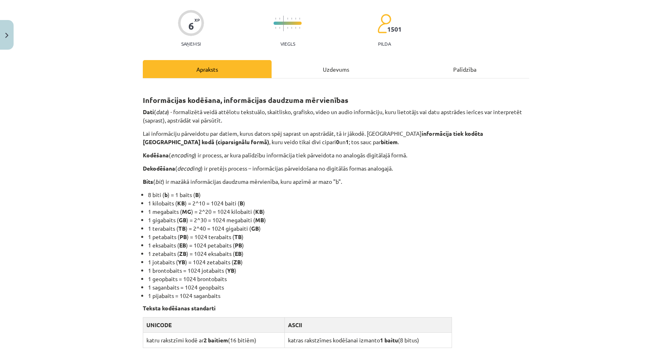
scroll to position [57, 0]
click at [293, 70] on div "Uzdevums" at bounding box center [336, 69] width 129 height 18
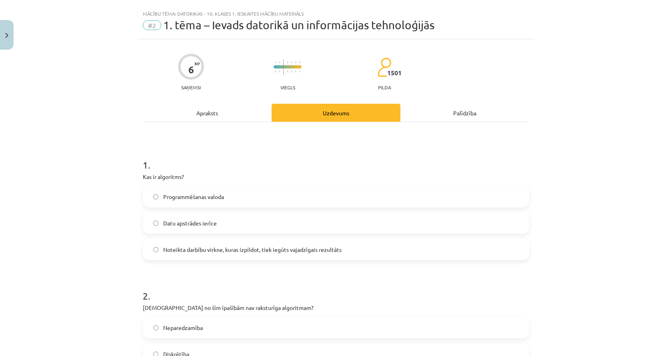
scroll to position [0, 0]
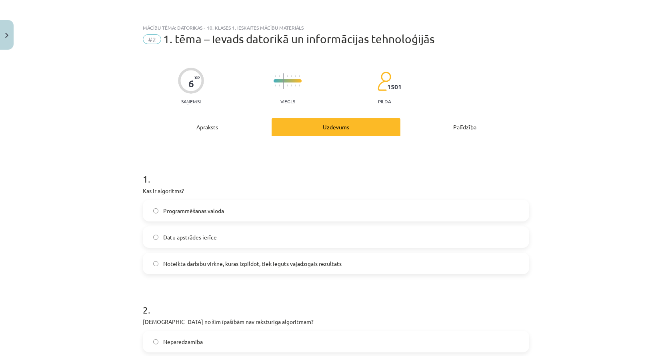
click at [211, 122] on div "Apraksts" at bounding box center [207, 127] width 129 height 18
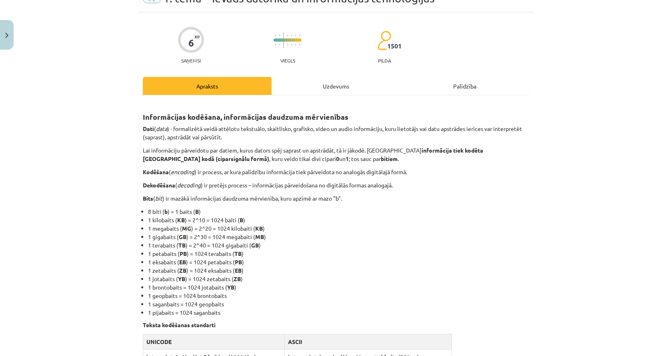
scroll to position [60, 0]
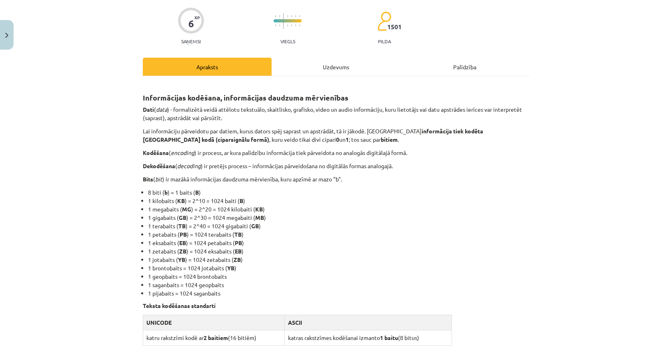
click at [311, 63] on div "Uzdevums" at bounding box center [336, 67] width 129 height 18
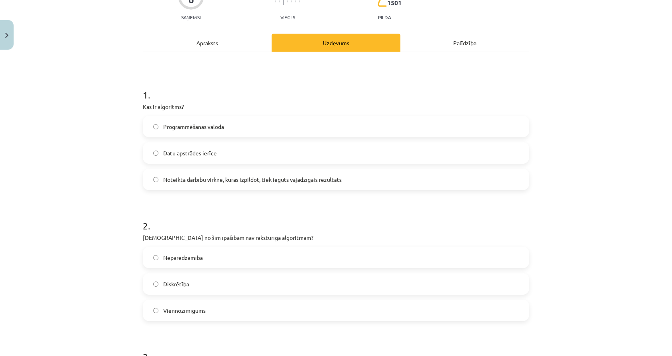
scroll to position [0, 0]
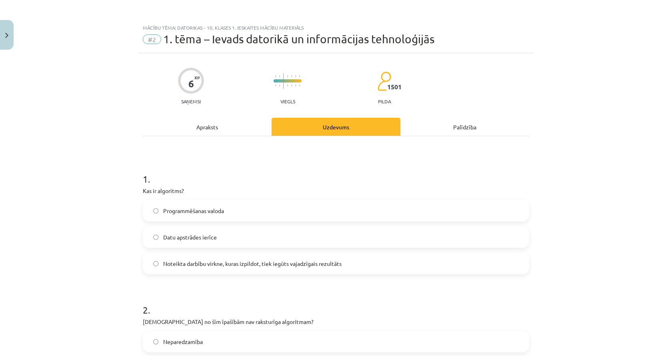
click at [220, 125] on div "Apraksts" at bounding box center [207, 127] width 129 height 18
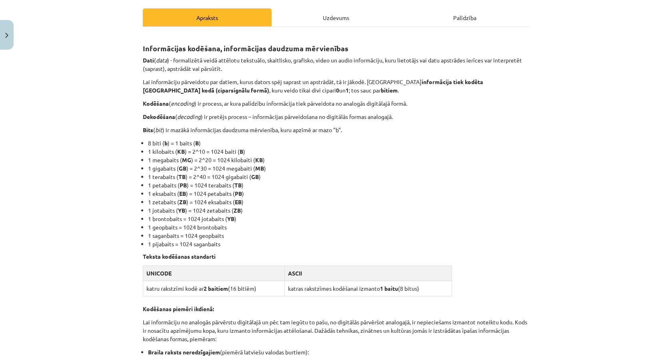
scroll to position [100, 0]
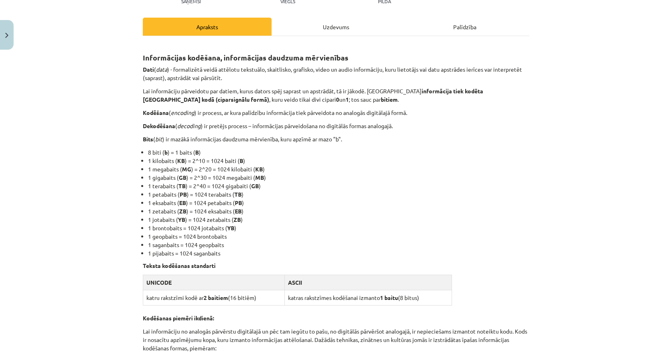
click at [334, 31] on div "Uzdevums" at bounding box center [336, 27] width 129 height 18
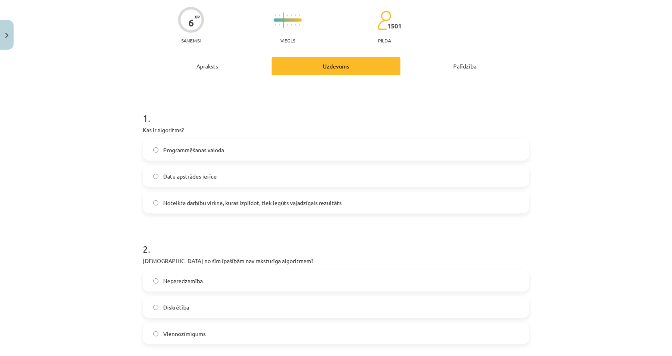
scroll to position [0, 0]
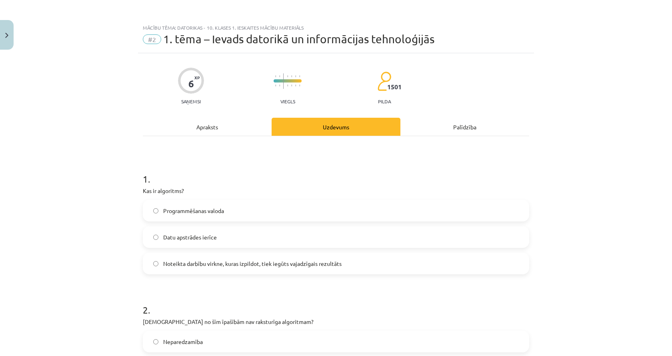
click at [228, 121] on div "Apraksts" at bounding box center [207, 127] width 129 height 18
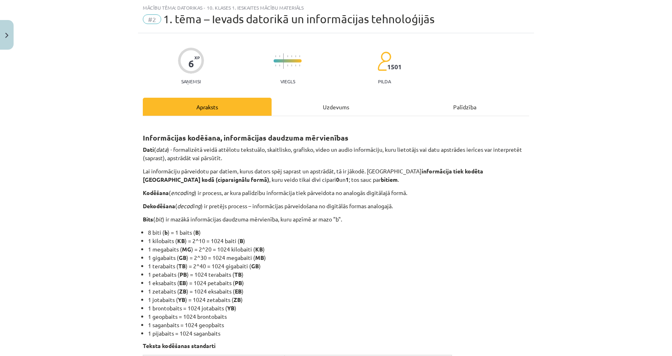
click at [304, 110] on div "Uzdevums" at bounding box center [336, 107] width 129 height 18
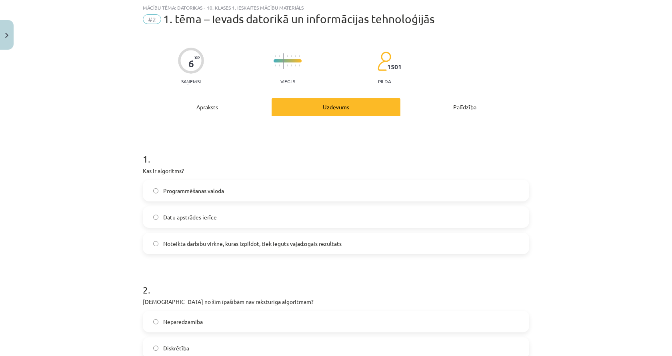
click at [224, 112] on div "Apraksts" at bounding box center [207, 107] width 129 height 18
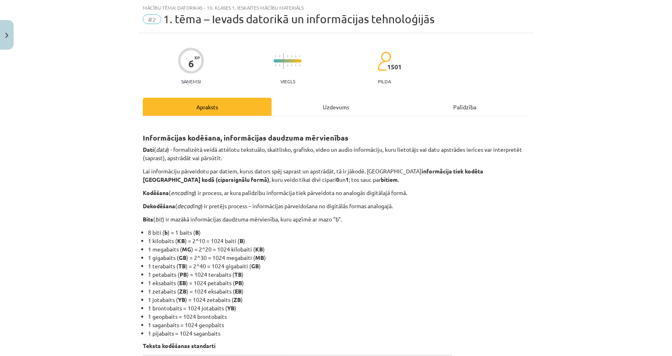
click at [304, 109] on div "Uzdevums" at bounding box center [336, 107] width 129 height 18
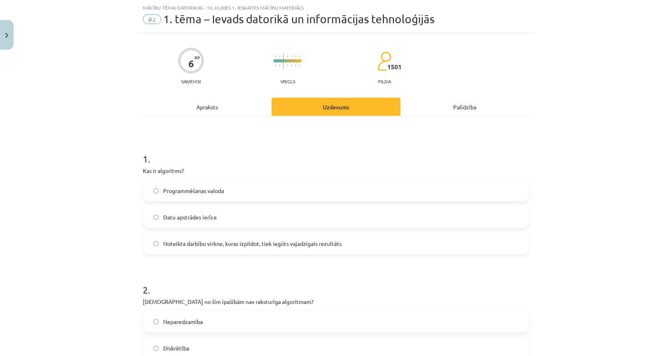
click at [196, 102] on div "Apraksts" at bounding box center [207, 107] width 129 height 18
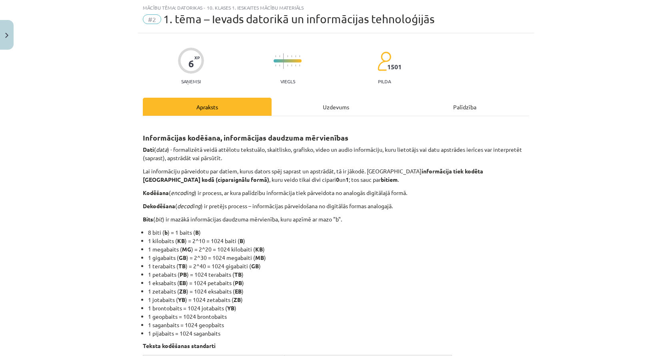
click at [319, 101] on div "Uzdevums" at bounding box center [336, 107] width 129 height 18
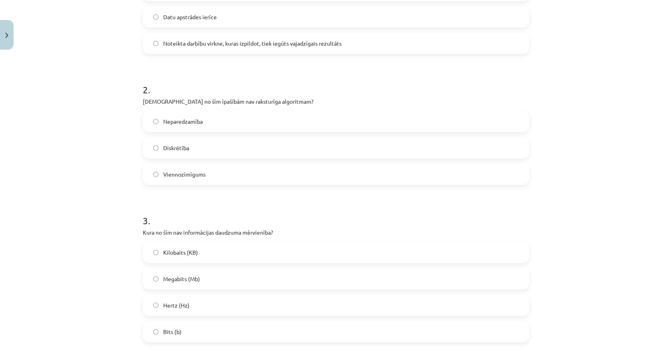
scroll to position [340, 0]
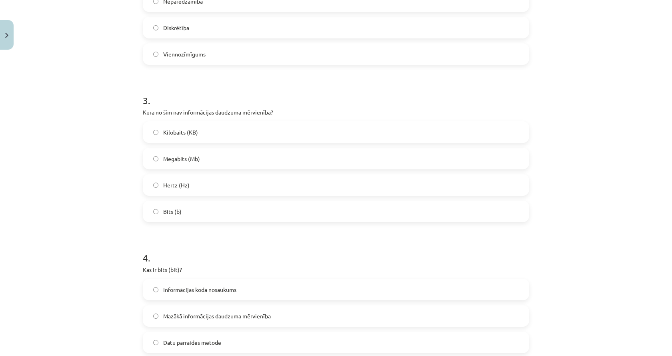
click at [207, 183] on label "Hertz (Hz)" at bounding box center [336, 185] width 385 height 20
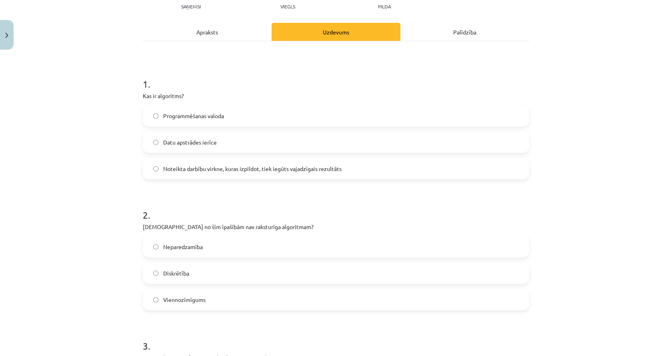
scroll to position [20, 0]
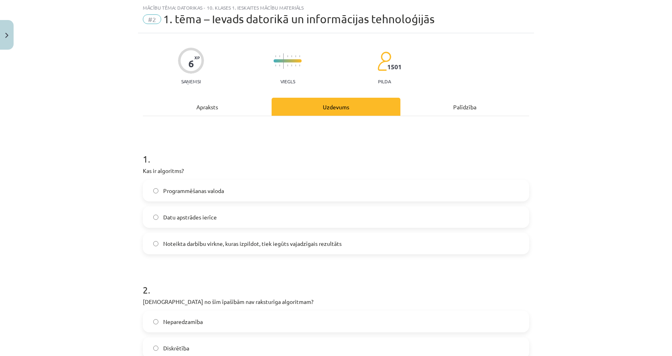
click at [200, 109] on div "Apraksts" at bounding box center [207, 107] width 129 height 18
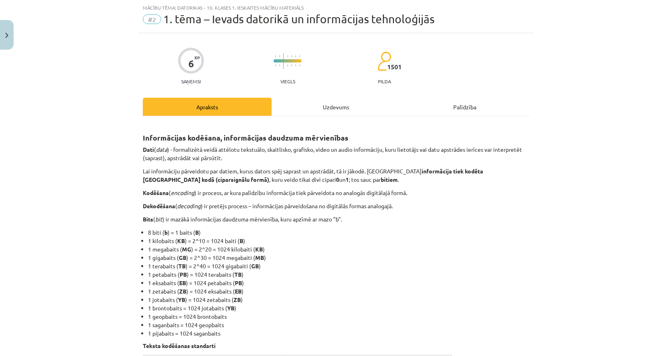
click at [308, 107] on div "Uzdevums" at bounding box center [336, 107] width 129 height 18
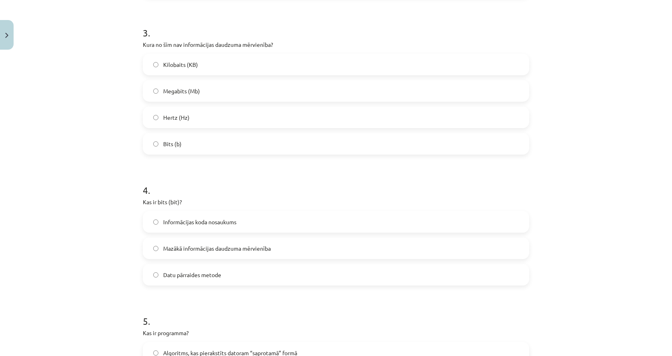
scroll to position [420, 0]
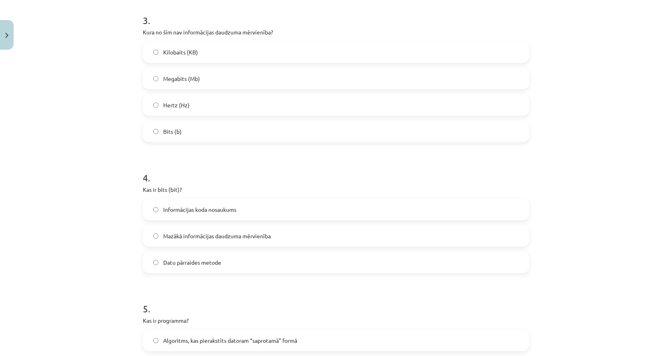
click at [209, 237] on span "Mazākā informācijas daudzuma mērvienība" at bounding box center [217, 236] width 108 height 8
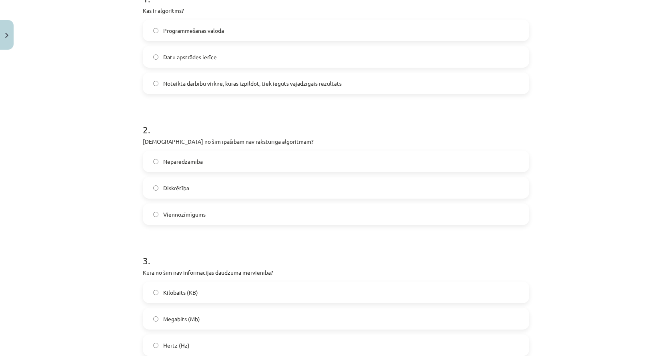
scroll to position [20, 0]
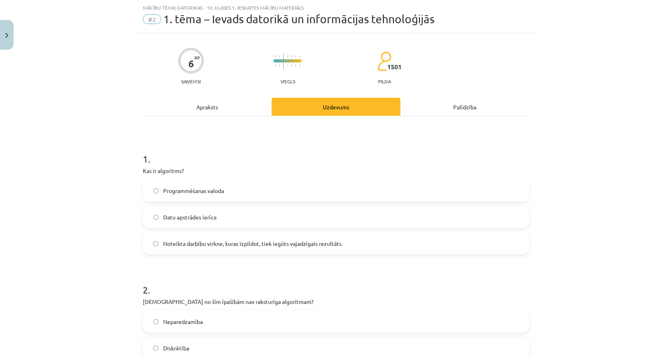
click at [189, 99] on div "Apraksts" at bounding box center [207, 107] width 129 height 18
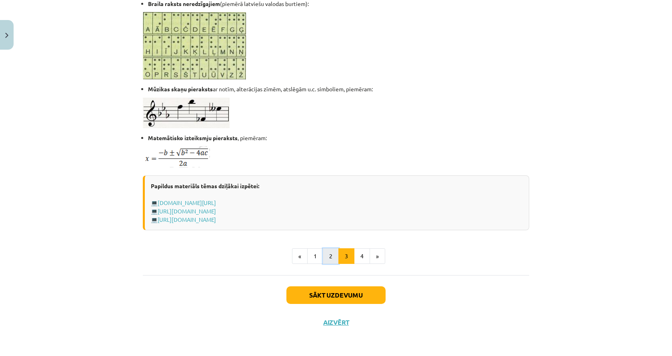
click at [327, 255] on button "2" at bounding box center [331, 256] width 16 height 16
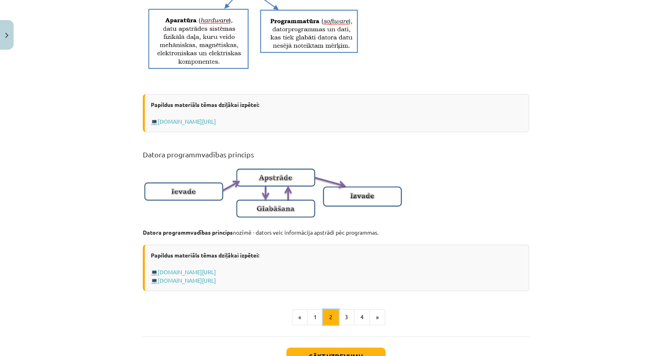
scroll to position [464, 0]
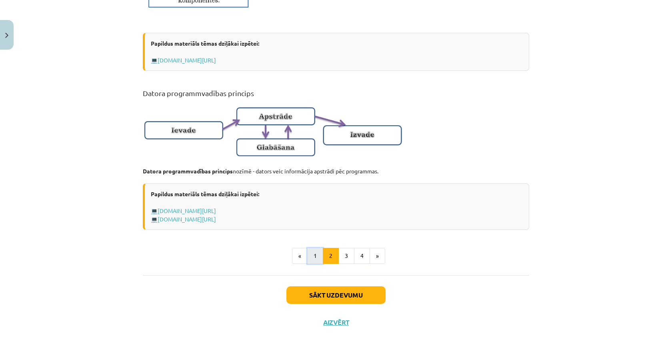
click at [313, 261] on button "1" at bounding box center [315, 256] width 16 height 16
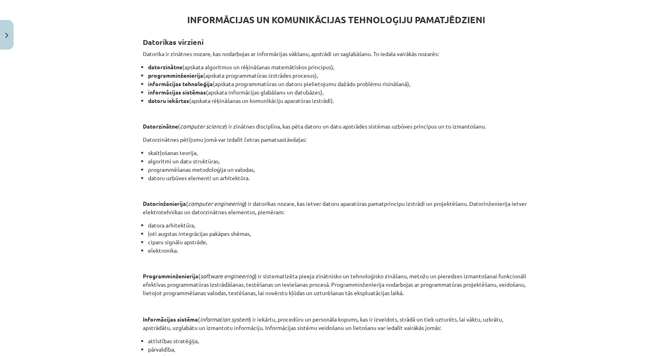
scroll to position [303, 0]
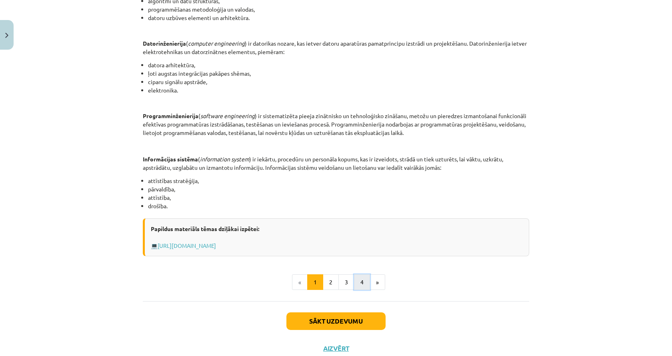
click at [361, 285] on button "4" at bounding box center [362, 282] width 16 height 16
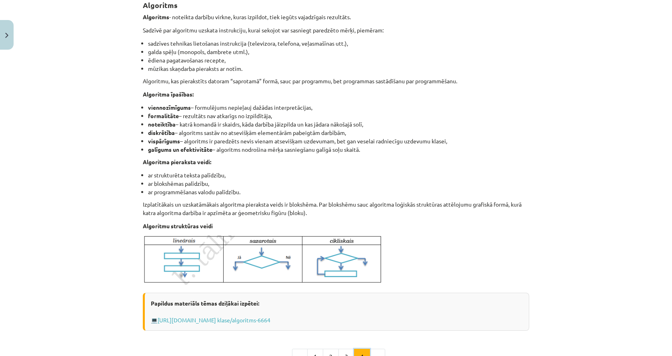
scroll to position [253, 0]
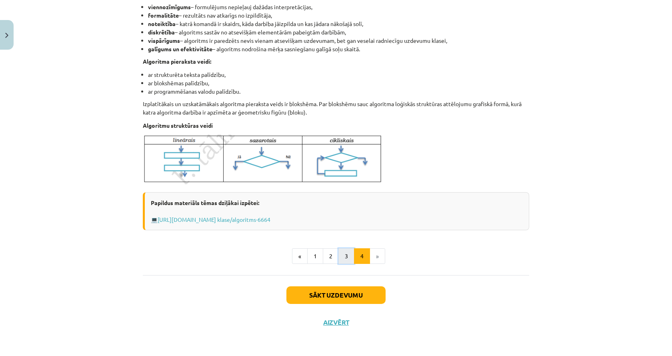
click at [349, 256] on button "3" at bounding box center [347, 256] width 16 height 16
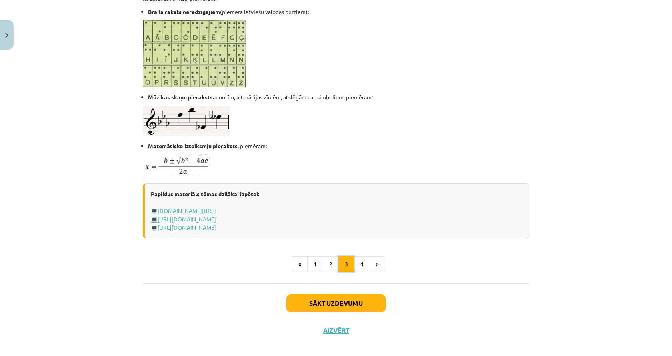
scroll to position [458, 0]
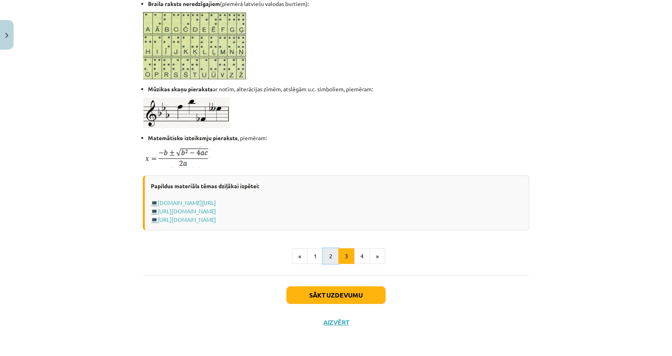
click at [330, 255] on button "2" at bounding box center [331, 256] width 16 height 16
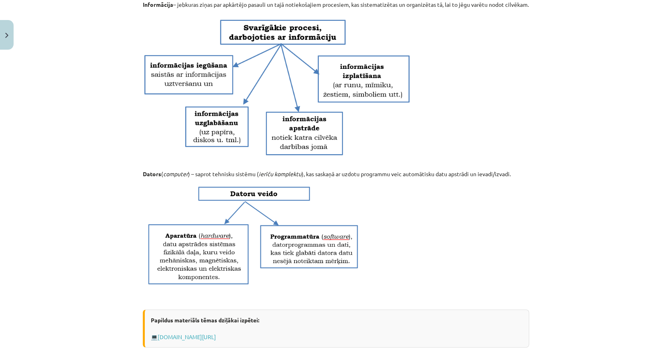
scroll to position [143, 0]
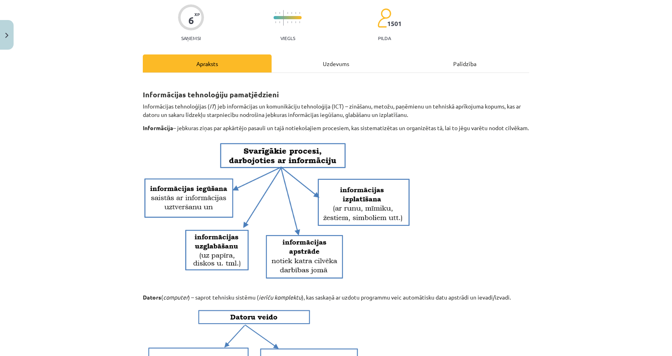
click at [347, 62] on div "Uzdevums" at bounding box center [336, 63] width 129 height 18
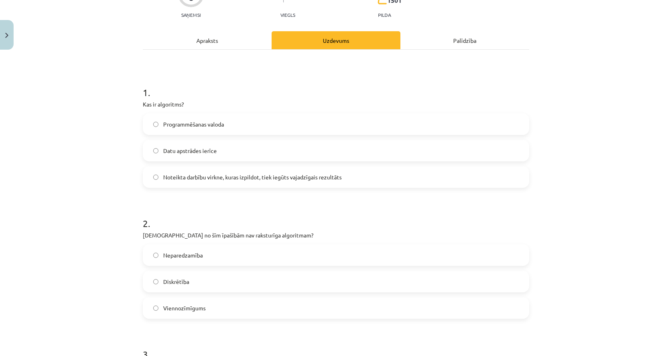
scroll to position [20, 0]
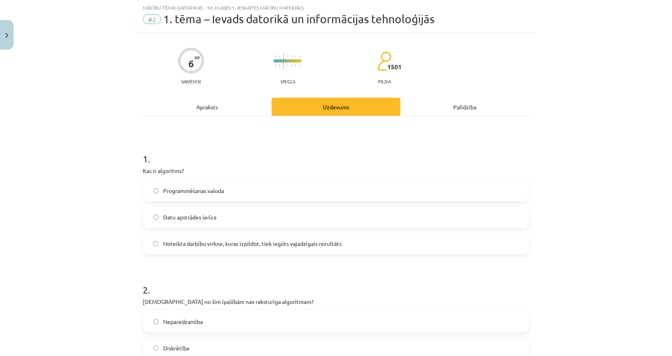
click at [178, 116] on hr at bounding box center [336, 116] width 387 height 0
click at [186, 110] on div "Apraksts" at bounding box center [207, 107] width 129 height 18
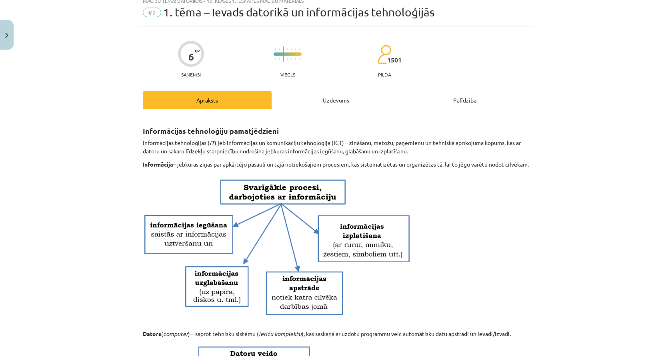
scroll to position [0, 0]
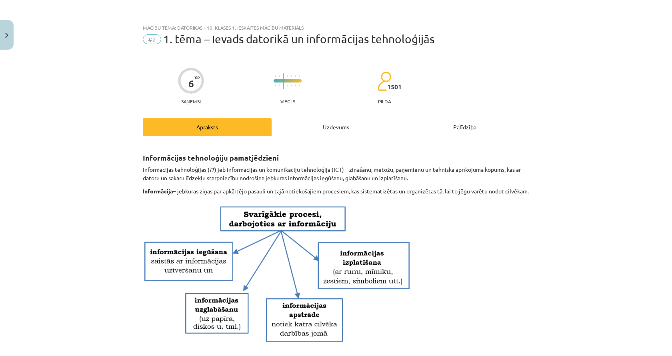
click at [316, 131] on div "Uzdevums" at bounding box center [336, 127] width 129 height 18
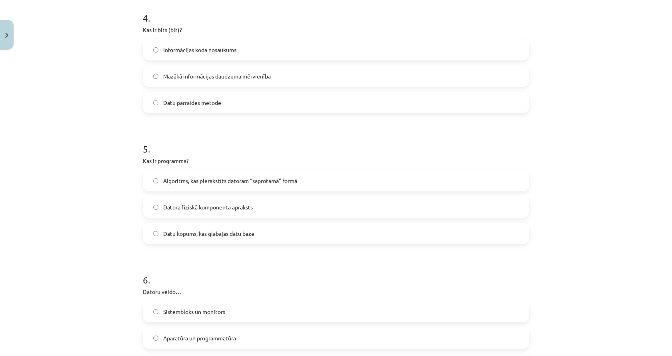
scroll to position [580, 0]
click at [275, 177] on span "Algoritms, kas pierakstīts datoram “saprotamā” formā" at bounding box center [230, 180] width 134 height 8
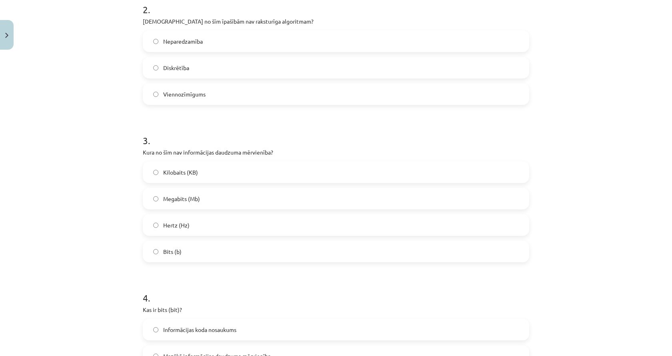
scroll to position [20, 0]
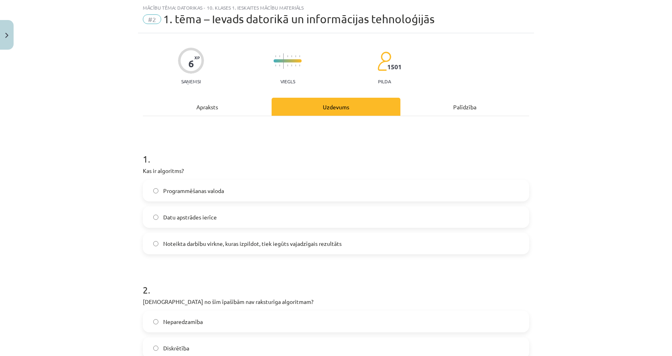
click at [212, 112] on div "Apraksts" at bounding box center [207, 107] width 129 height 18
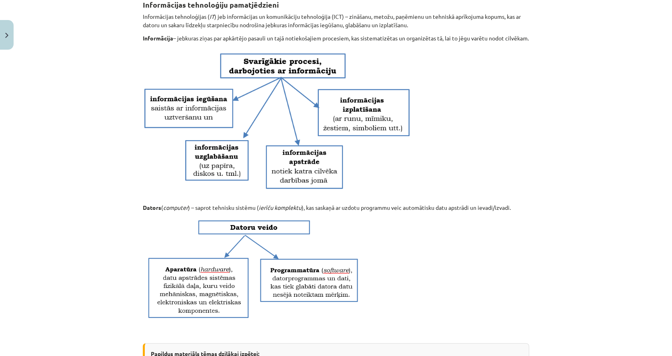
scroll to position [0, 0]
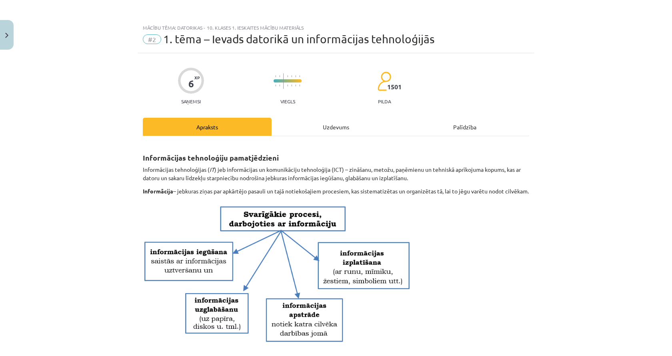
click at [328, 131] on div "Uzdevums" at bounding box center [336, 127] width 129 height 18
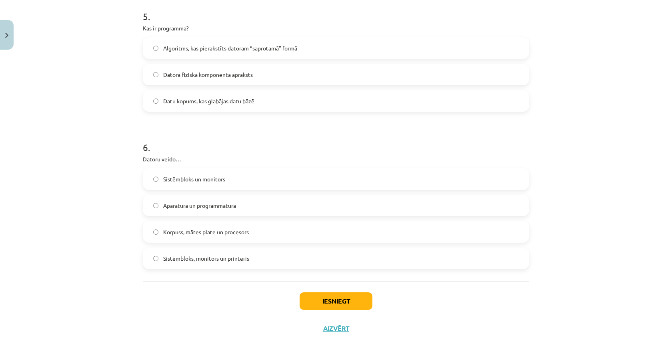
scroll to position [719, 0]
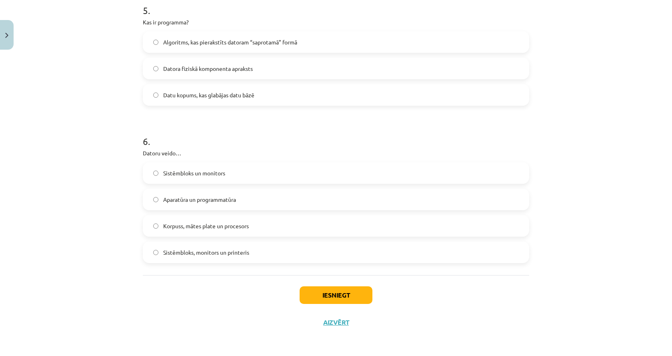
click at [214, 199] on span "Aparatūra un programmatūra" at bounding box center [199, 199] width 73 height 8
click at [319, 293] on button "Iesniegt" at bounding box center [336, 295] width 73 height 18
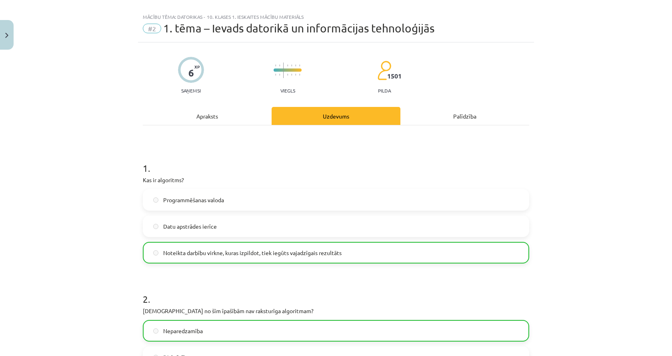
scroll to position [0, 0]
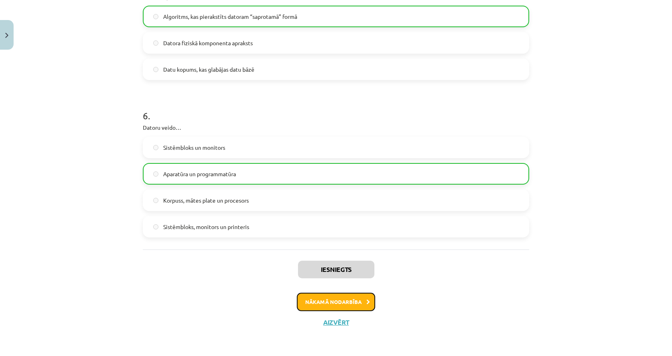
click at [327, 303] on button "Nākamā nodarbība" at bounding box center [336, 302] width 78 height 18
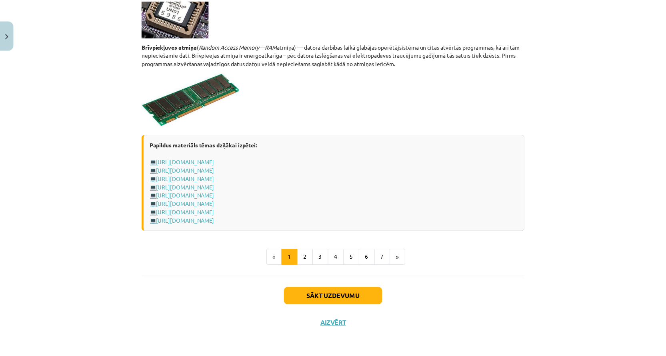
scroll to position [1359, 0]
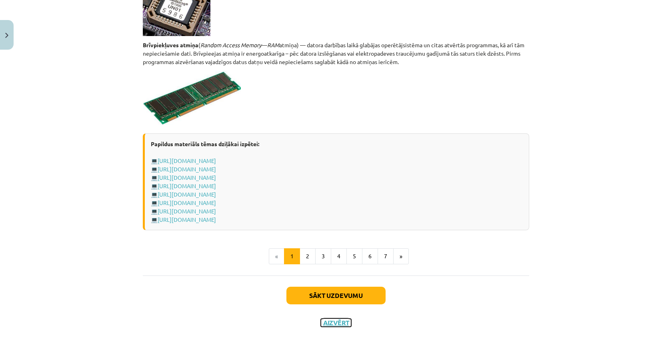
click at [338, 325] on button "Aizvērt" at bounding box center [336, 323] width 30 height 8
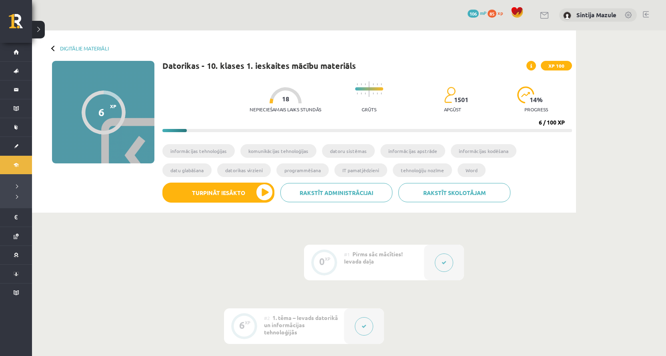
scroll to position [0, 0]
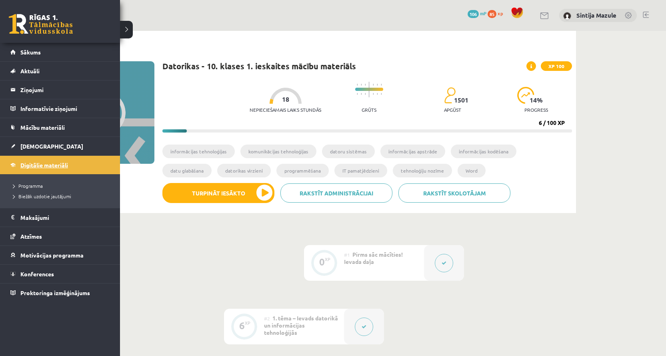
click at [42, 161] on link "Digitālie materiāli" at bounding box center [60, 165] width 100 height 18
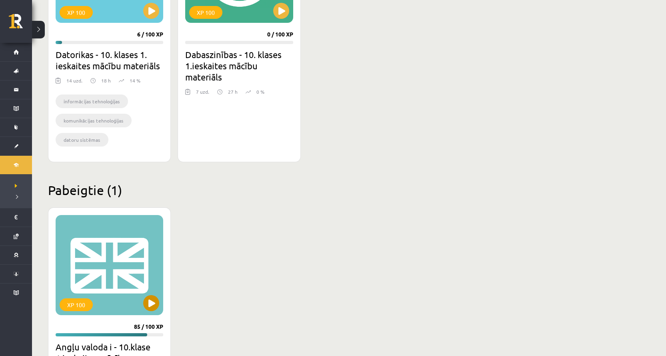
scroll to position [360, 0]
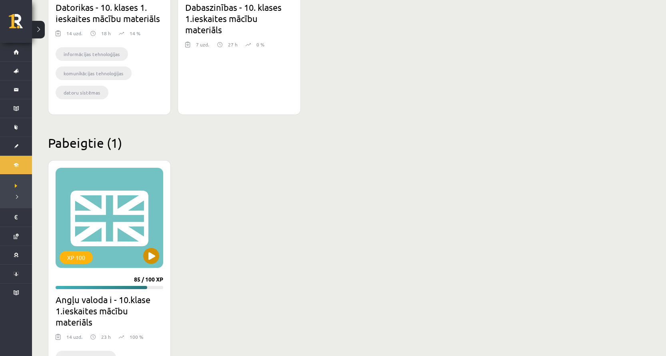
click at [129, 218] on div "XP 100" at bounding box center [110, 218] width 108 height 100
click at [119, 223] on div "XP 100" at bounding box center [110, 218] width 108 height 100
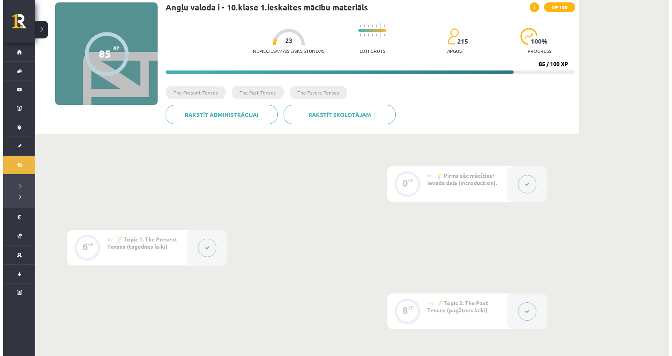
scroll to position [120, 0]
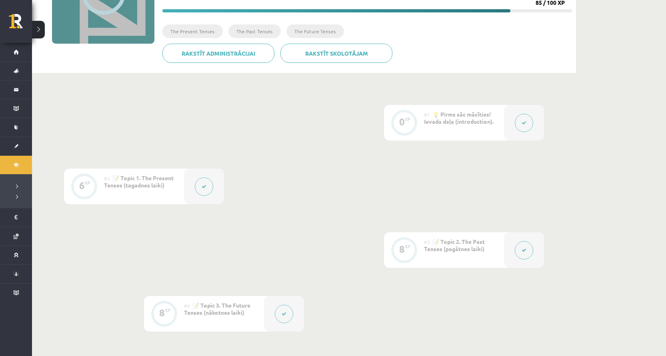
click at [517, 255] on div at bounding box center [524, 250] width 40 height 36
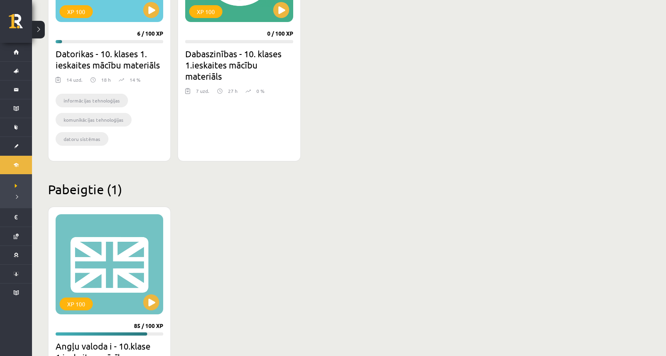
scroll to position [240, 0]
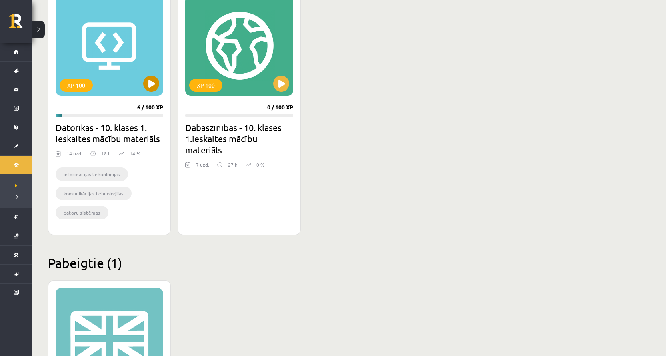
click at [132, 56] on div "XP 100" at bounding box center [110, 46] width 108 height 100
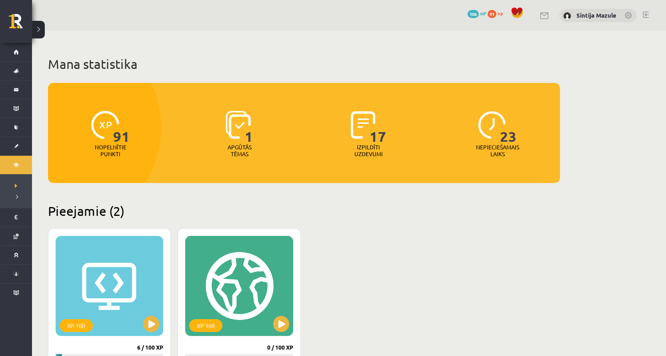
scroll to position [240, 0]
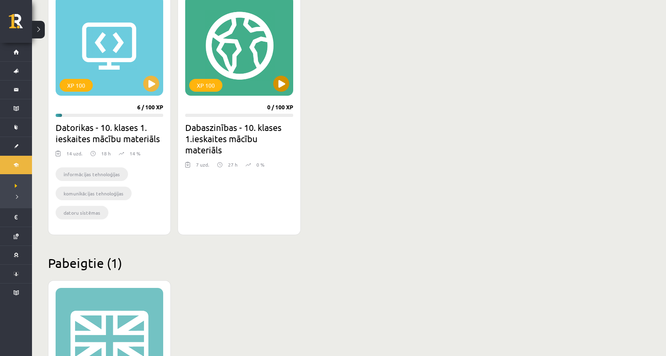
click at [245, 78] on div "XP 100" at bounding box center [239, 46] width 108 height 100
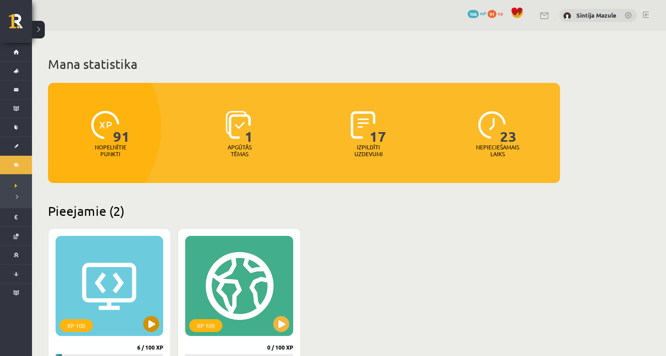
scroll to position [240, 0]
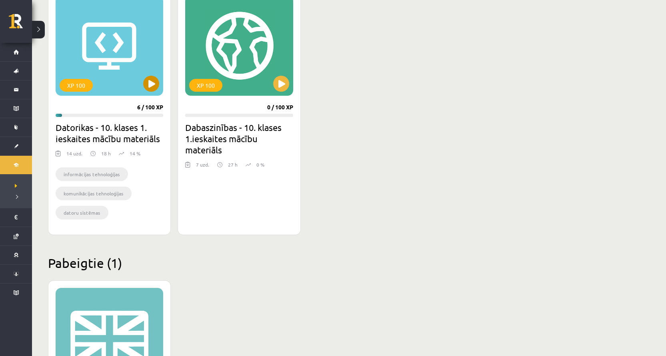
click at [115, 73] on div "XP 100" at bounding box center [110, 46] width 108 height 100
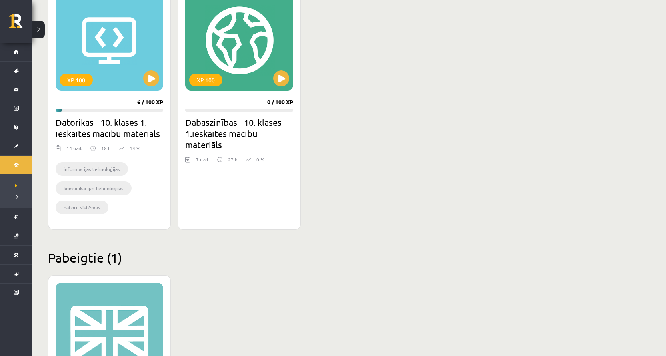
scroll to position [239, 0]
